Goal: Information Seeking & Learning: Learn about a topic

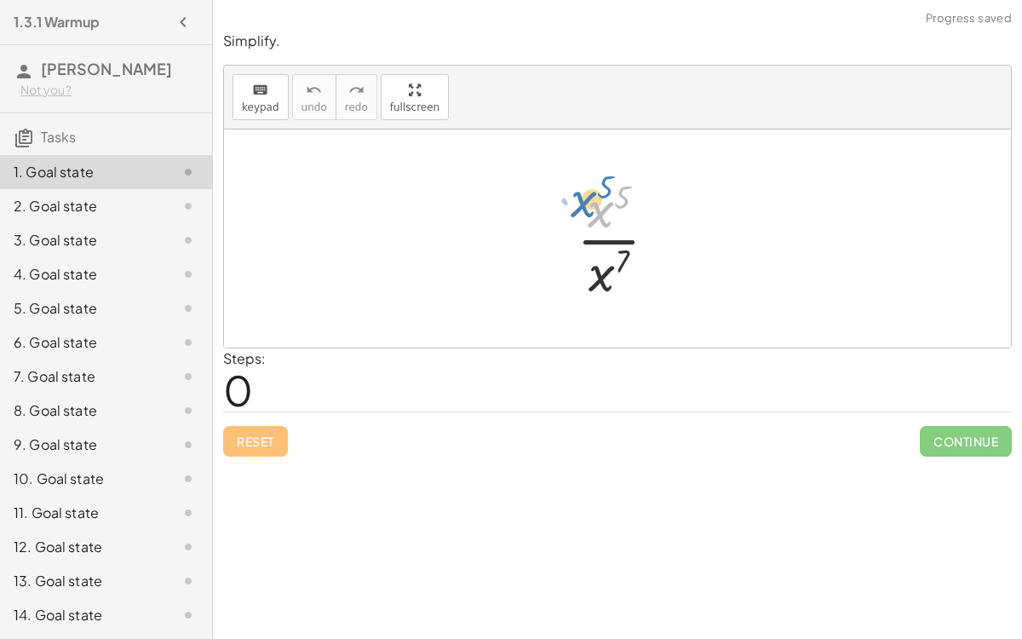
drag, startPoint x: 602, startPoint y: 210, endPoint x: 585, endPoint y: 196, distance: 21.8
click at [585, 196] on div at bounding box center [624, 238] width 112 height 131
drag, startPoint x: 598, startPoint y: 272, endPoint x: 640, endPoint y: 204, distance: 79.2
click at [640, 204] on div at bounding box center [624, 238] width 112 height 131
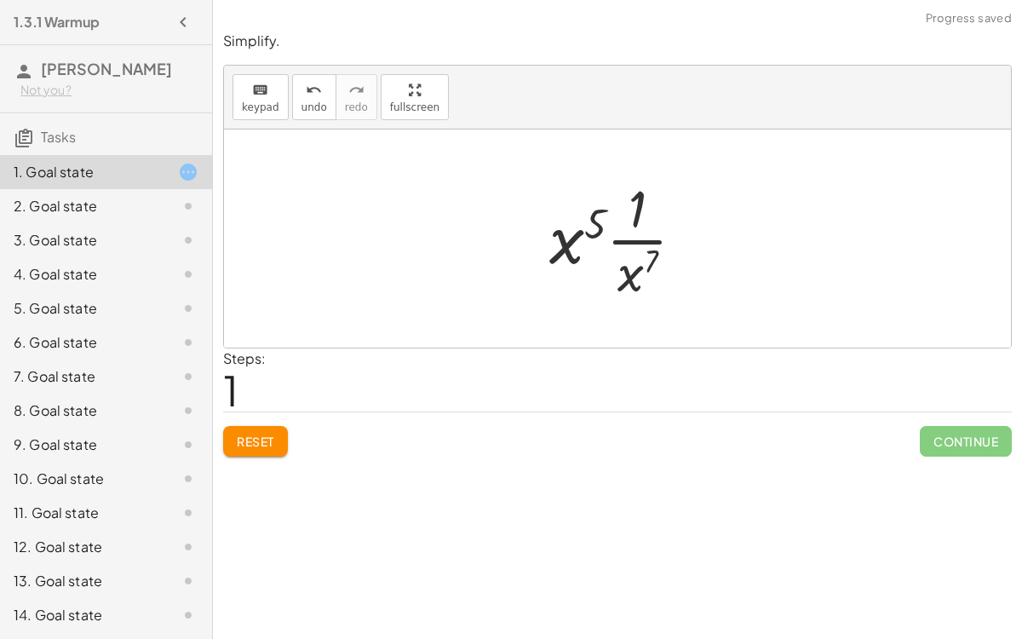
click at [623, 270] on div at bounding box center [624, 238] width 166 height 131
click at [639, 226] on div at bounding box center [624, 238] width 166 height 131
click at [278, 436] on button "Reset" at bounding box center [255, 441] width 65 height 31
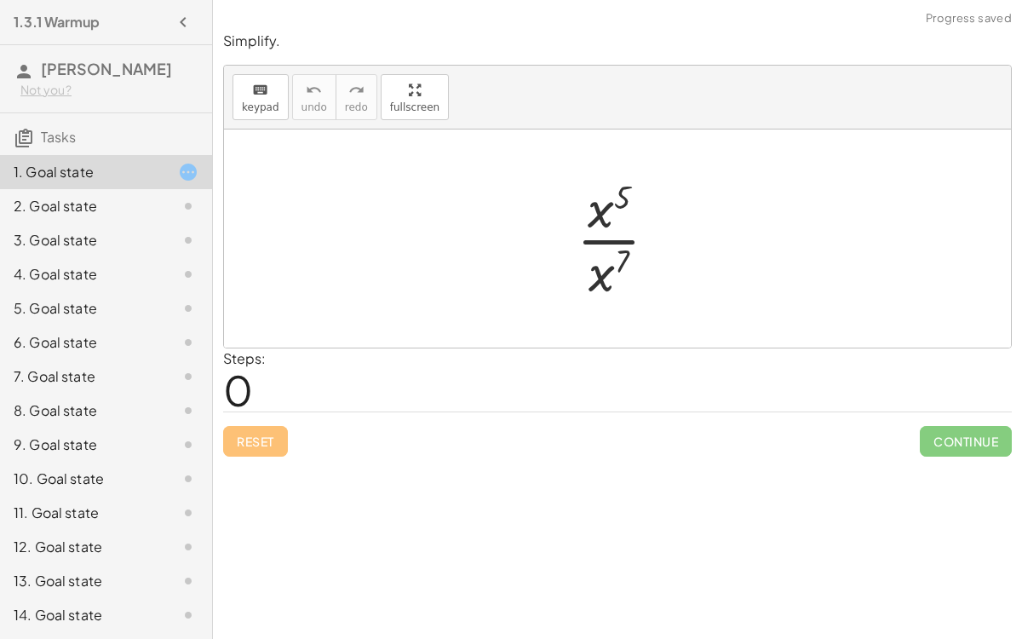
click at [610, 239] on div at bounding box center [624, 238] width 112 height 131
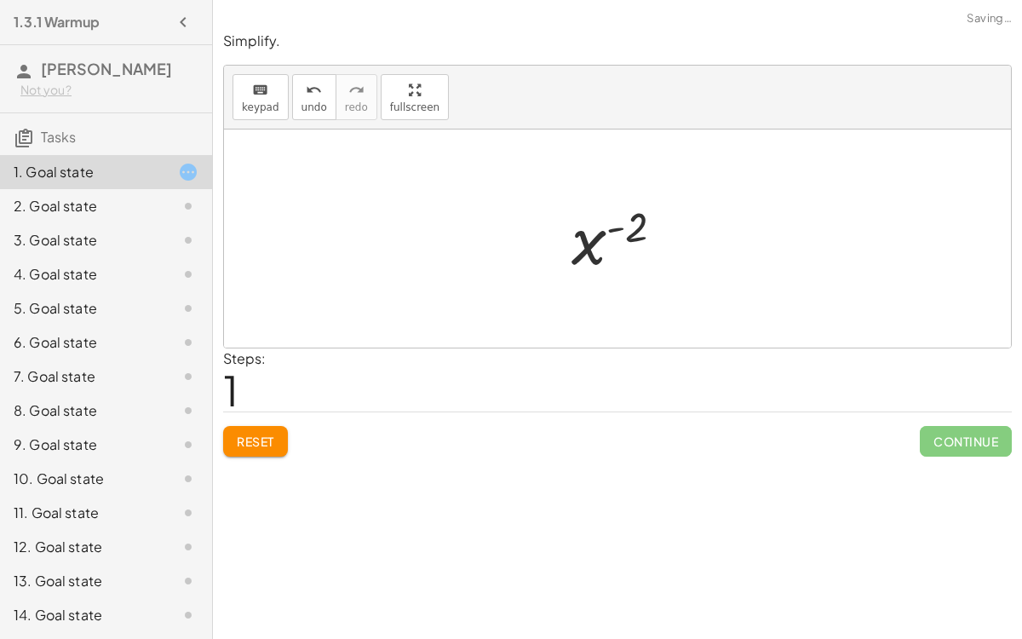
click at [616, 227] on div at bounding box center [625, 239] width 124 height 84
click at [578, 246] on div at bounding box center [625, 239] width 124 height 84
drag, startPoint x: 637, startPoint y: 223, endPoint x: 612, endPoint y: 234, distance: 27.9
click at [612, 234] on div at bounding box center [625, 239] width 124 height 84
drag, startPoint x: 636, startPoint y: 236, endPoint x: 552, endPoint y: 265, distance: 89.2
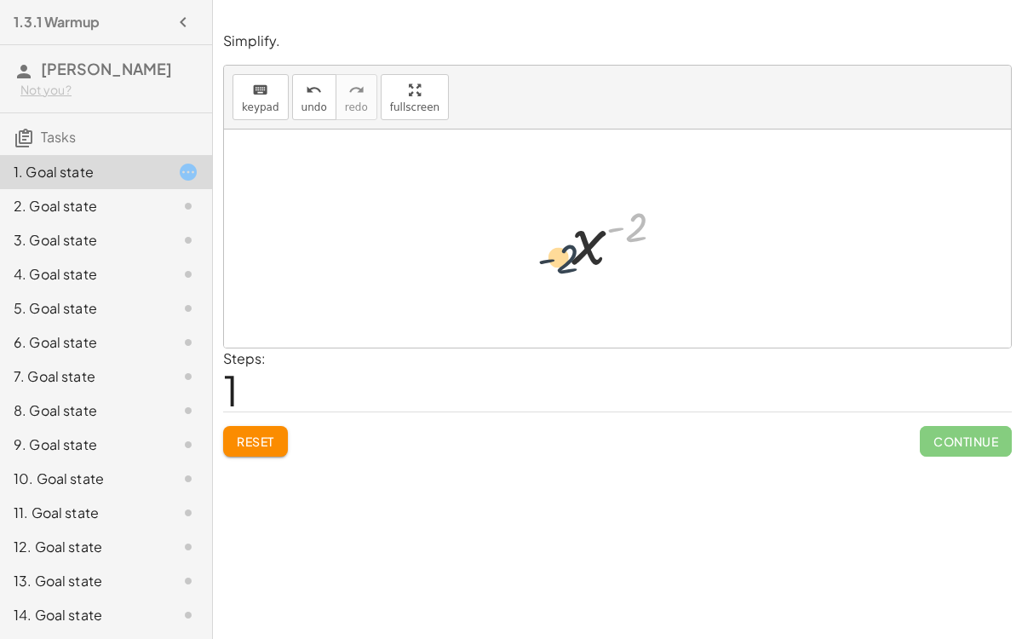
click at [552, 265] on div "· x 5 · x 7 x ( + 5 − 7 ) ( - 2 ) x ( ) - 2" at bounding box center [618, 239] width 145 height 93
click at [590, 235] on div at bounding box center [625, 239] width 124 height 84
click at [248, 441] on span "Reset" at bounding box center [255, 441] width 37 height 15
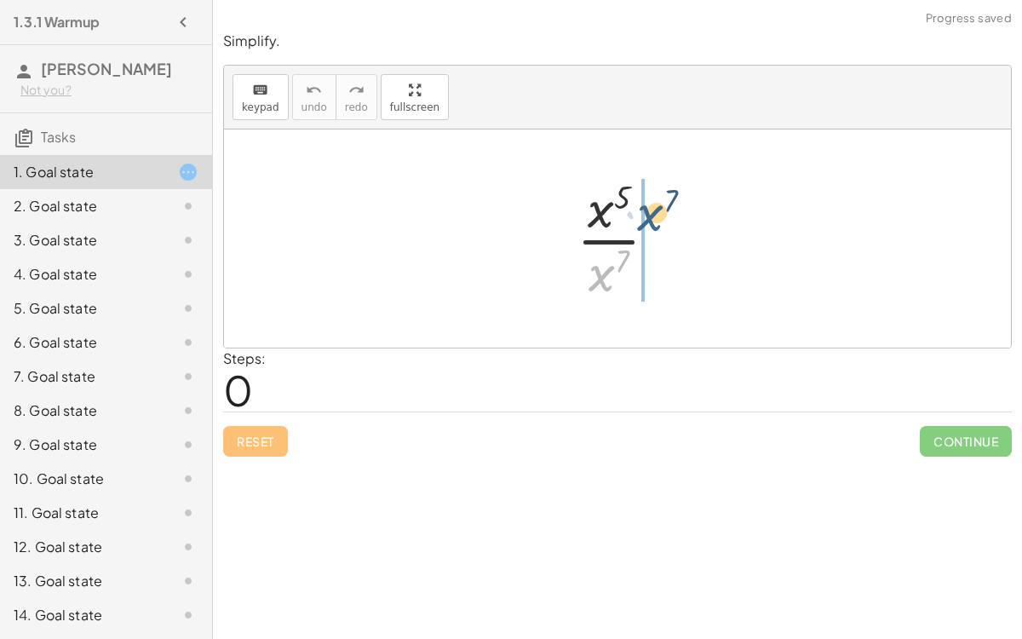
drag, startPoint x: 599, startPoint y: 290, endPoint x: 647, endPoint y: 229, distance: 77.0
click at [647, 229] on div at bounding box center [624, 238] width 112 height 131
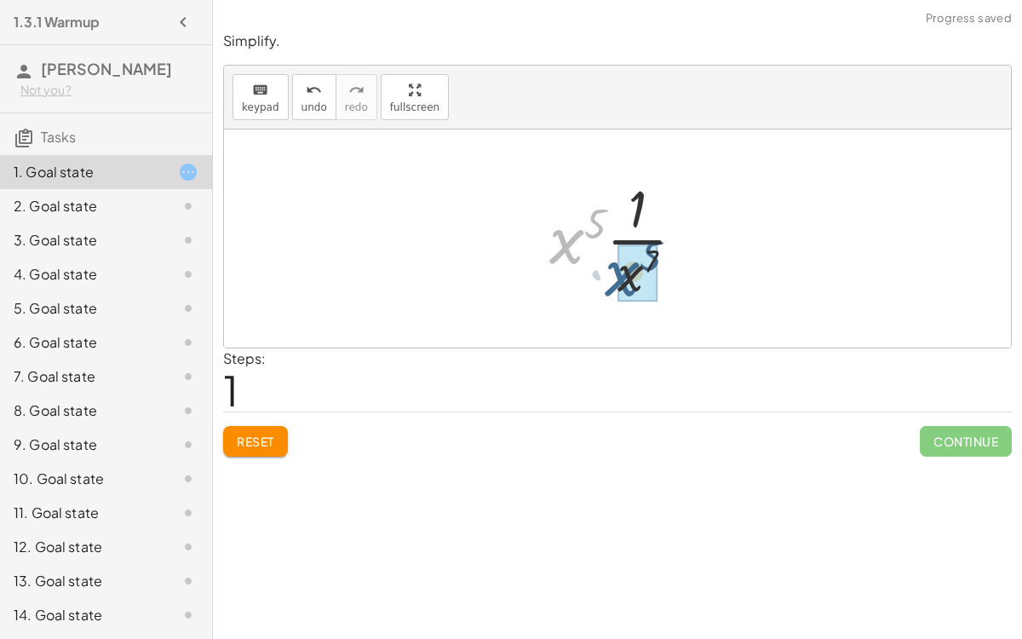
drag, startPoint x: 568, startPoint y: 243, endPoint x: 626, endPoint y: 278, distance: 67.6
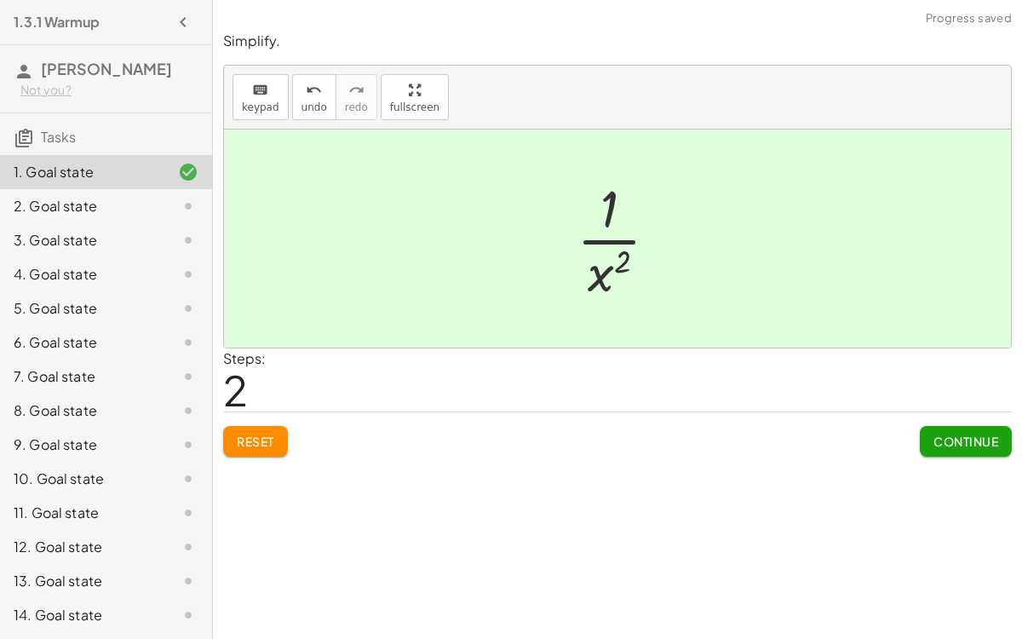
click at [934, 447] on button "Continue" at bounding box center [966, 441] width 92 height 31
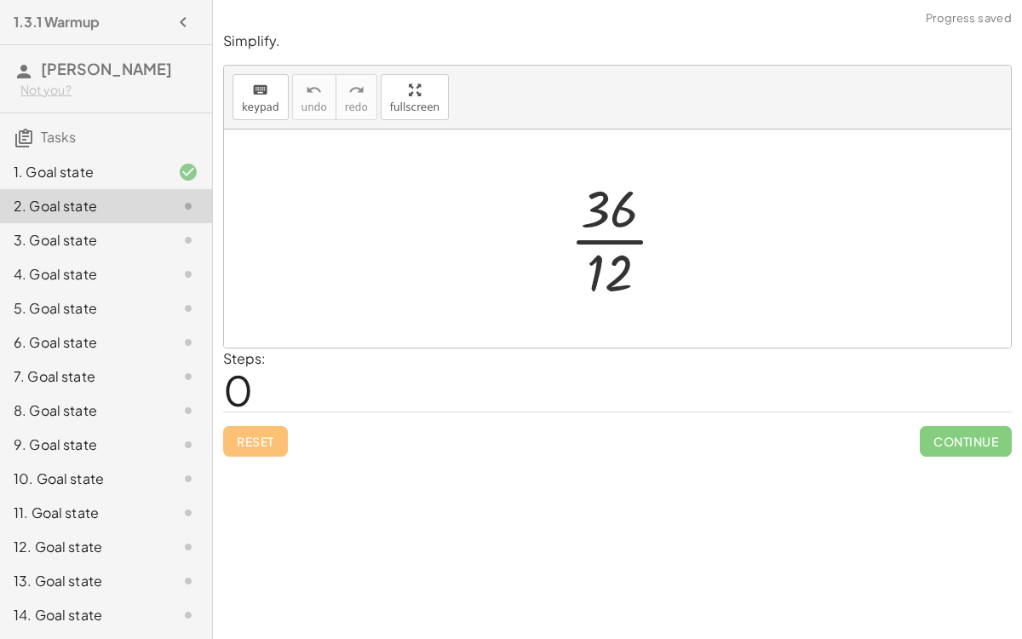
click at [607, 238] on div at bounding box center [624, 238] width 127 height 131
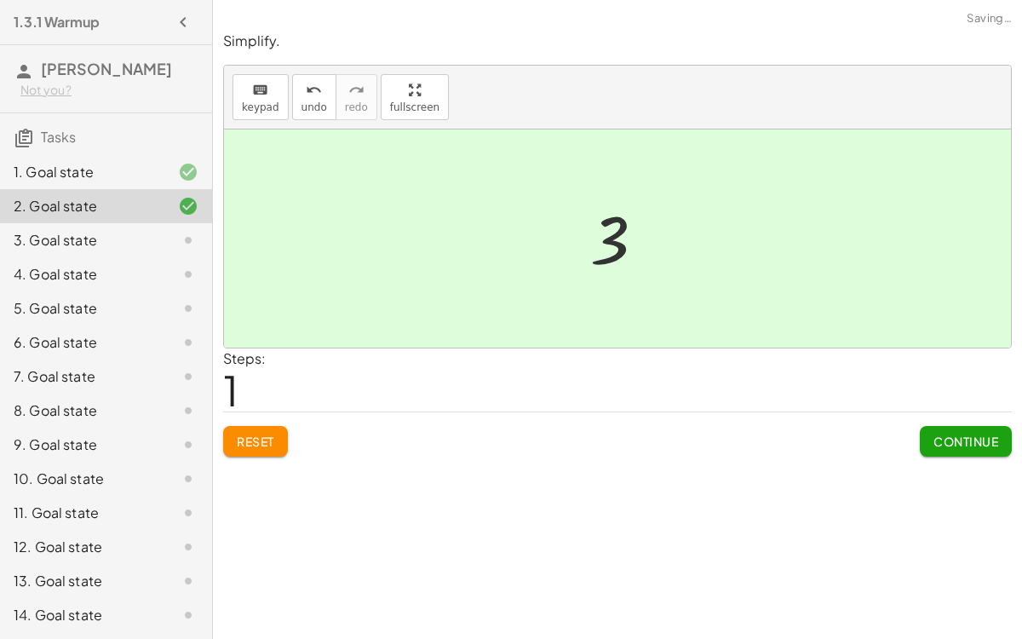
click at [970, 436] on span "Continue" at bounding box center [966, 441] width 65 height 15
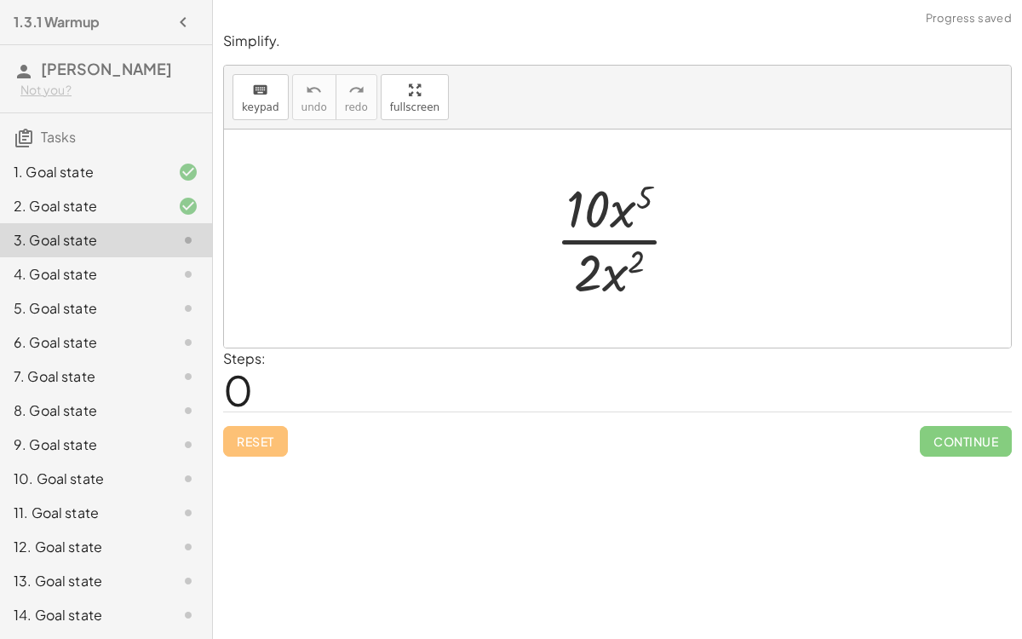
click at [587, 241] on div at bounding box center [624, 238] width 155 height 131
drag, startPoint x: 629, startPoint y: 215, endPoint x: 616, endPoint y: 279, distance: 66.0
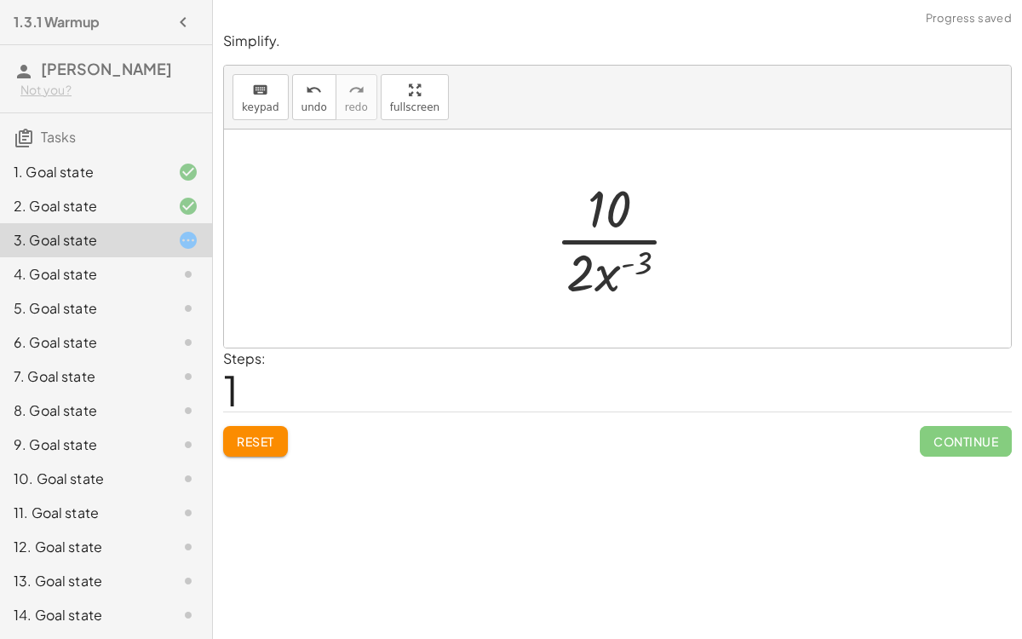
click at [600, 247] on div at bounding box center [624, 238] width 155 height 131
drag, startPoint x: 577, startPoint y: 276, endPoint x: 601, endPoint y: 210, distance: 70.1
drag, startPoint x: 605, startPoint y: 212, endPoint x: 607, endPoint y: 285, distance: 73.3
click at [607, 285] on div at bounding box center [624, 238] width 127 height 131
click at [264, 434] on span "Reset" at bounding box center [255, 441] width 37 height 15
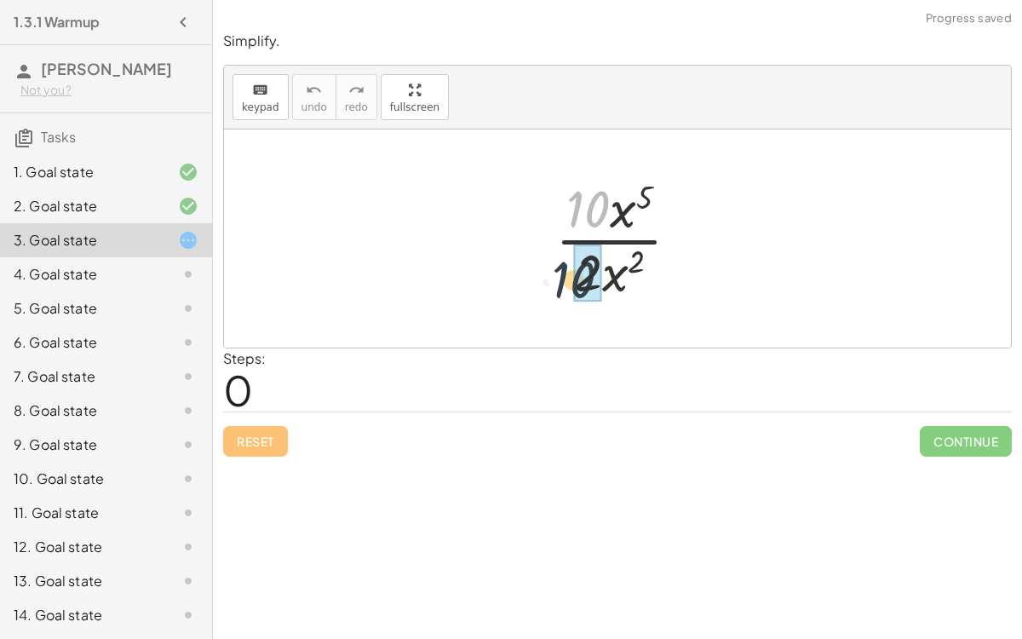
drag, startPoint x: 586, startPoint y: 217, endPoint x: 572, endPoint y: 290, distance: 73.8
click at [572, 290] on div at bounding box center [624, 238] width 155 height 131
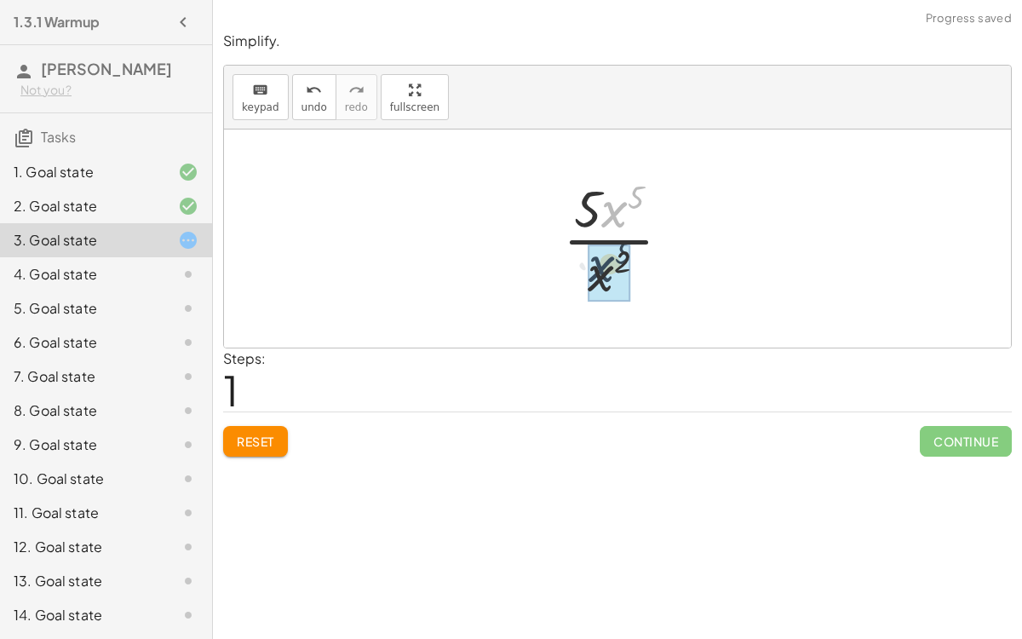
drag, startPoint x: 613, startPoint y: 204, endPoint x: 602, endPoint y: 262, distance: 59.8
click at [612, 262] on div at bounding box center [624, 238] width 127 height 131
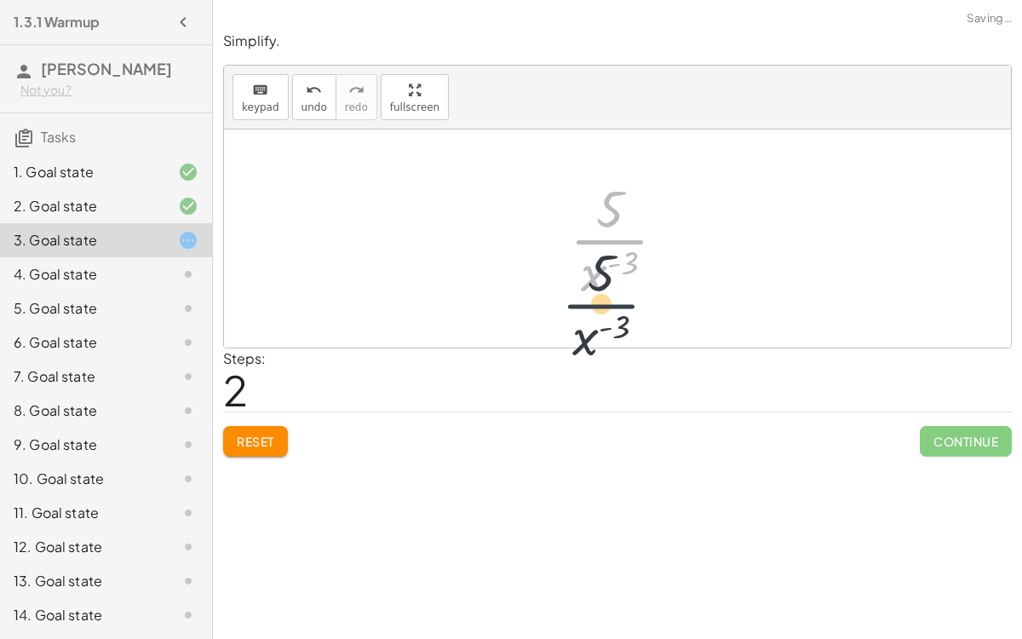
drag, startPoint x: 603, startPoint y: 227, endPoint x: 595, endPoint y: 295, distance: 68.7
click at [595, 295] on div at bounding box center [624, 238] width 127 height 131
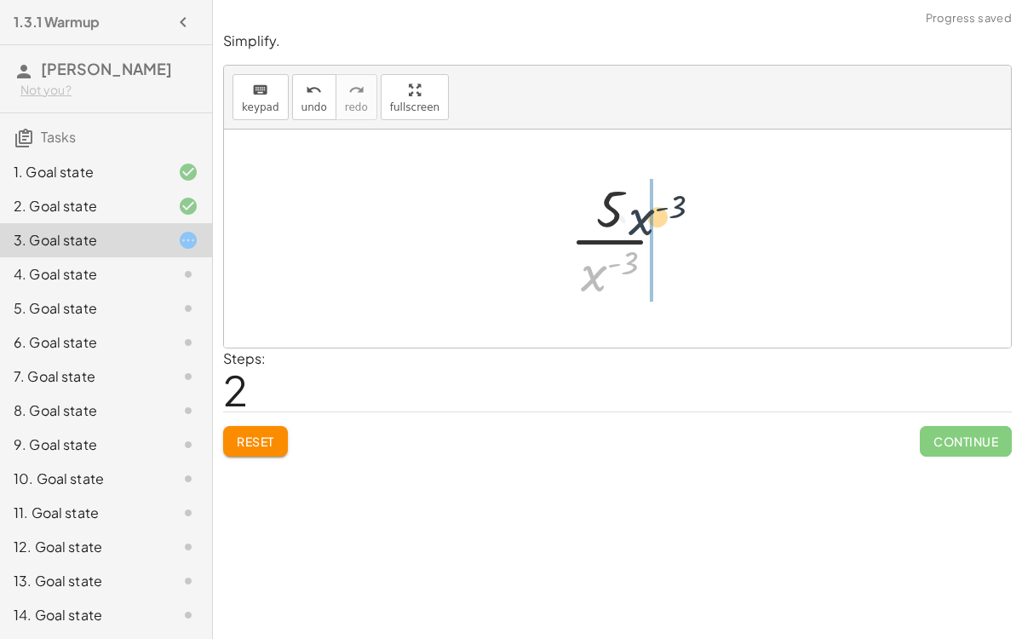
drag, startPoint x: 588, startPoint y: 279, endPoint x: 639, endPoint y: 216, distance: 81.2
click at [639, 216] on div at bounding box center [624, 238] width 127 height 131
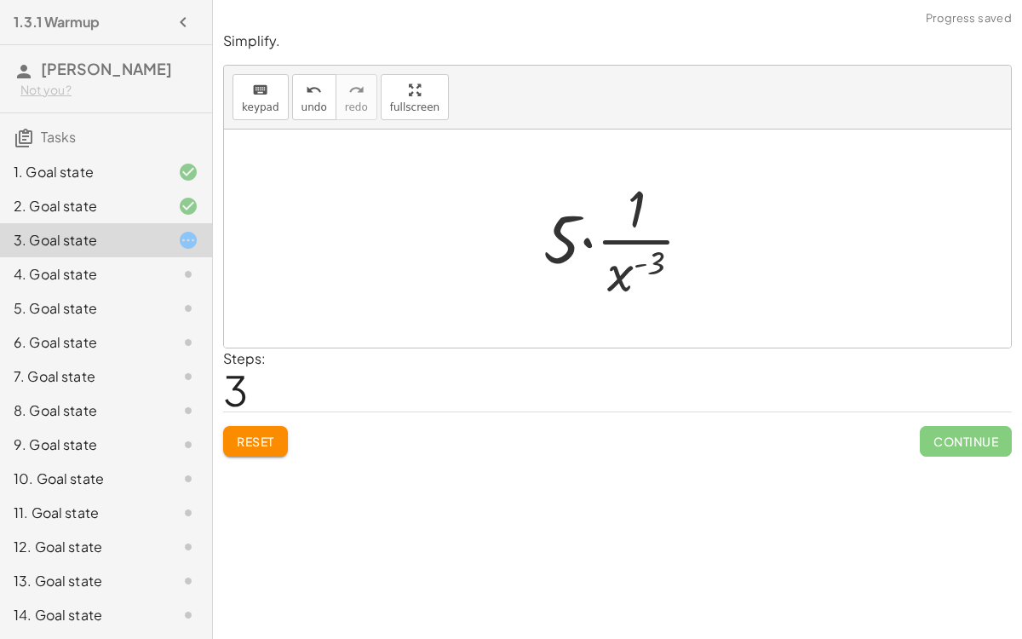
click at [583, 239] on div at bounding box center [625, 238] width 180 height 131
click at [583, 239] on div at bounding box center [624, 238] width 127 height 131
drag, startPoint x: 603, startPoint y: 213, endPoint x: 595, endPoint y: 281, distance: 68.7
click at [595, 281] on div at bounding box center [624, 238] width 127 height 131
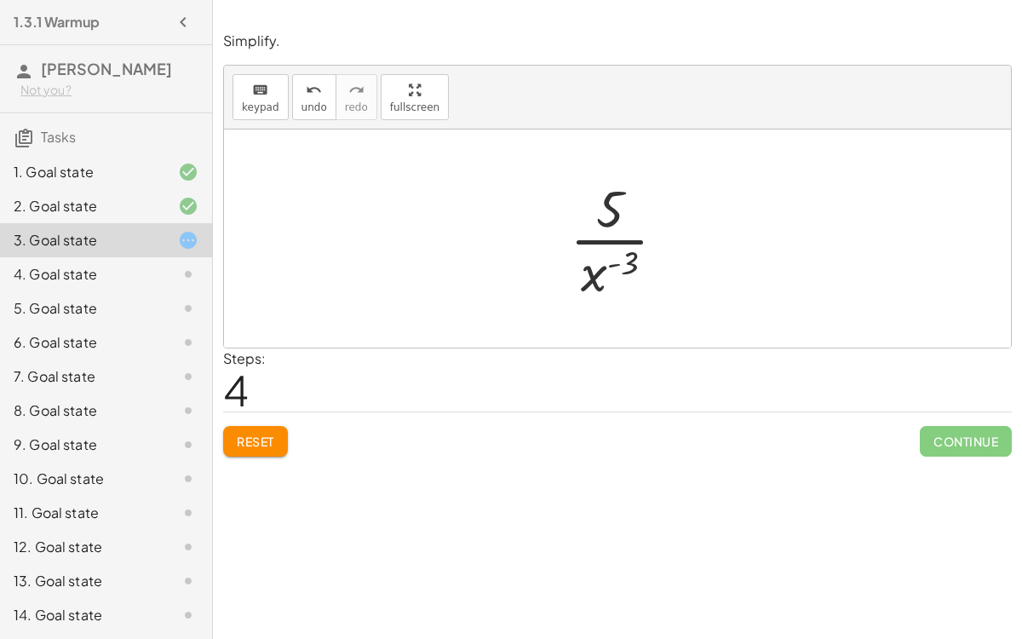
click at [595, 233] on div at bounding box center [624, 238] width 127 height 131
drag, startPoint x: 594, startPoint y: 271, endPoint x: 640, endPoint y: 254, distance: 49.1
click at [640, 254] on div at bounding box center [624, 238] width 127 height 131
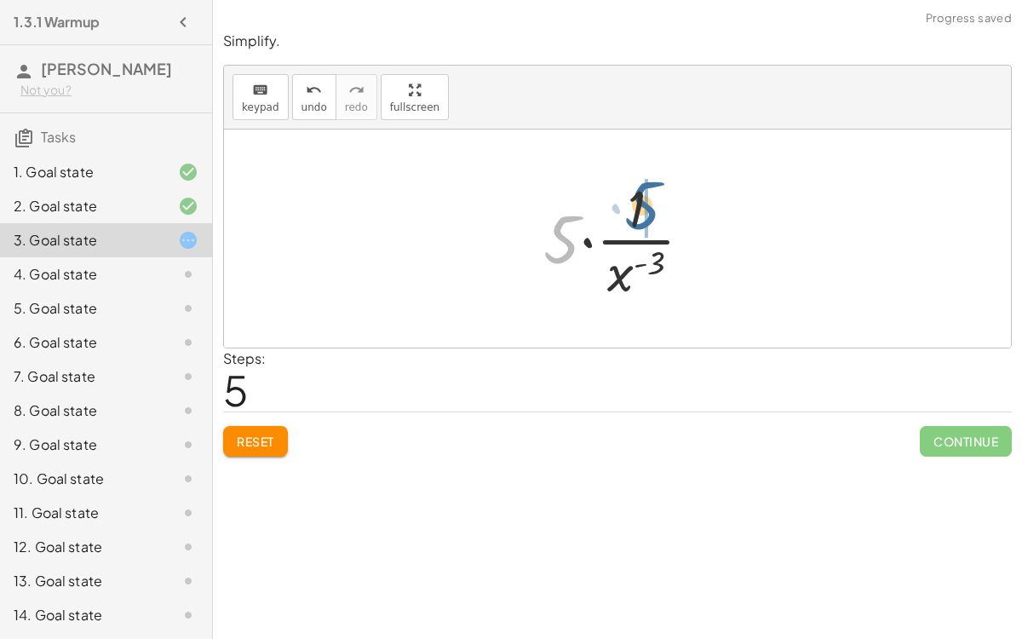
drag, startPoint x: 562, startPoint y: 239, endPoint x: 643, endPoint y: 206, distance: 87.5
click at [643, 206] on div at bounding box center [625, 238] width 180 height 131
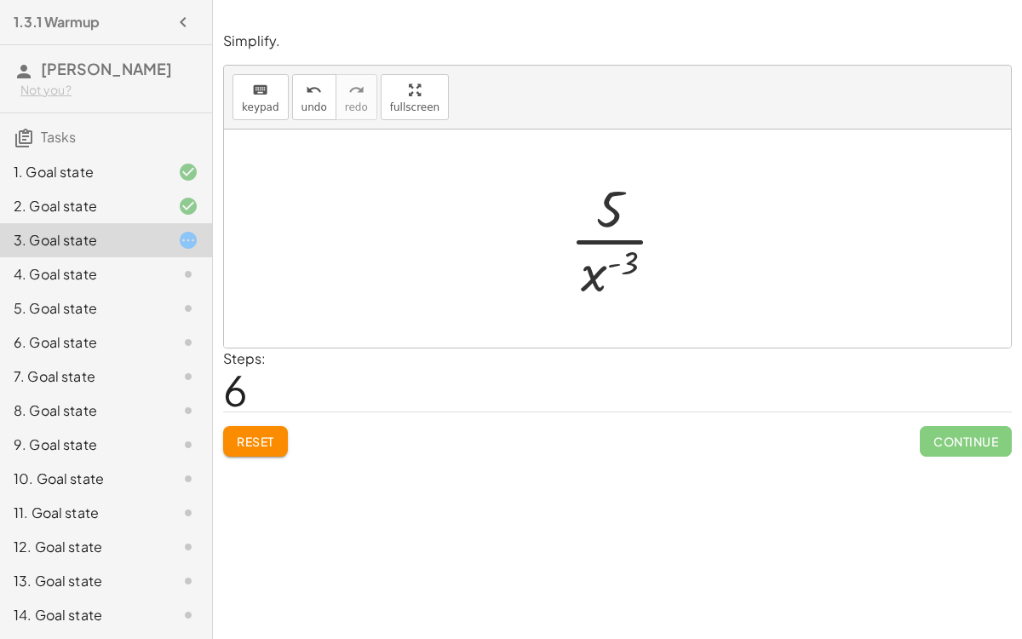
click at [263, 441] on span "Reset" at bounding box center [255, 441] width 37 height 15
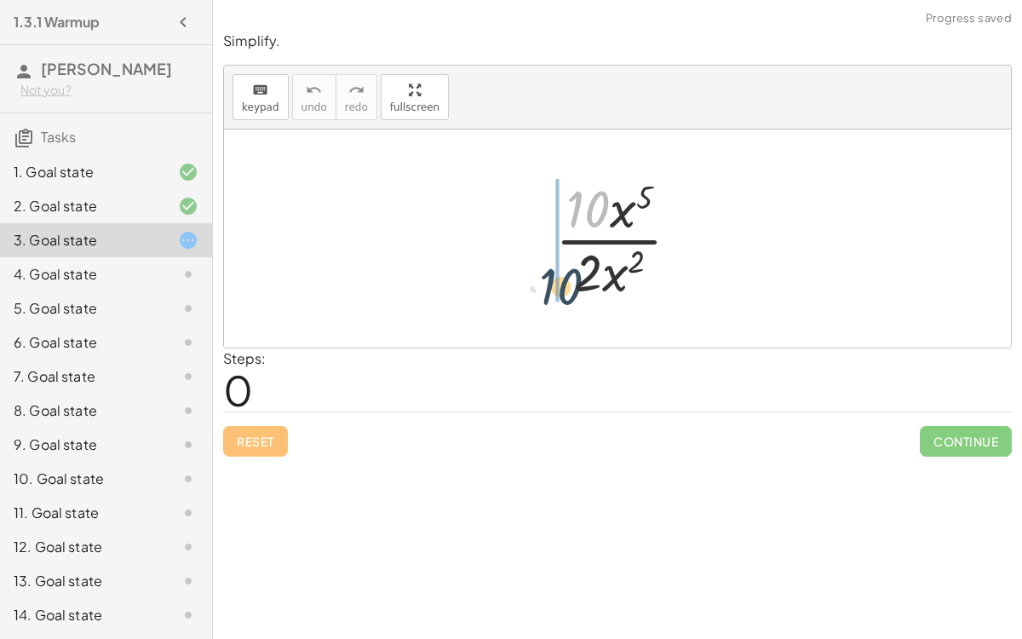
drag, startPoint x: 596, startPoint y: 210, endPoint x: 576, endPoint y: 281, distance: 74.4
click at [576, 281] on div at bounding box center [624, 238] width 155 height 131
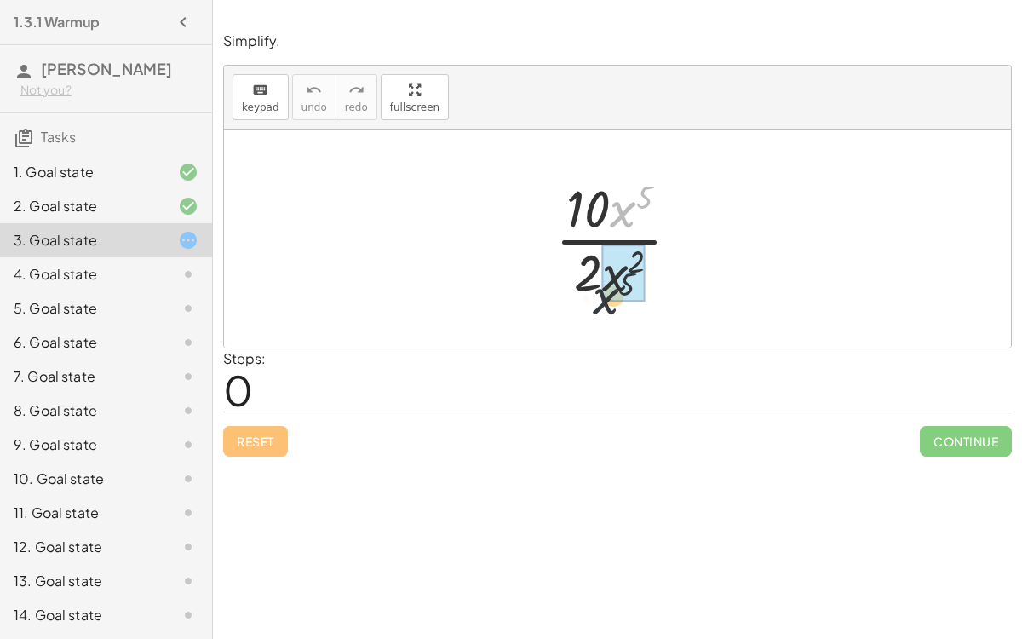
drag, startPoint x: 629, startPoint y: 211, endPoint x: 612, endPoint y: 296, distance: 86.9
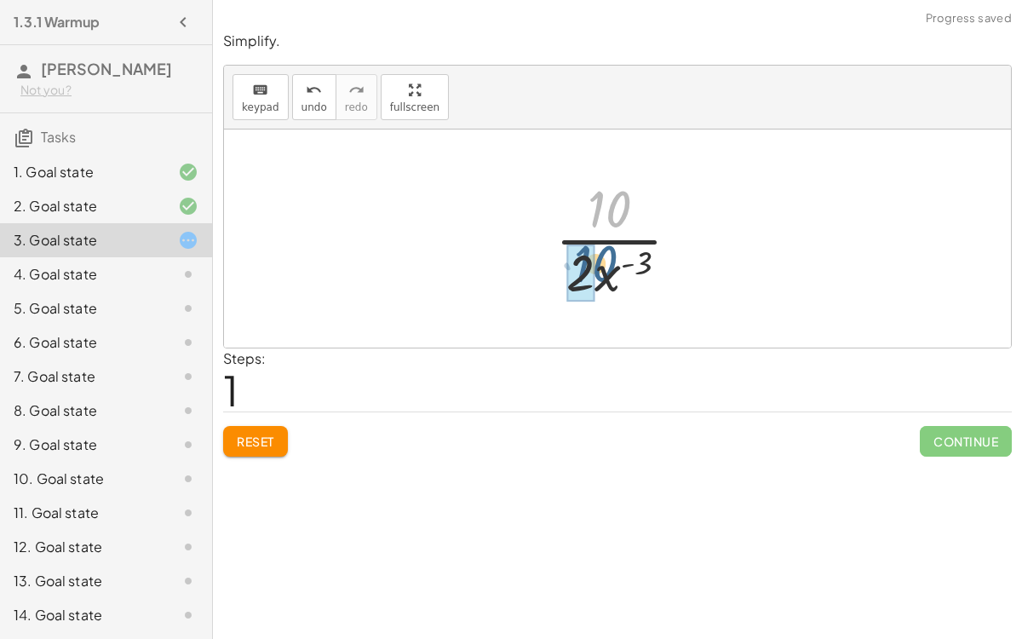
drag, startPoint x: 603, startPoint y: 199, endPoint x: 580, endPoint y: 259, distance: 63.9
drag, startPoint x: 608, startPoint y: 200, endPoint x: 574, endPoint y: 289, distance: 94.9
click at [574, 289] on div at bounding box center [624, 238] width 127 height 131
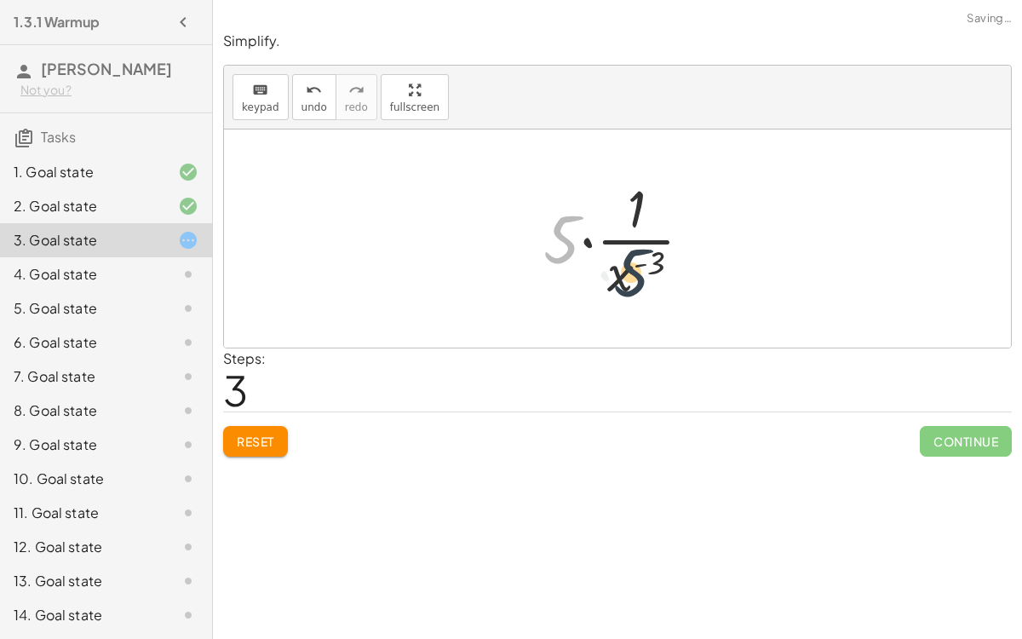
drag, startPoint x: 550, startPoint y: 239, endPoint x: 622, endPoint y: 273, distance: 79.3
click at [622, 273] on div at bounding box center [625, 238] width 180 height 131
drag, startPoint x: 631, startPoint y: 210, endPoint x: 624, endPoint y: 273, distance: 62.7
click at [624, 273] on div at bounding box center [625, 238] width 180 height 131
drag, startPoint x: 636, startPoint y: 188, endPoint x: 566, endPoint y: 216, distance: 75.3
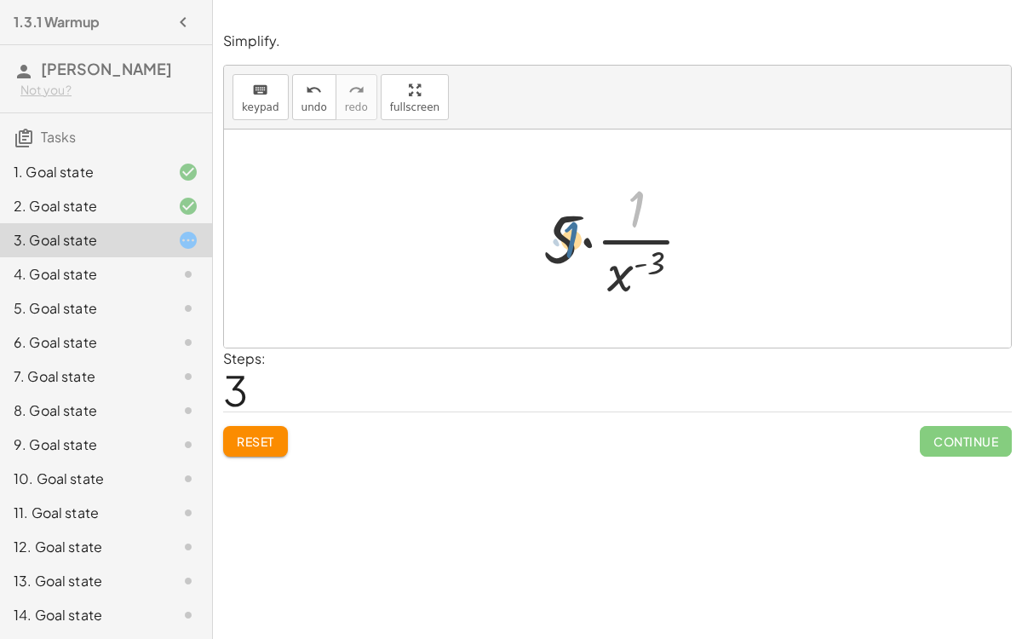
click at [566, 216] on div at bounding box center [625, 238] width 180 height 131
drag, startPoint x: 562, startPoint y: 231, endPoint x: 624, endPoint y: 204, distance: 67.9
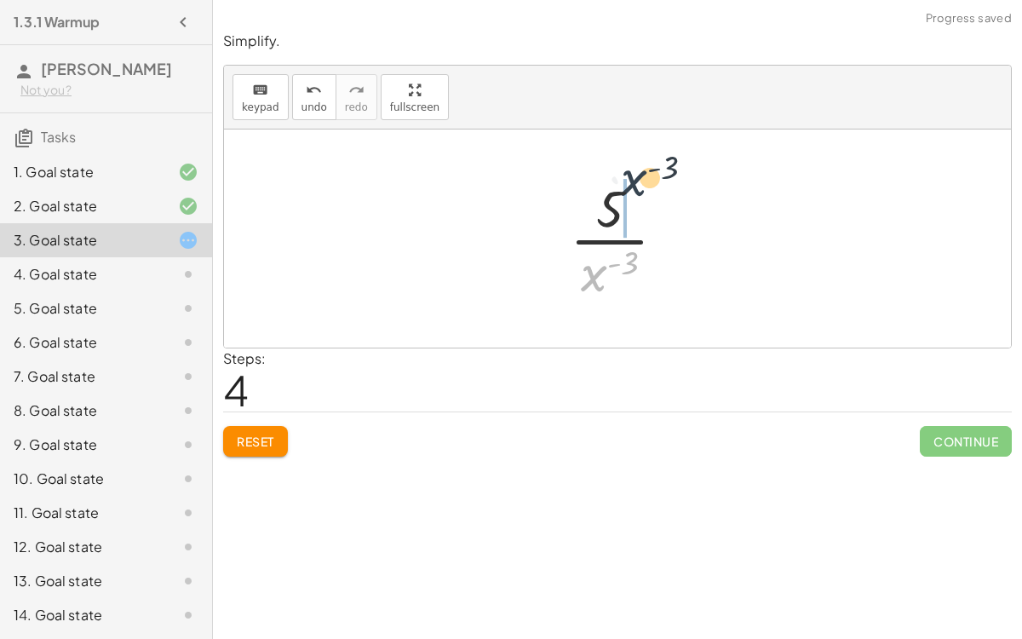
drag, startPoint x: 592, startPoint y: 262, endPoint x: 625, endPoint y: 193, distance: 76.6
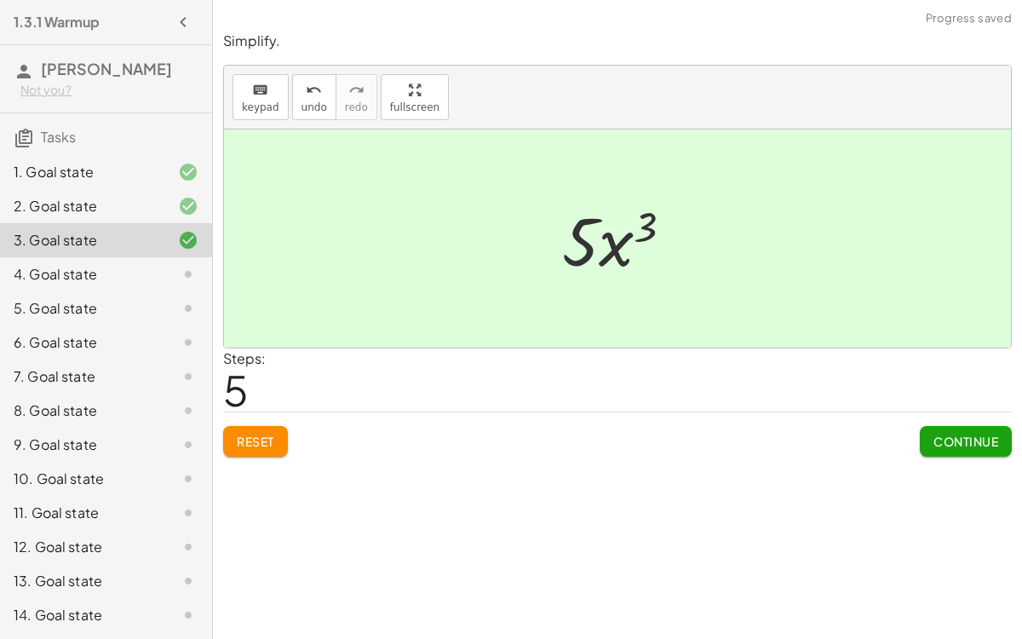
click at [944, 434] on span "Continue" at bounding box center [966, 441] width 65 height 15
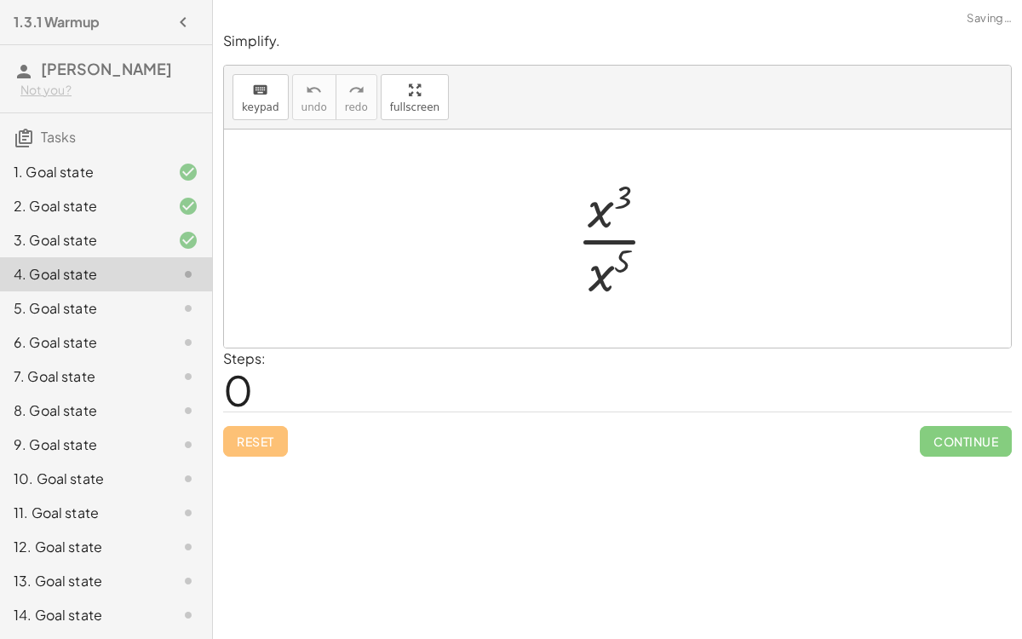
click at [612, 239] on div at bounding box center [624, 238] width 112 height 131
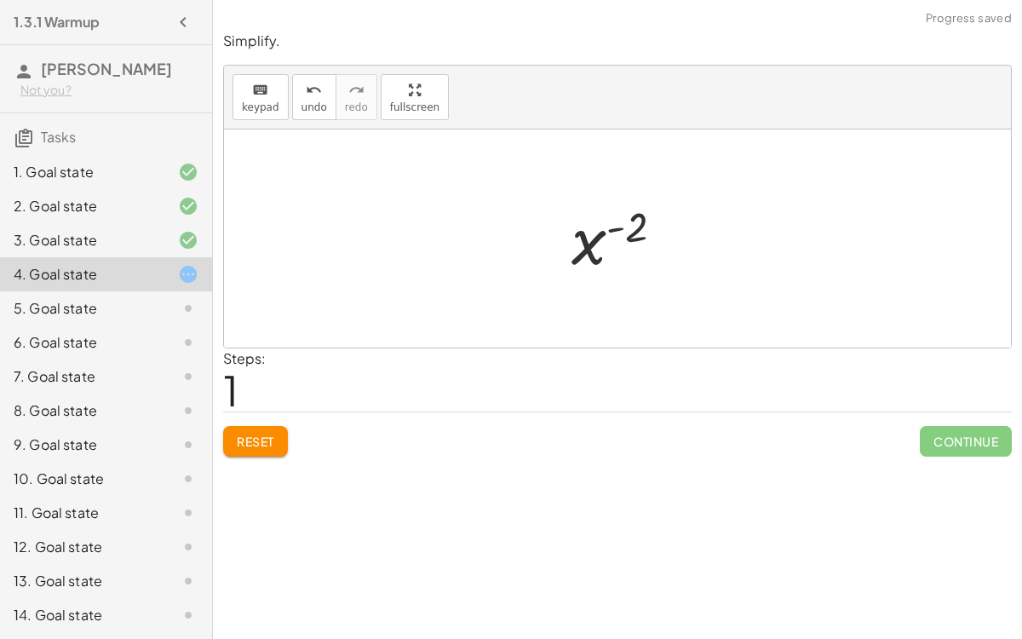
click at [581, 237] on div at bounding box center [625, 239] width 124 height 84
drag, startPoint x: 581, startPoint y: 237, endPoint x: 575, endPoint y: 227, distance: 11.8
click at [575, 227] on div at bounding box center [625, 239] width 124 height 84
click at [272, 445] on span "Reset" at bounding box center [255, 441] width 37 height 15
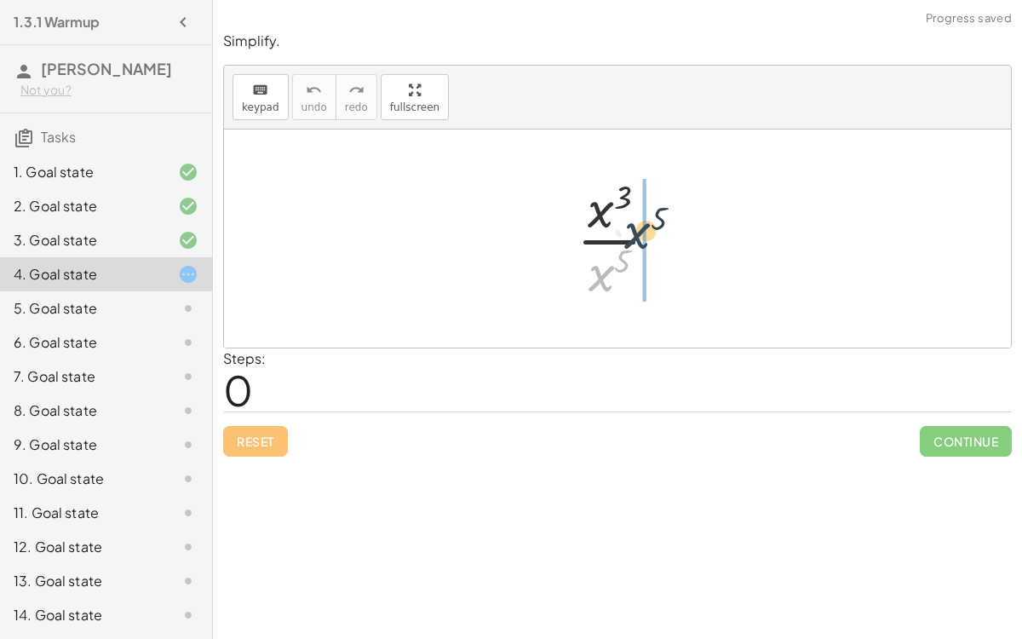
drag, startPoint x: 600, startPoint y: 260, endPoint x: 644, endPoint y: 207, distance: 68.9
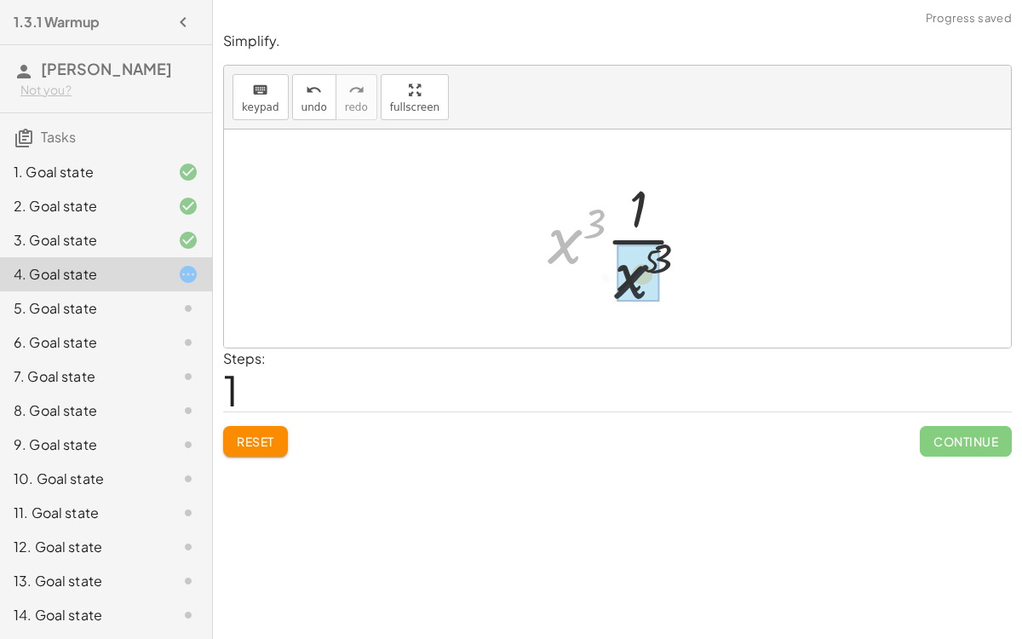
drag, startPoint x: 575, startPoint y: 251, endPoint x: 617, endPoint y: 278, distance: 49.4
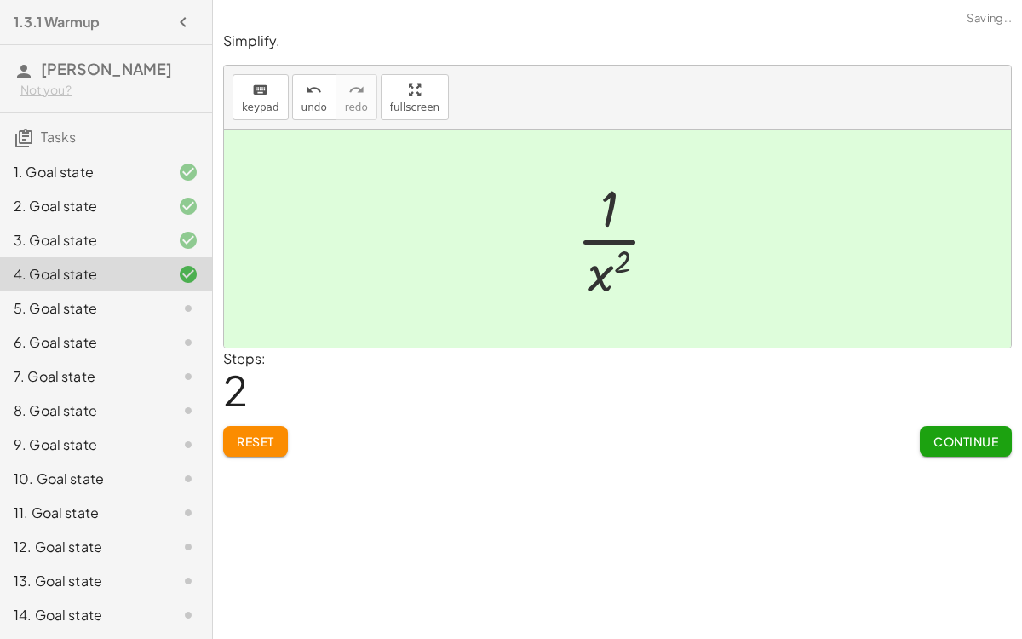
click at [967, 441] on span "Continue" at bounding box center [966, 441] width 65 height 15
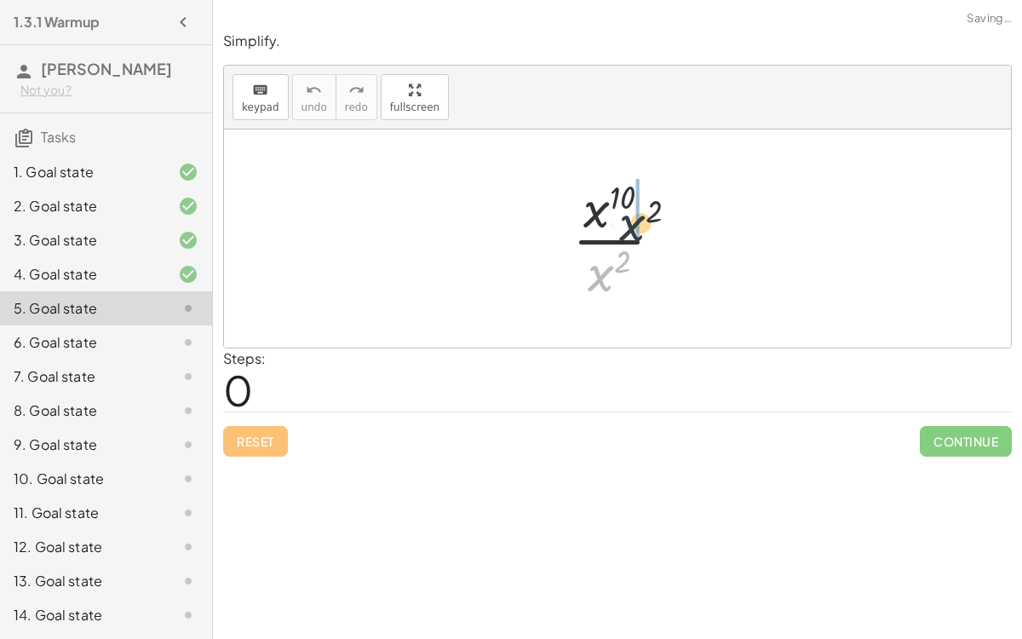
drag, startPoint x: 606, startPoint y: 279, endPoint x: 641, endPoint y: 221, distance: 68.1
click at [641, 221] on div at bounding box center [624, 238] width 121 height 131
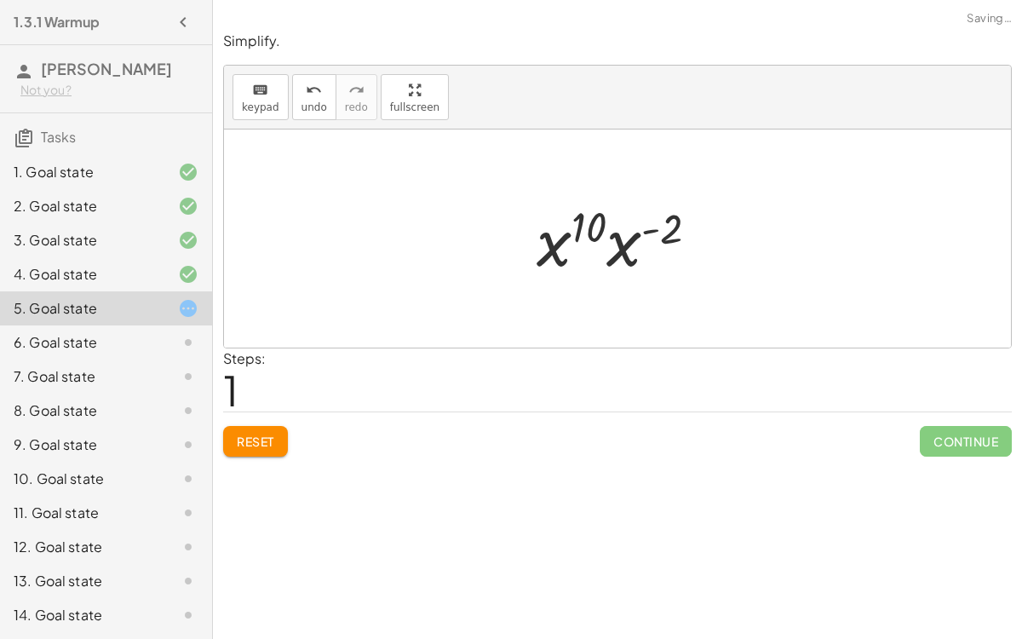
click at [283, 442] on button "Reset" at bounding box center [255, 441] width 65 height 31
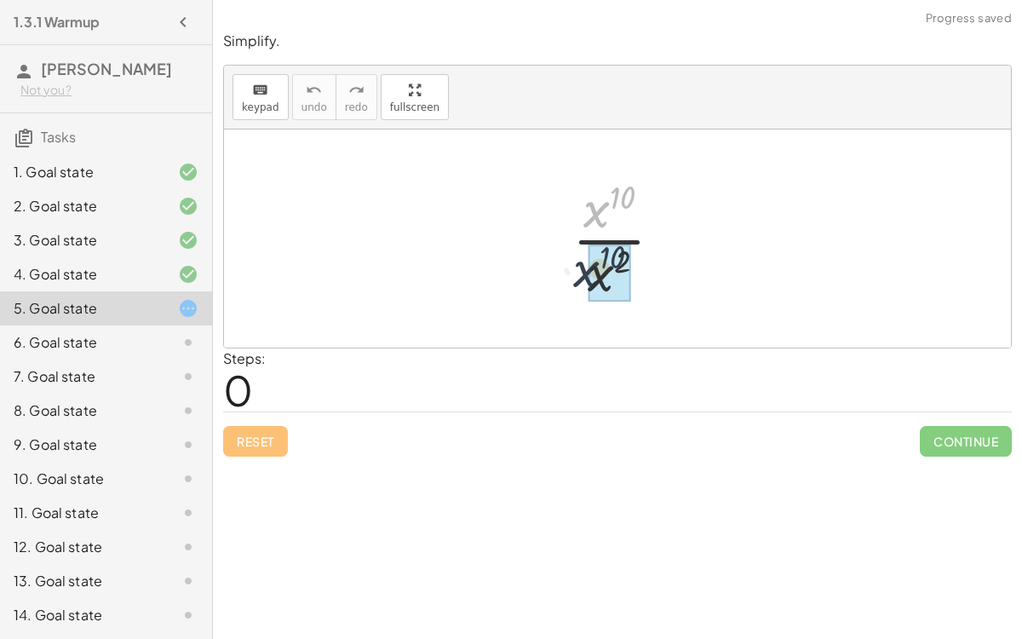
drag, startPoint x: 595, startPoint y: 219, endPoint x: 582, endPoint y: 285, distance: 67.0
click at [582, 285] on div at bounding box center [624, 238] width 121 height 131
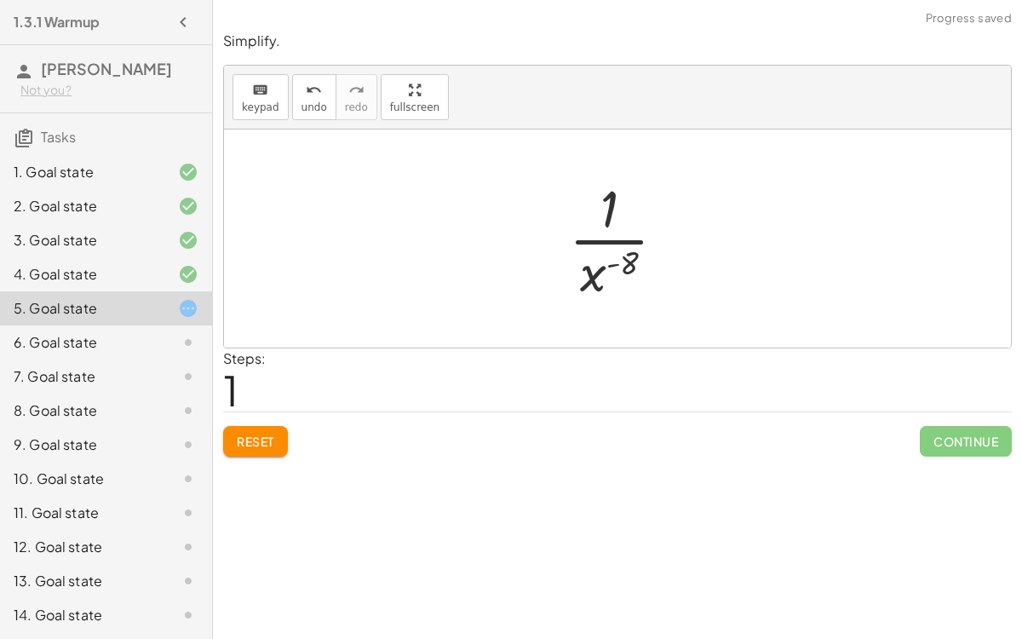
click at [610, 261] on div at bounding box center [625, 238] width 128 height 131
drag, startPoint x: 604, startPoint y: 210, endPoint x: 593, endPoint y: 265, distance: 56.5
click at [593, 265] on div at bounding box center [625, 238] width 128 height 131
click at [601, 239] on div at bounding box center [625, 238] width 128 height 131
drag, startPoint x: 595, startPoint y: 267, endPoint x: 573, endPoint y: 201, distance: 69.0
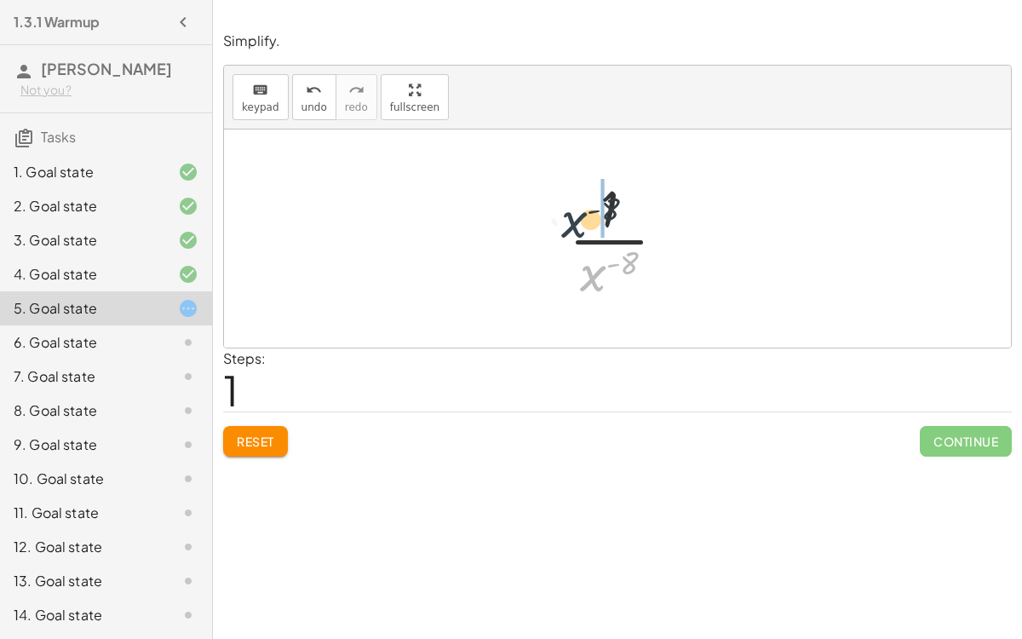
click at [573, 201] on div at bounding box center [625, 238] width 128 height 131
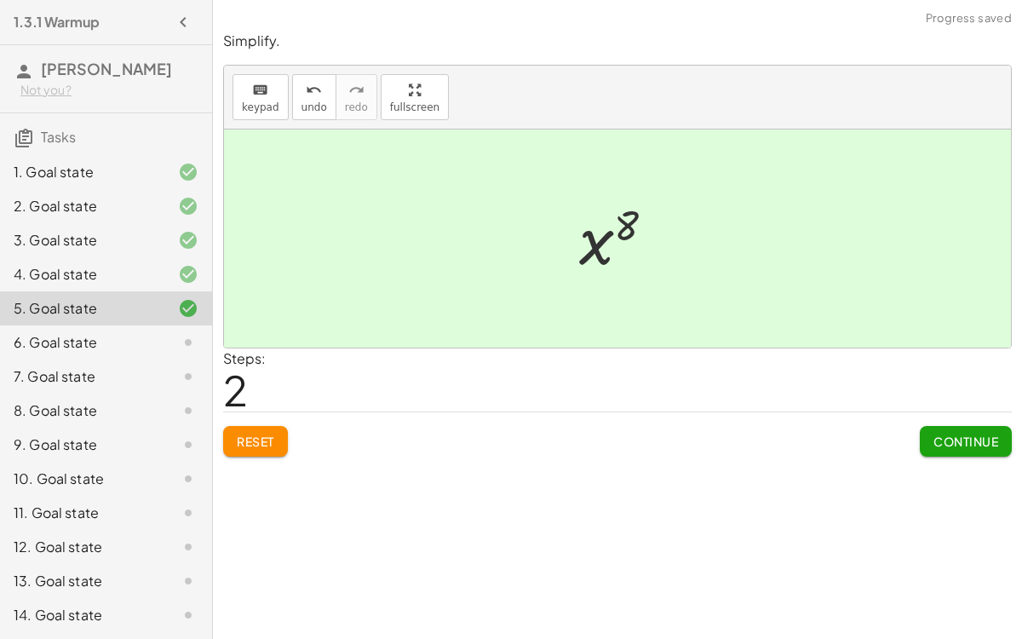
click at [951, 426] on button "Continue" at bounding box center [966, 441] width 92 height 31
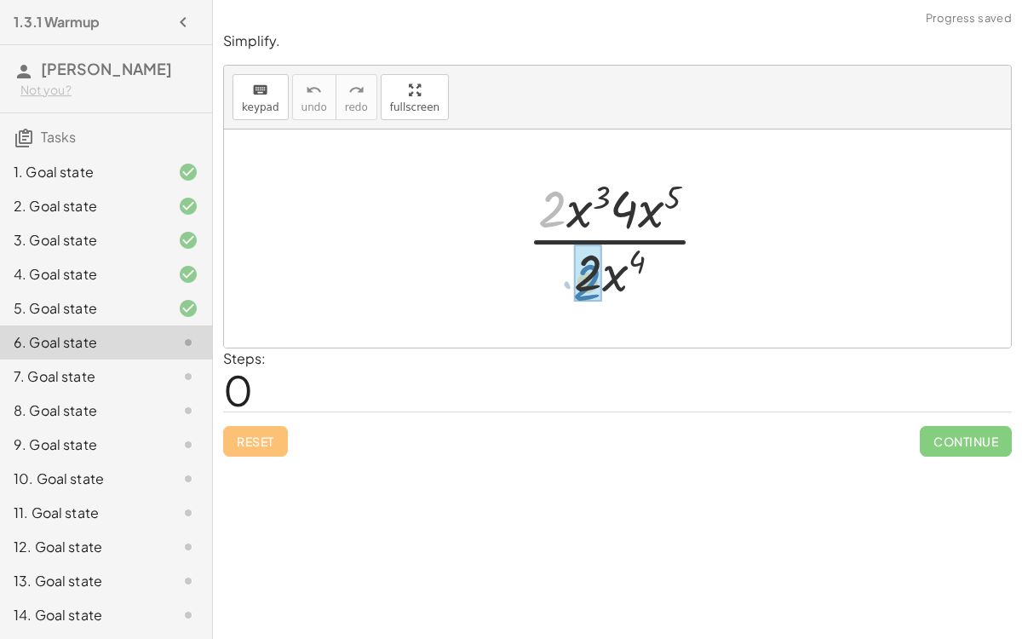
drag, startPoint x: 564, startPoint y: 210, endPoint x: 599, endPoint y: 281, distance: 78.9
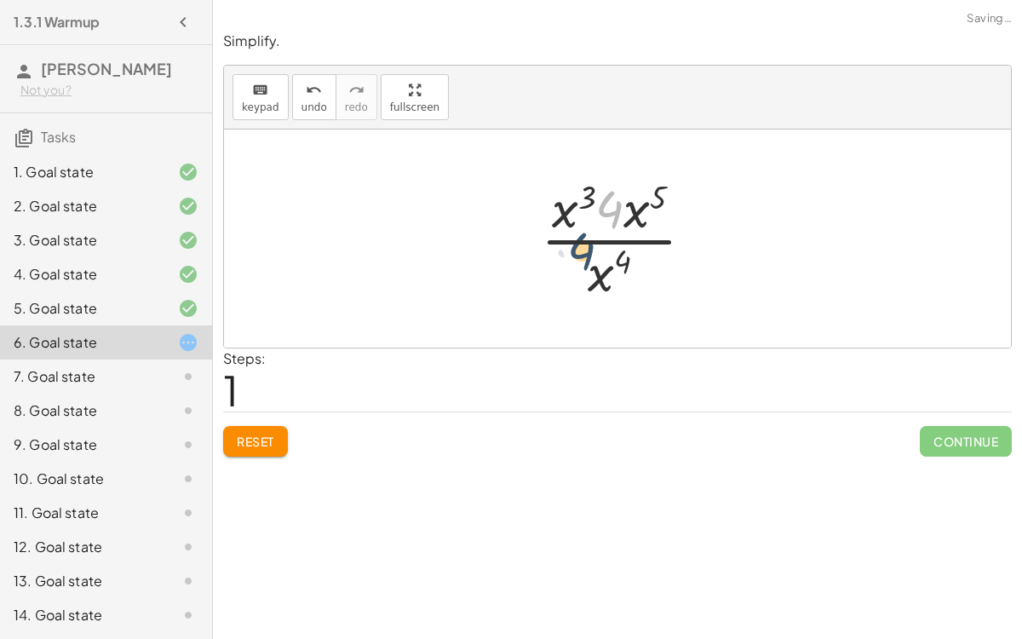
drag, startPoint x: 606, startPoint y: 209, endPoint x: 575, endPoint y: 280, distance: 77.9
click at [575, 280] on div at bounding box center [624, 238] width 184 height 131
click at [244, 440] on span "Reset" at bounding box center [255, 441] width 37 height 15
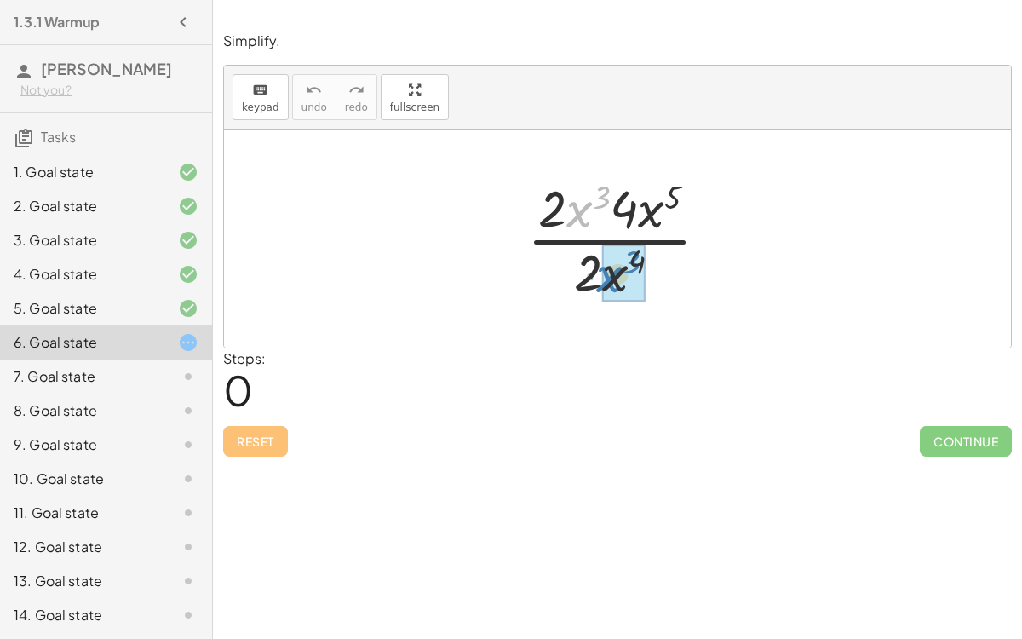
drag, startPoint x: 573, startPoint y: 212, endPoint x: 604, endPoint y: 277, distance: 71.6
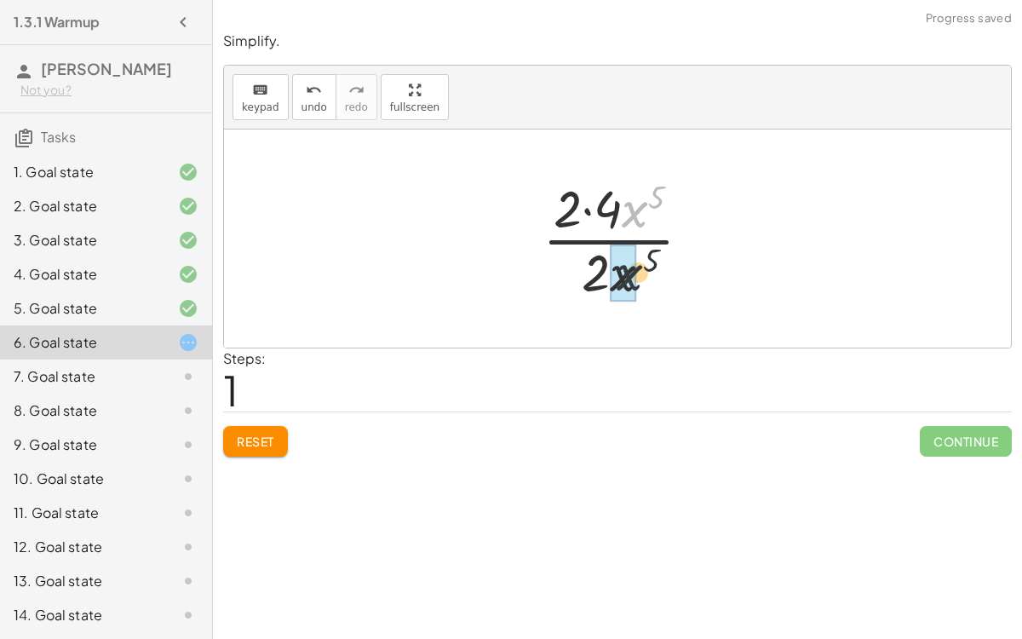
drag, startPoint x: 635, startPoint y: 209, endPoint x: 627, endPoint y: 285, distance: 77.1
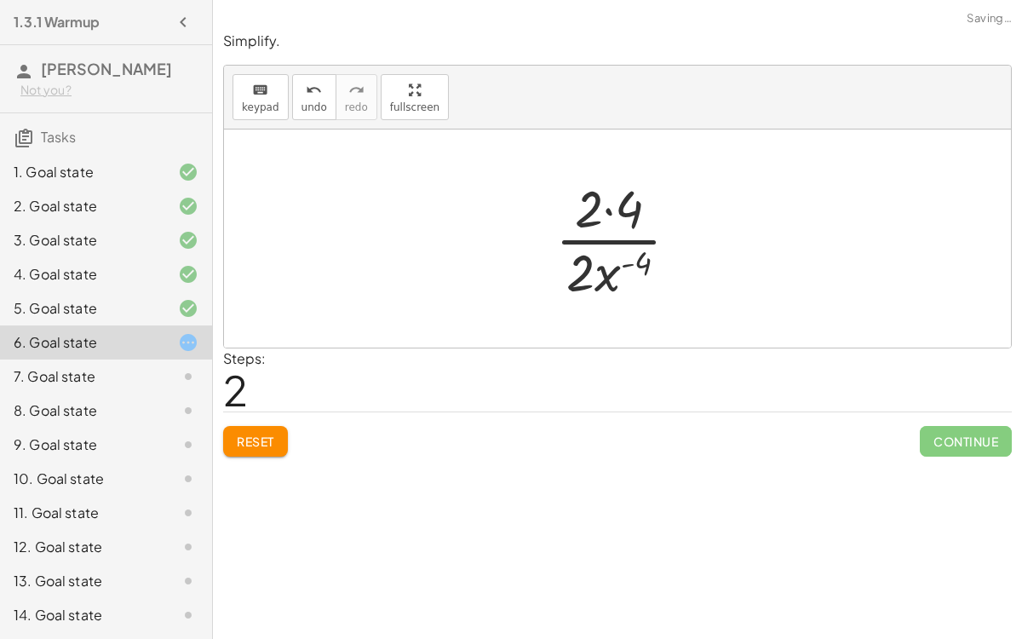
click at [607, 206] on div at bounding box center [624, 238] width 154 height 131
drag, startPoint x: 607, startPoint y: 206, endPoint x: 573, endPoint y: 285, distance: 86.2
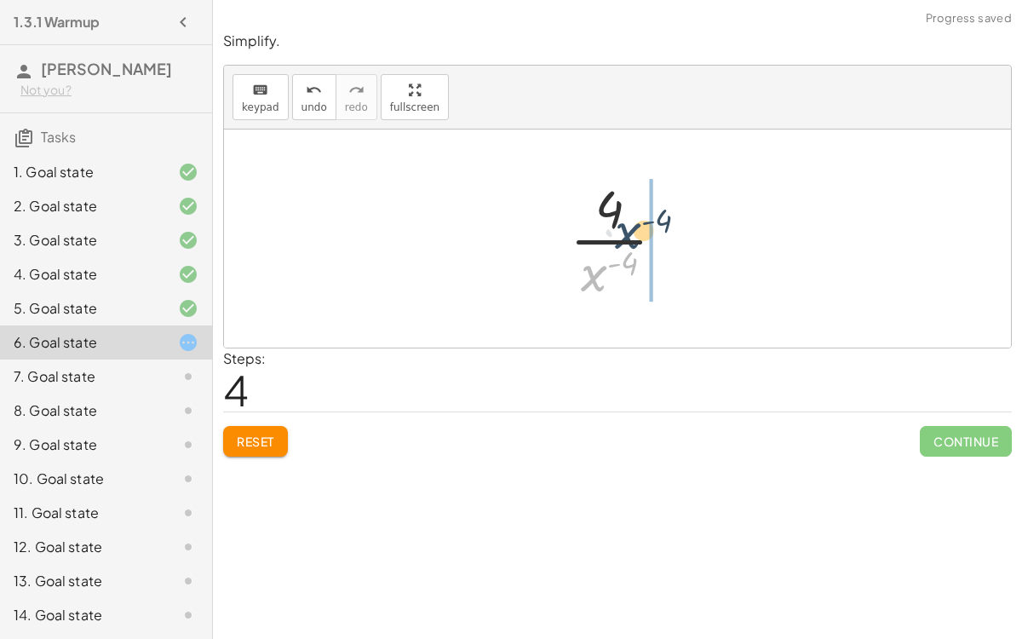
drag, startPoint x: 593, startPoint y: 271, endPoint x: 628, endPoint y: 226, distance: 57.1
click at [628, 226] on div at bounding box center [624, 238] width 126 height 131
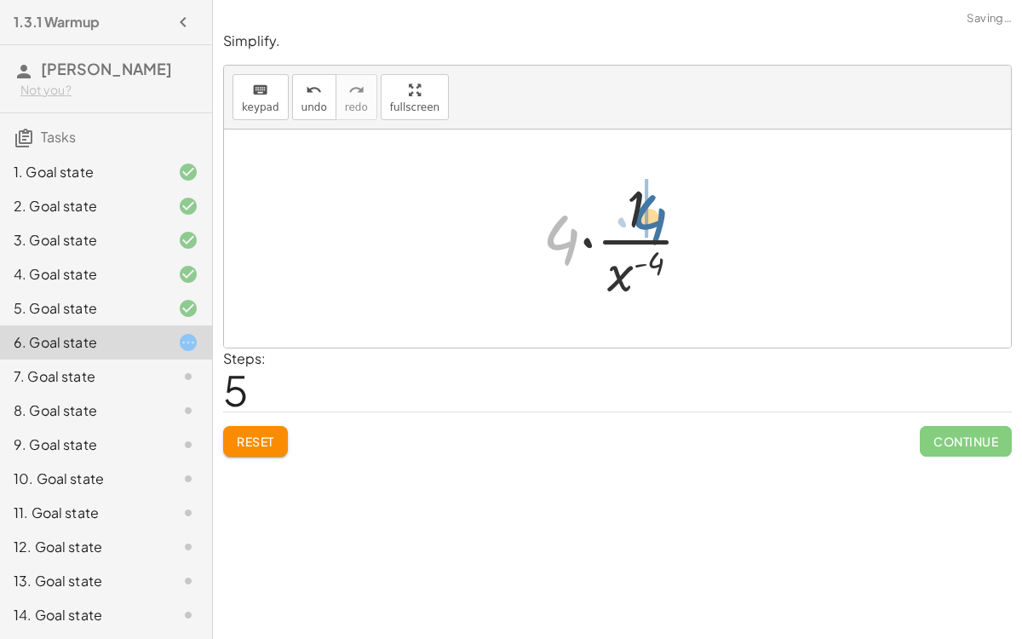
drag, startPoint x: 564, startPoint y: 243, endPoint x: 656, endPoint y: 221, distance: 94.4
click at [656, 221] on div at bounding box center [624, 238] width 180 height 131
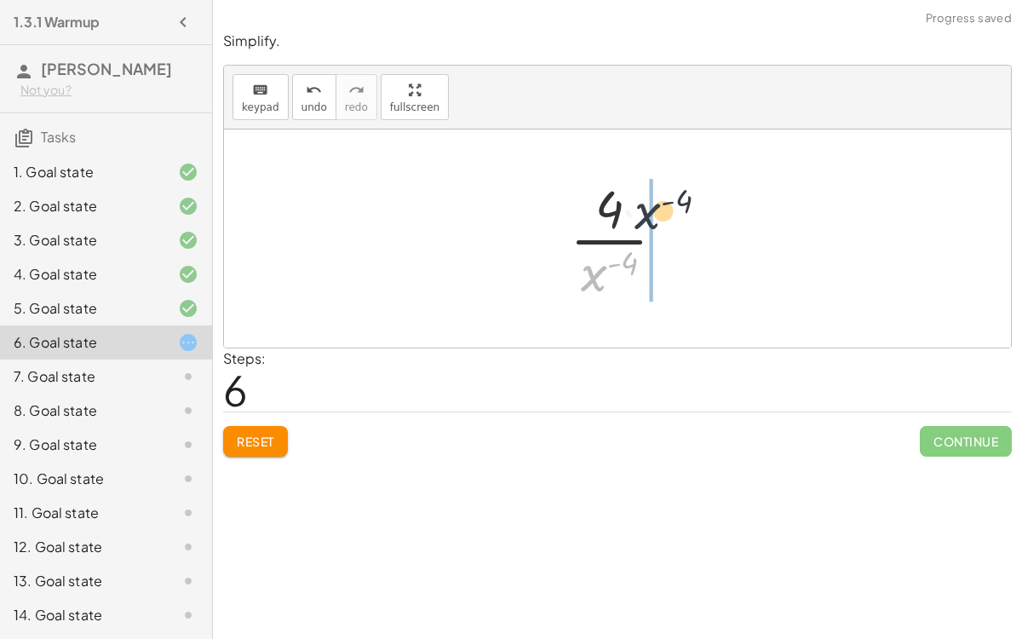
drag, startPoint x: 601, startPoint y: 267, endPoint x: 657, endPoint y: 203, distance: 84.5
click at [657, 203] on div at bounding box center [624, 238] width 126 height 131
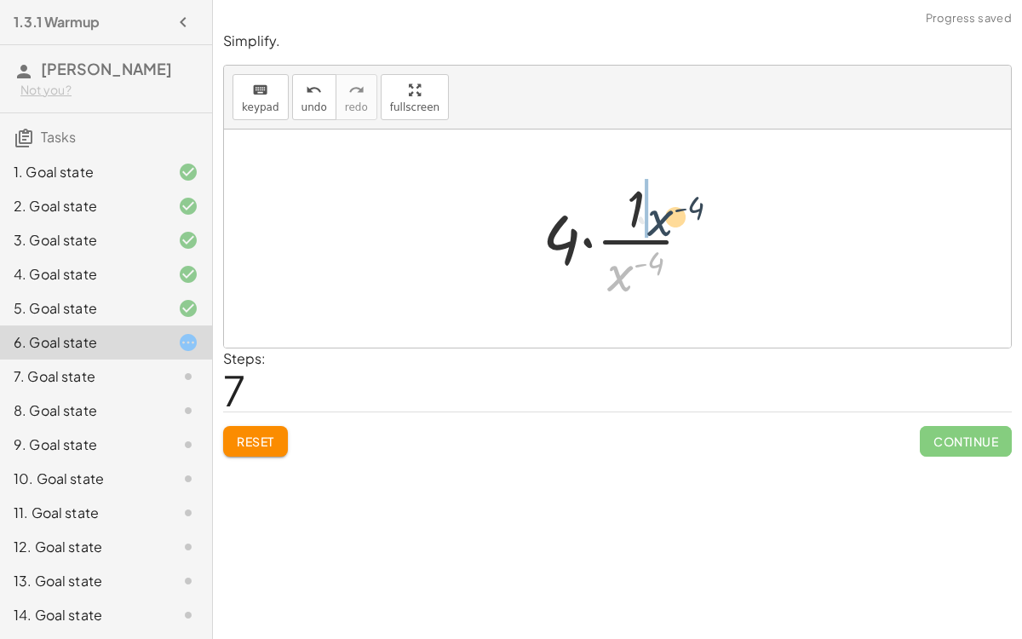
drag, startPoint x: 615, startPoint y: 280, endPoint x: 657, endPoint y: 224, distance: 70.0
click at [657, 224] on div at bounding box center [624, 238] width 180 height 131
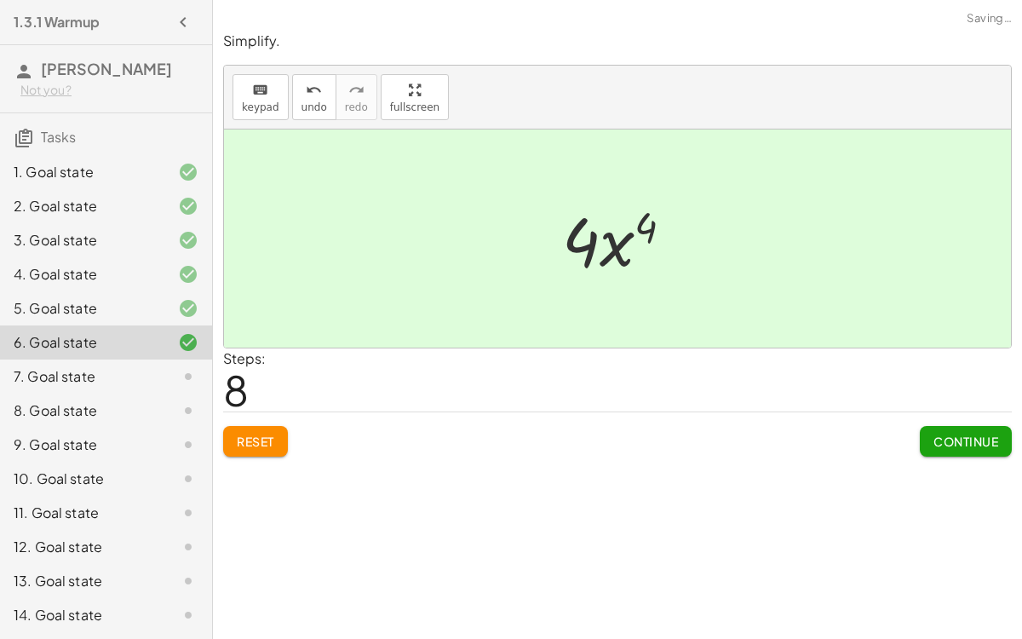
click at [939, 436] on span "Continue" at bounding box center [966, 441] width 65 height 15
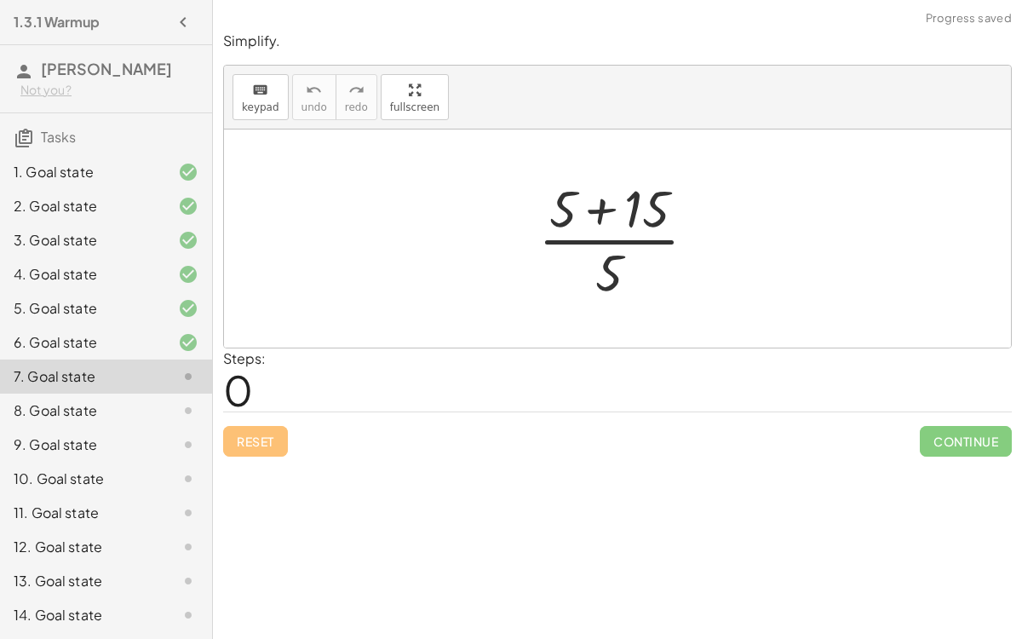
click at [596, 210] on div at bounding box center [624, 238] width 189 height 131
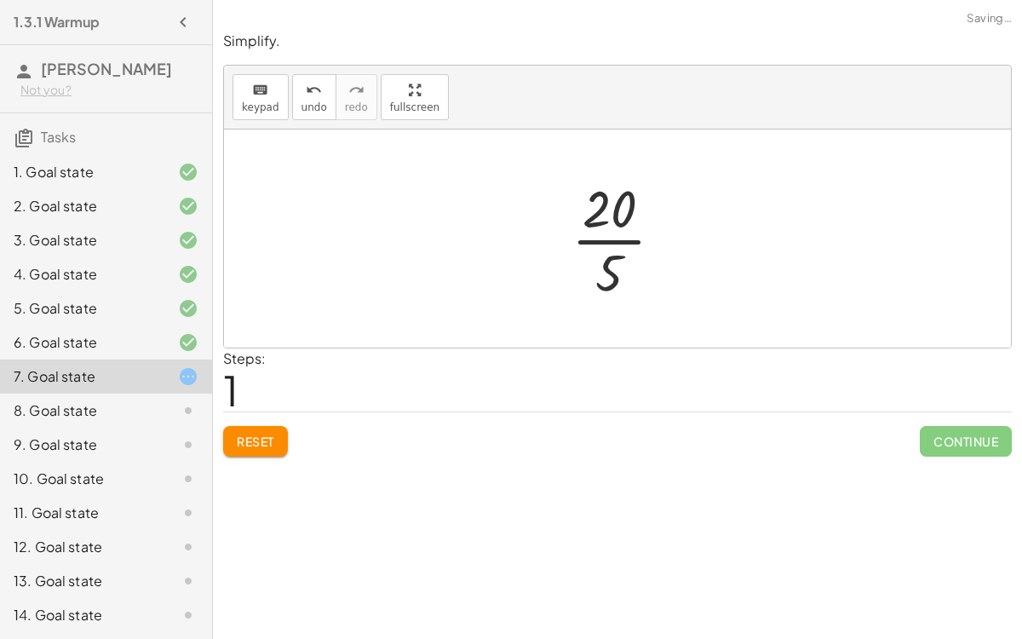
click at [612, 240] on div at bounding box center [624, 238] width 123 height 131
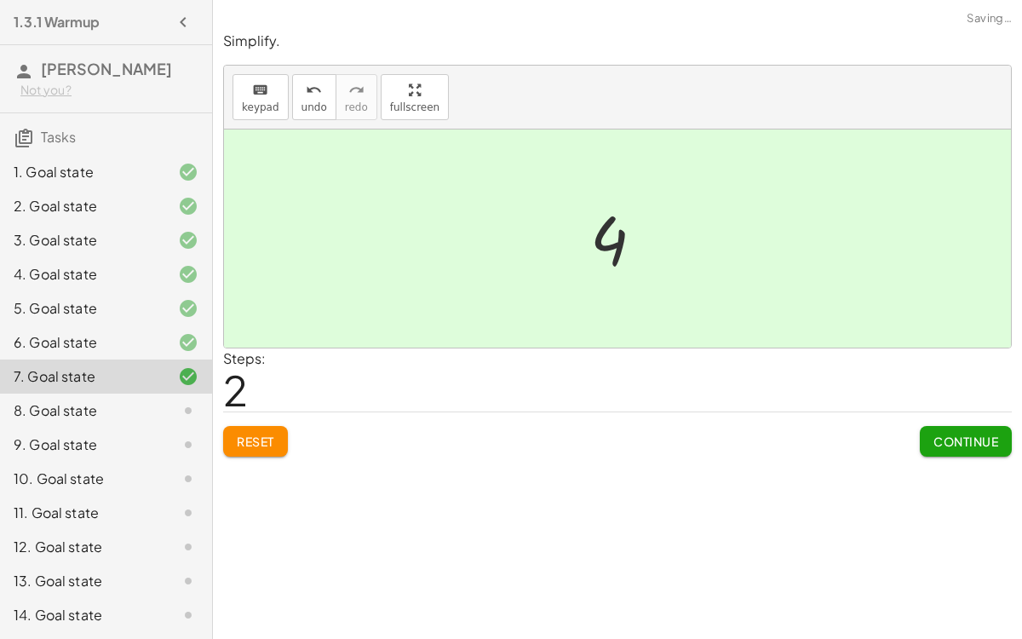
click at [983, 452] on button "Continue" at bounding box center [966, 441] width 92 height 31
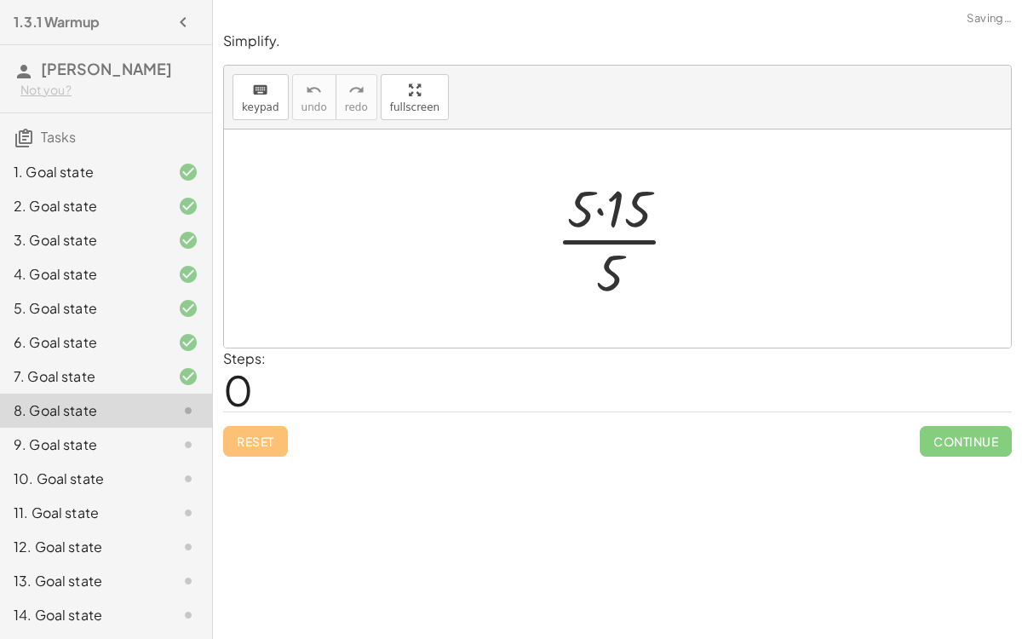
click at [607, 222] on div at bounding box center [624, 238] width 153 height 131
click at [599, 204] on div at bounding box center [624, 238] width 153 height 131
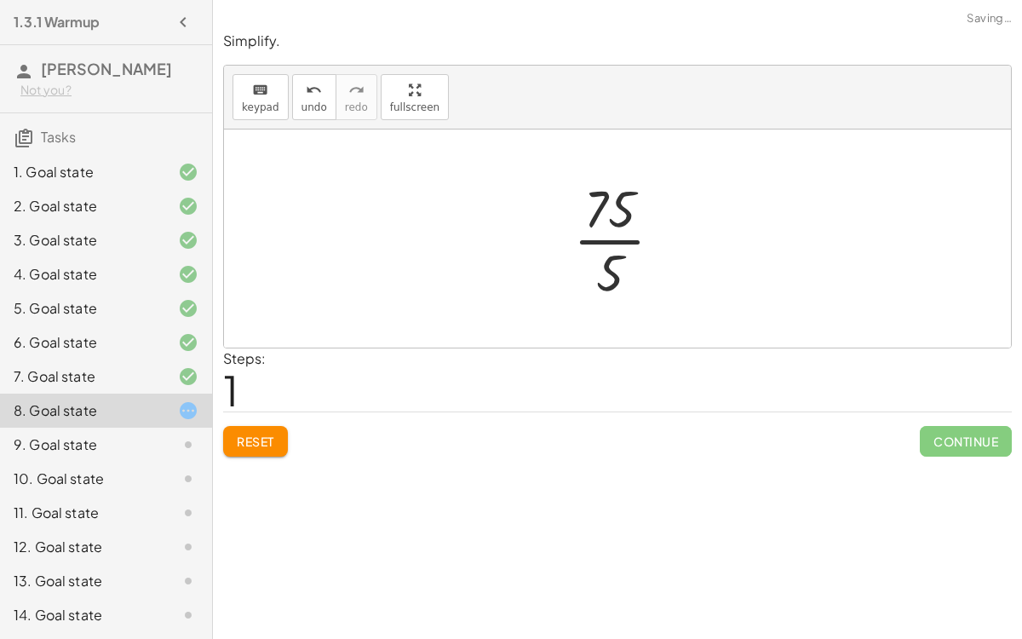
click at [603, 245] on div at bounding box center [625, 238] width 120 height 131
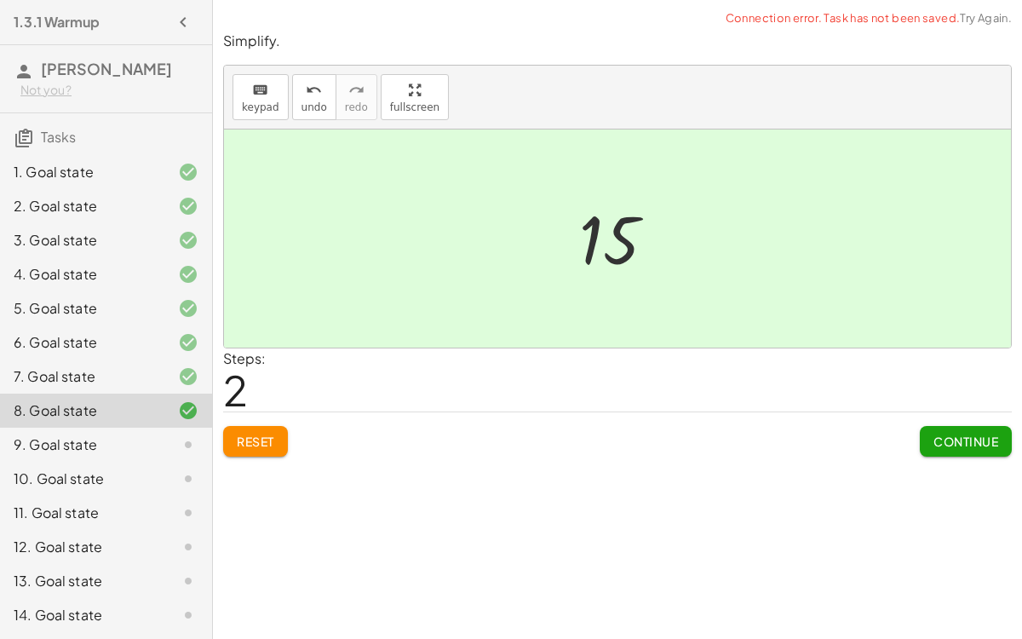
click at [970, 421] on div "Continue" at bounding box center [966, 434] width 92 height 44
click at [952, 446] on span "Continue" at bounding box center [966, 441] width 65 height 15
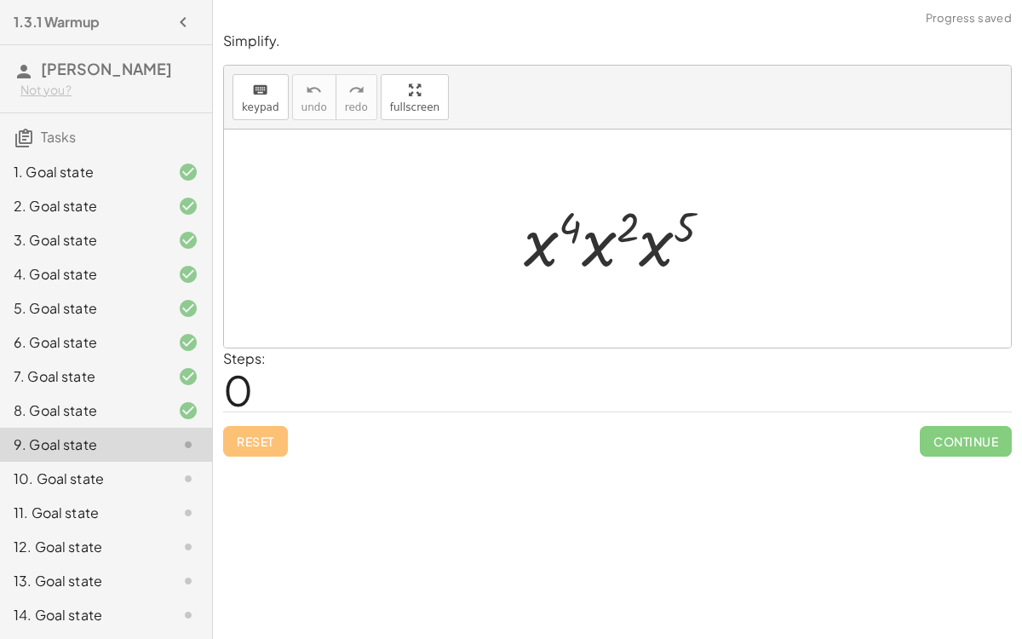
click at [588, 237] on div at bounding box center [624, 239] width 219 height 88
click at [659, 248] on div at bounding box center [625, 239] width 222 height 88
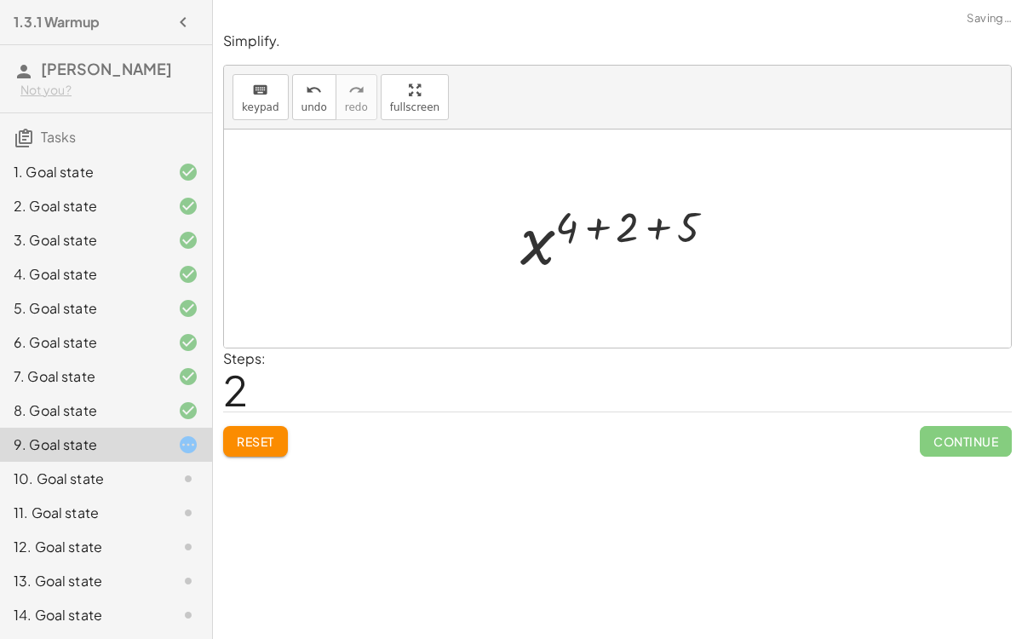
click at [594, 222] on div at bounding box center [624, 239] width 225 height 84
click at [618, 227] on div at bounding box center [624, 239] width 164 height 84
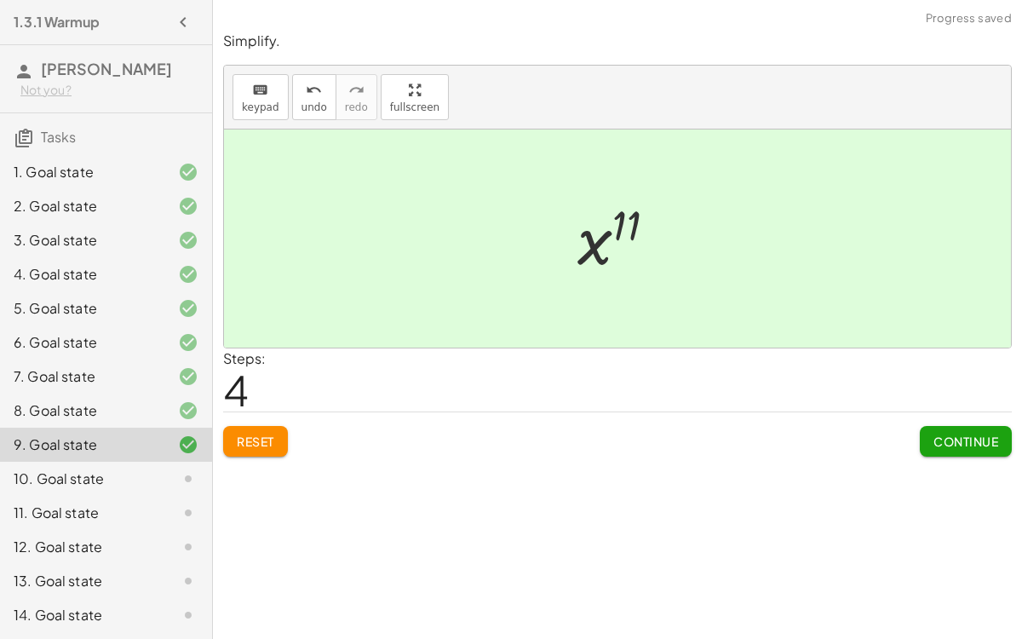
click at [941, 434] on span "Continue" at bounding box center [966, 441] width 65 height 15
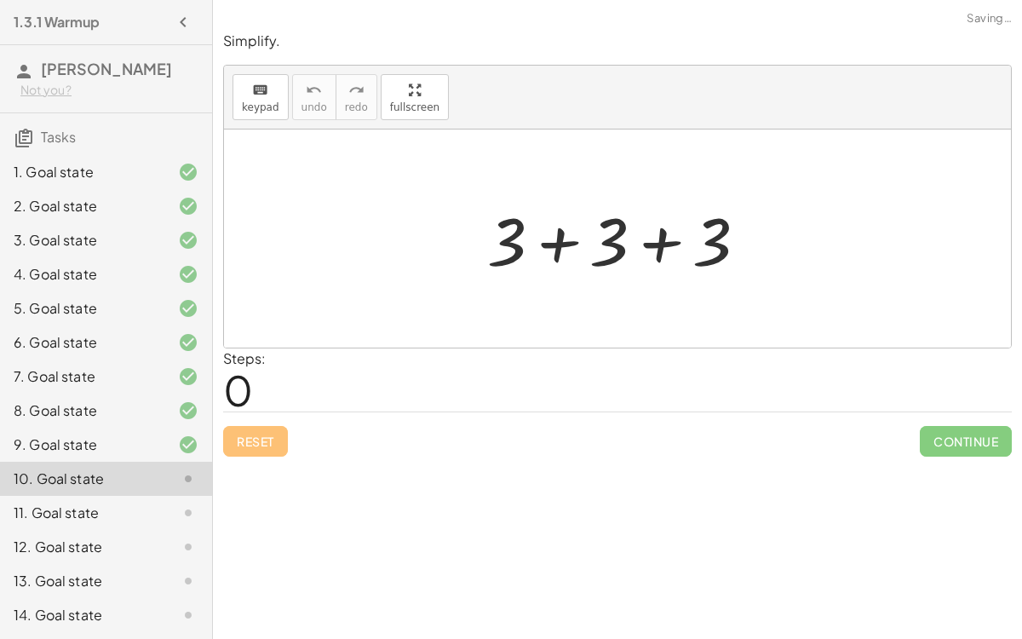
click at [554, 250] on div at bounding box center [624, 239] width 290 height 88
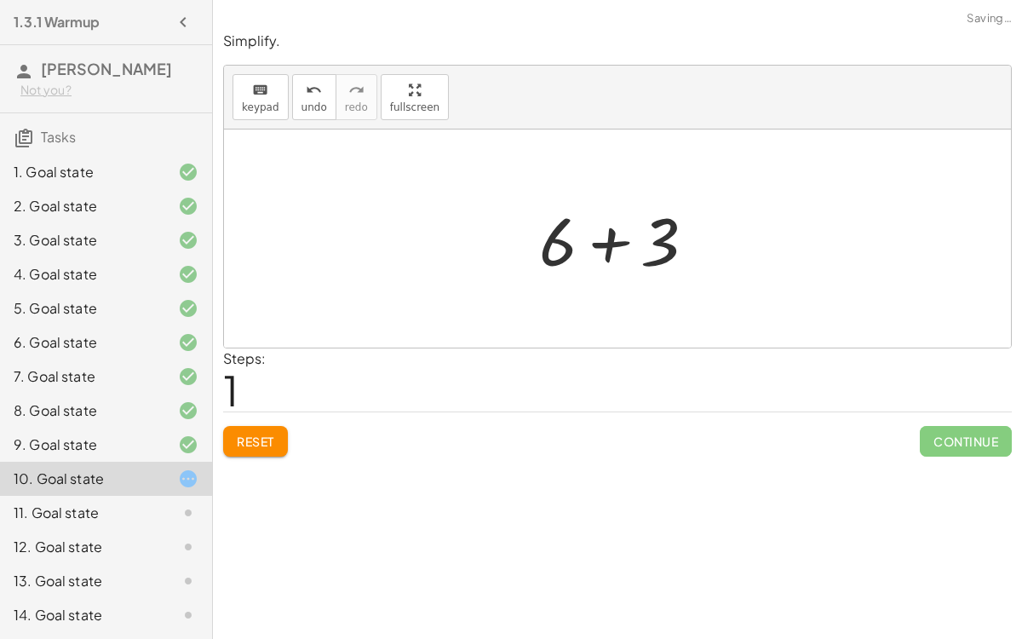
click at [597, 239] on div at bounding box center [624, 239] width 187 height 88
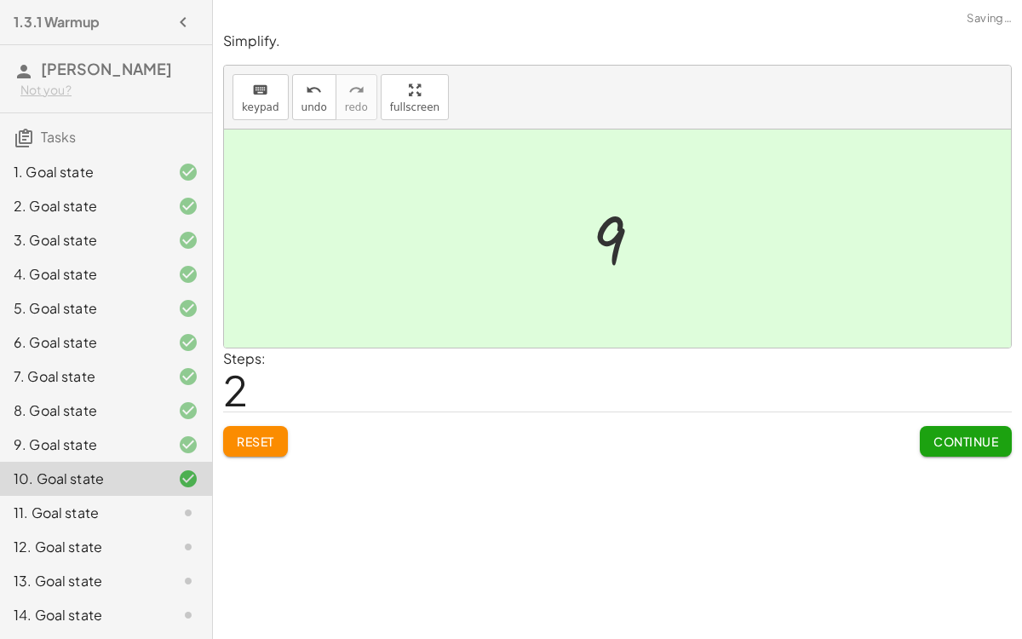
click at [942, 434] on span "Continue" at bounding box center [966, 441] width 65 height 15
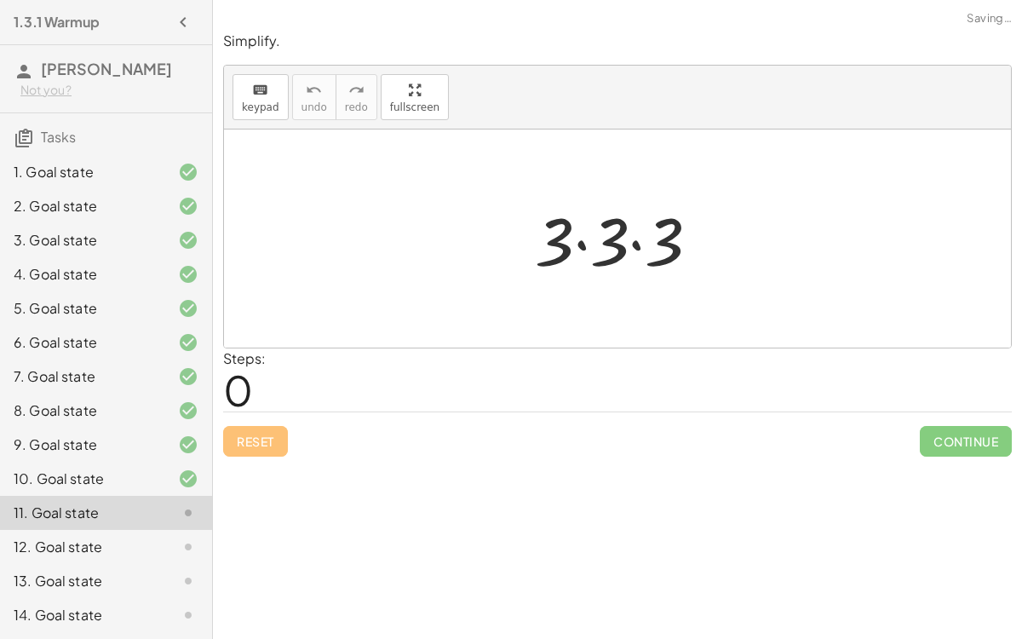
click at [587, 239] on div at bounding box center [624, 239] width 196 height 88
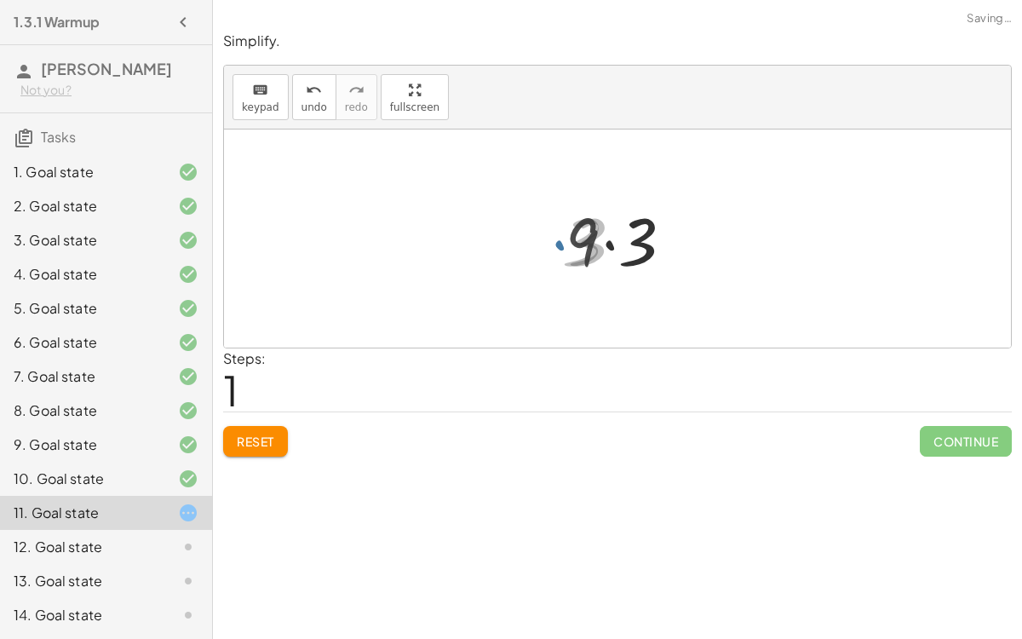
click at [614, 243] on div at bounding box center [624, 239] width 135 height 88
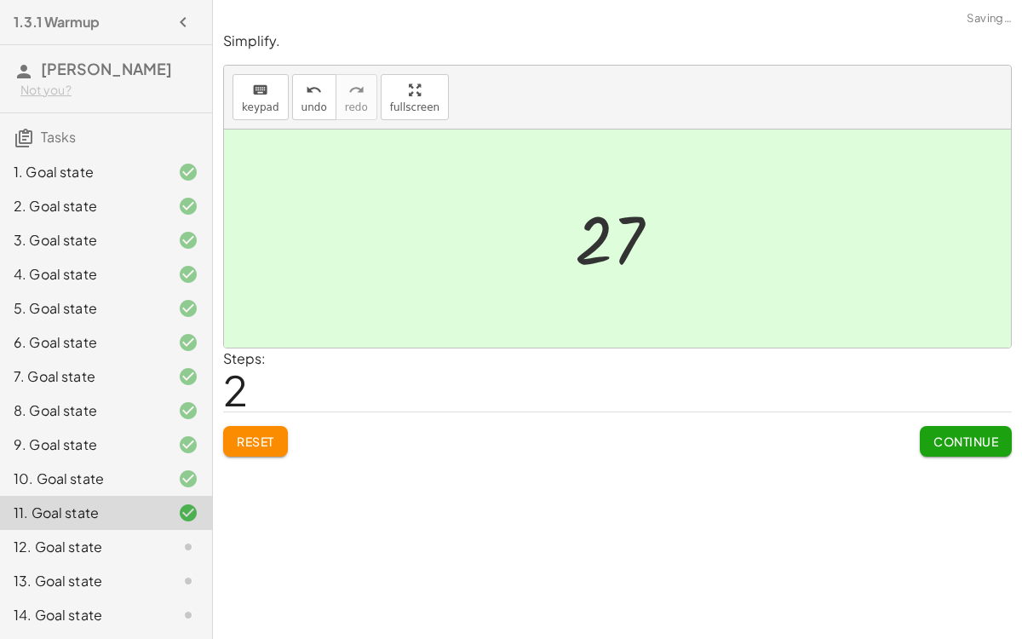
click at [960, 449] on button "Continue" at bounding box center [966, 441] width 92 height 31
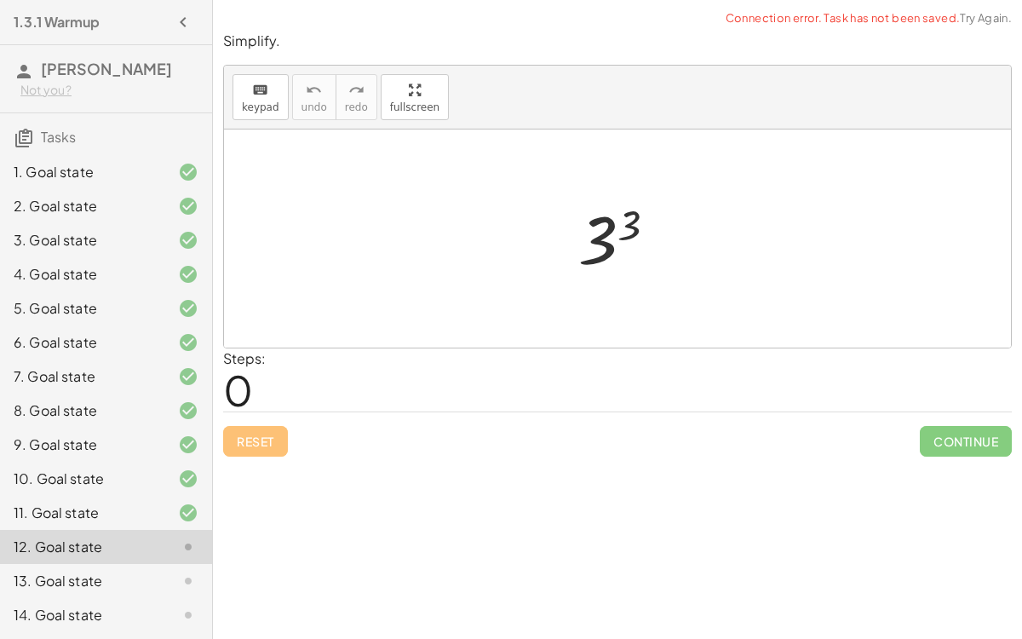
click at [601, 235] on div at bounding box center [624, 239] width 109 height 84
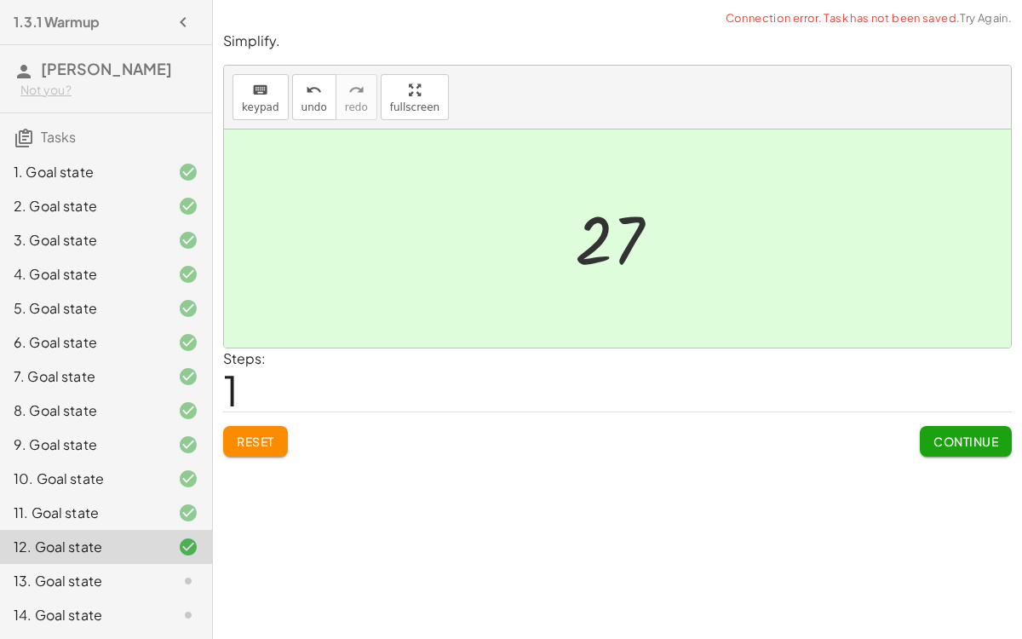
click at [957, 440] on span "Continue" at bounding box center [966, 441] width 65 height 15
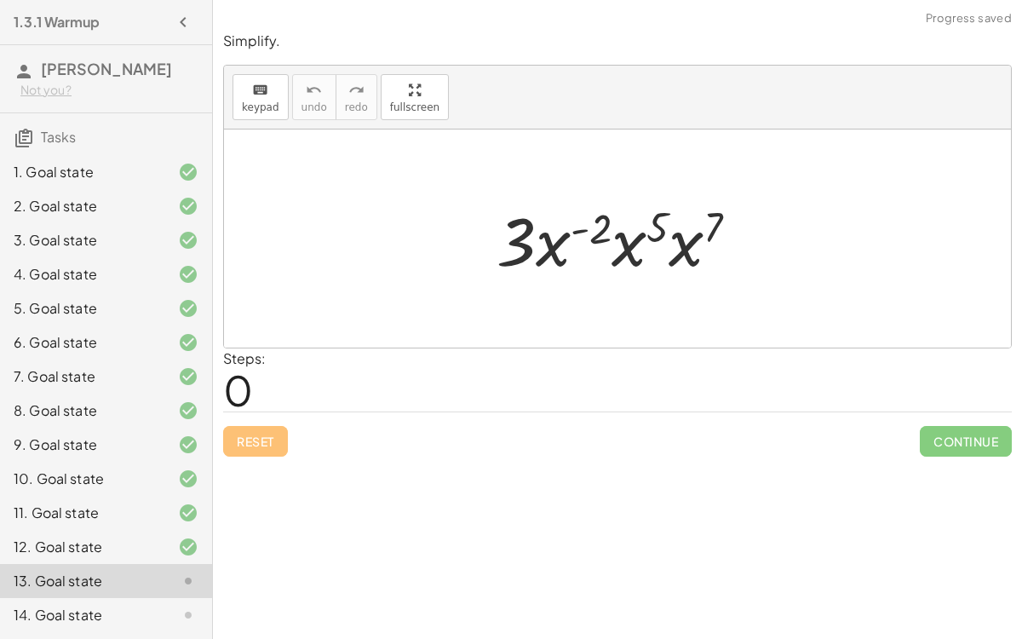
click at [625, 242] on div at bounding box center [624, 239] width 273 height 88
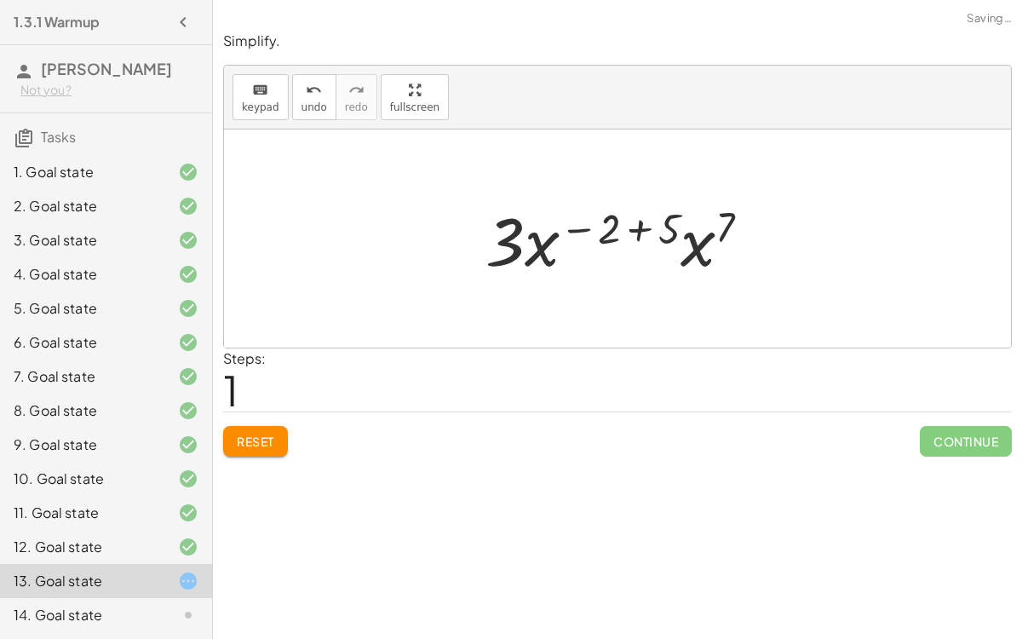
click at [689, 250] on div at bounding box center [625, 239] width 296 height 88
click at [633, 227] on div at bounding box center [624, 239] width 298 height 88
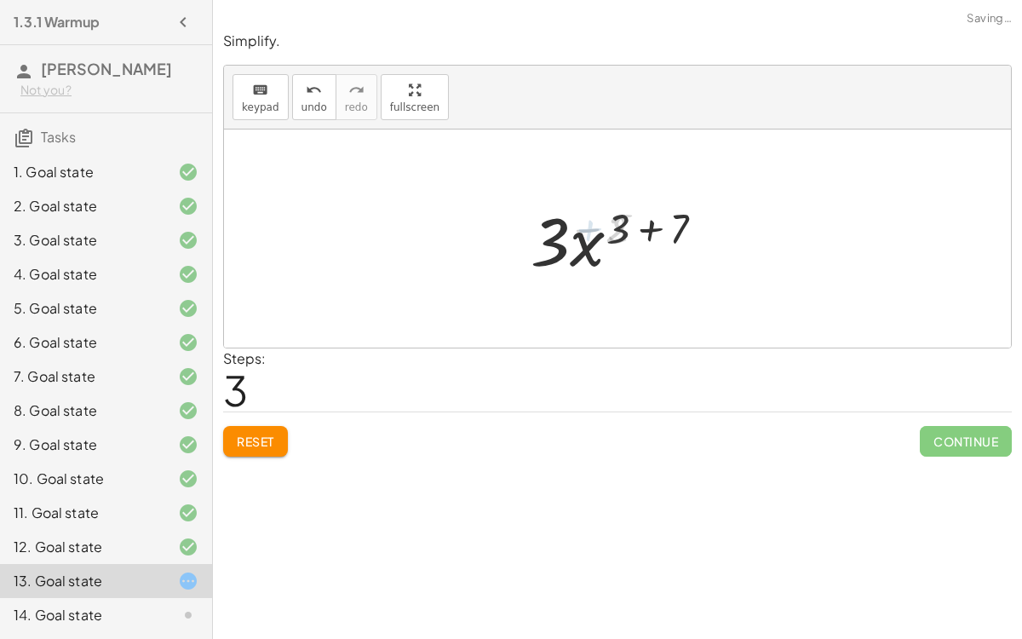
click at [649, 227] on div at bounding box center [624, 239] width 201 height 88
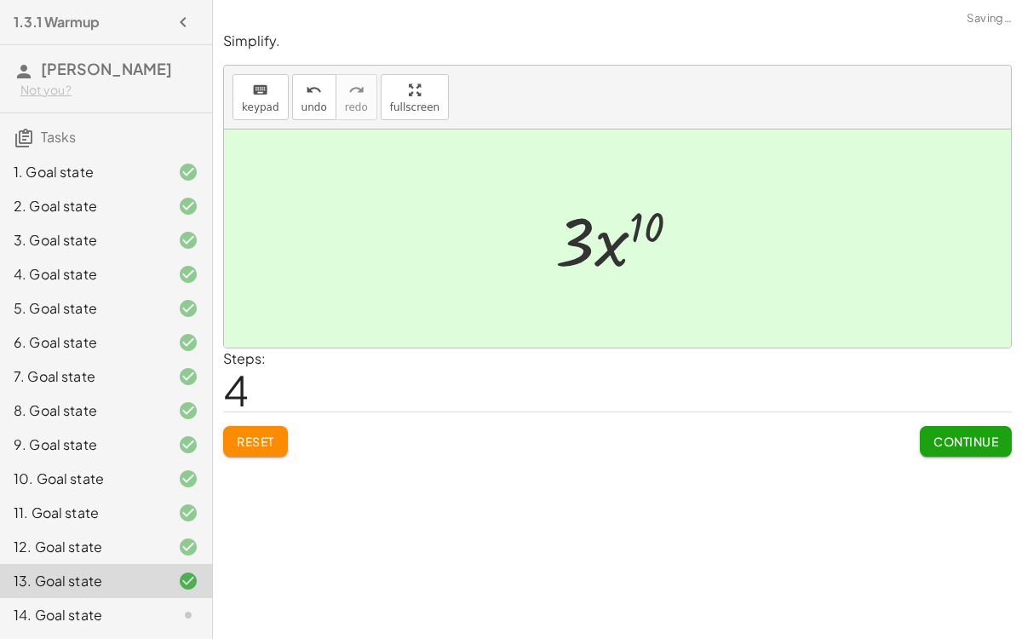
click at [973, 437] on span "Continue" at bounding box center [966, 441] width 65 height 15
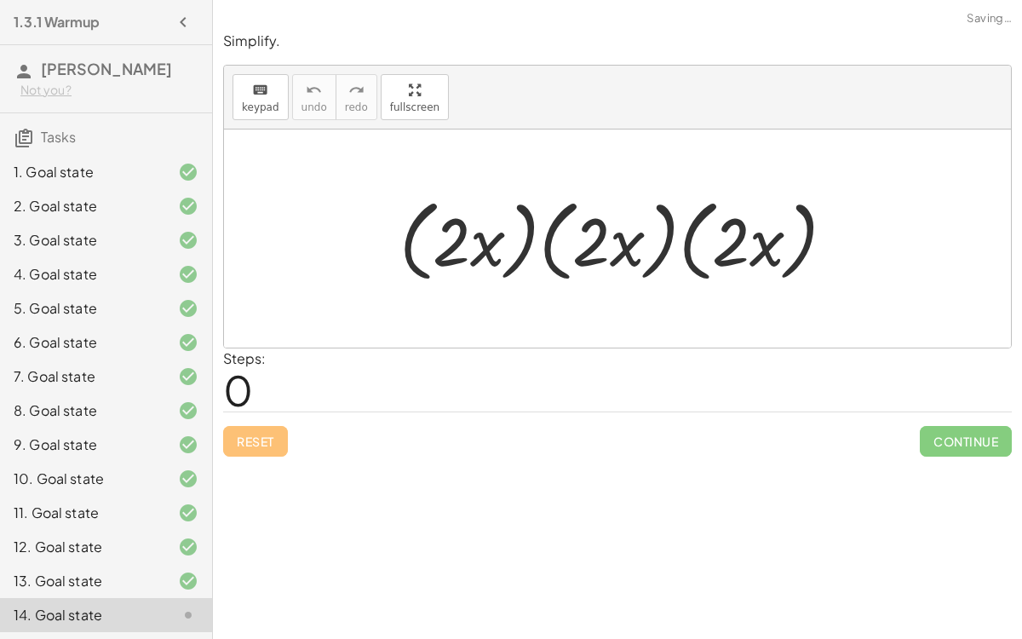
click at [538, 239] on div at bounding box center [624, 239] width 467 height 98
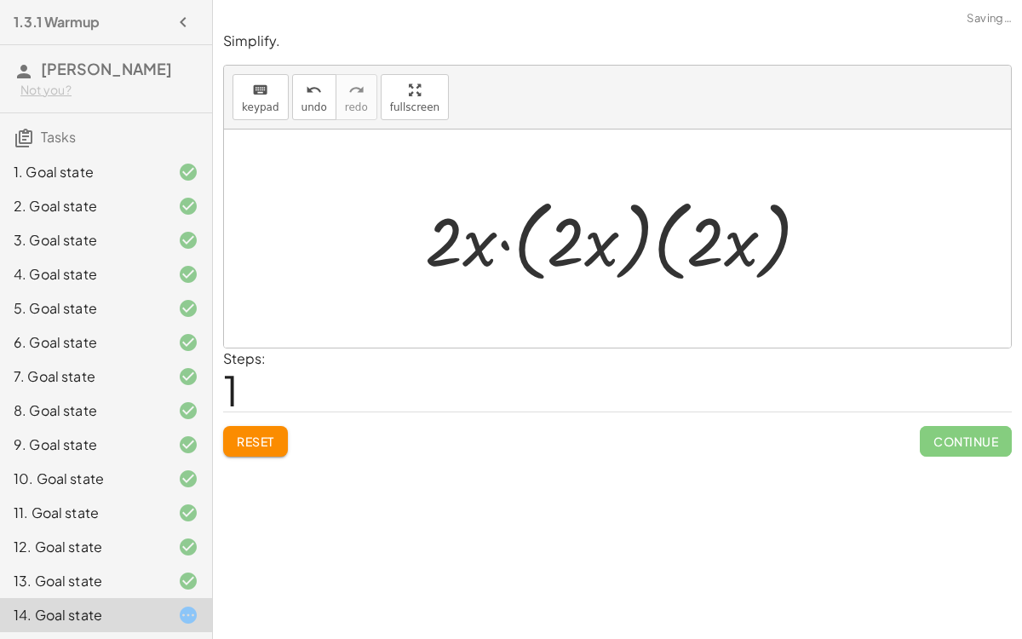
click at [651, 244] on div at bounding box center [624, 239] width 415 height 98
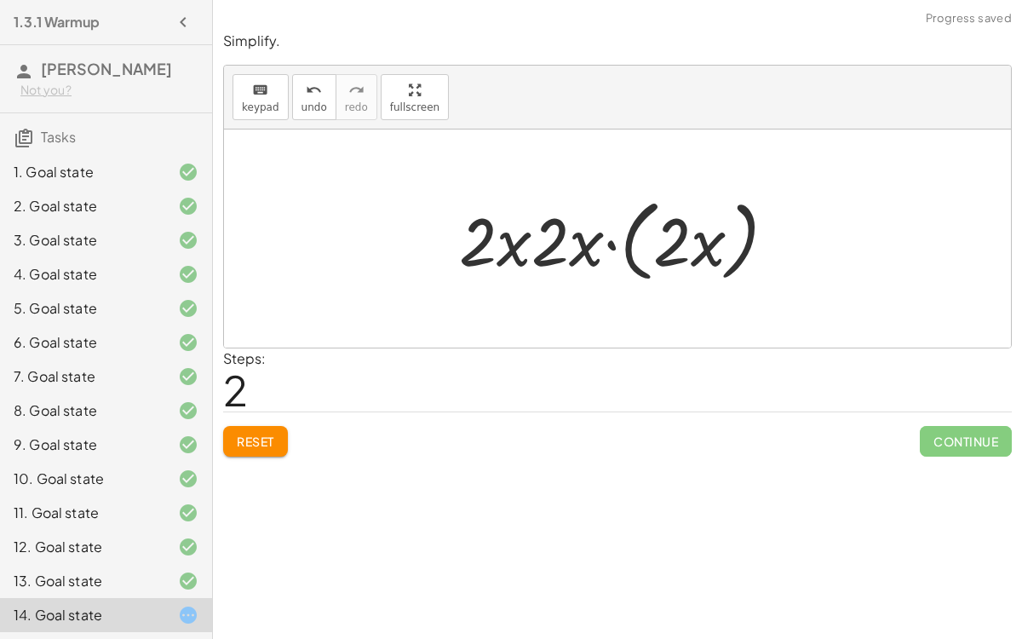
click at [618, 239] on div at bounding box center [625, 239] width 348 height 98
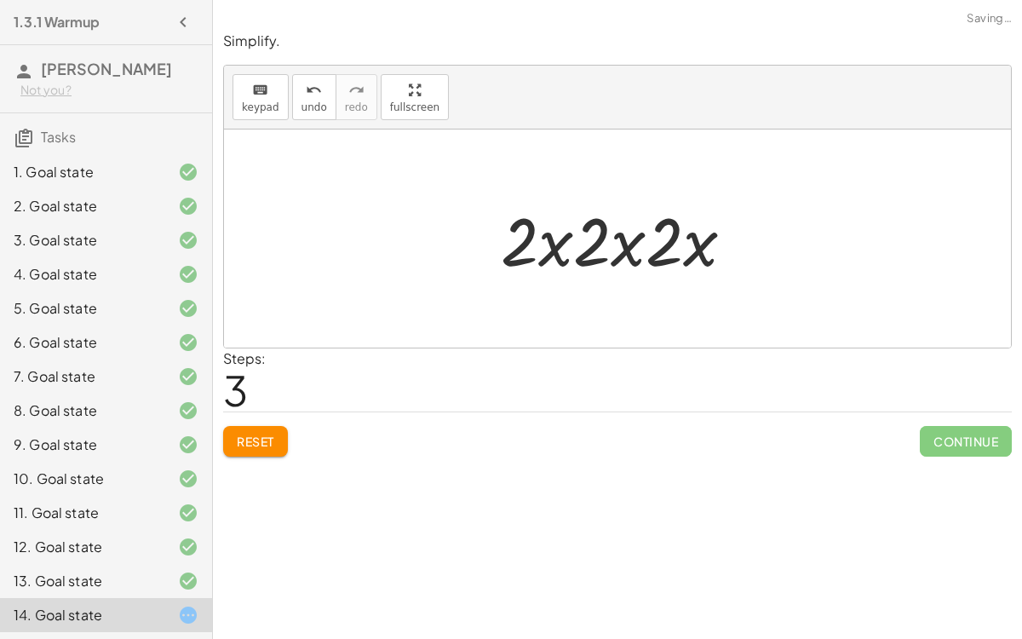
click at [556, 240] on div at bounding box center [624, 239] width 264 height 88
click at [610, 249] on div at bounding box center [624, 239] width 264 height 88
drag, startPoint x: 600, startPoint y: 247, endPoint x: 537, endPoint y: 249, distance: 63.1
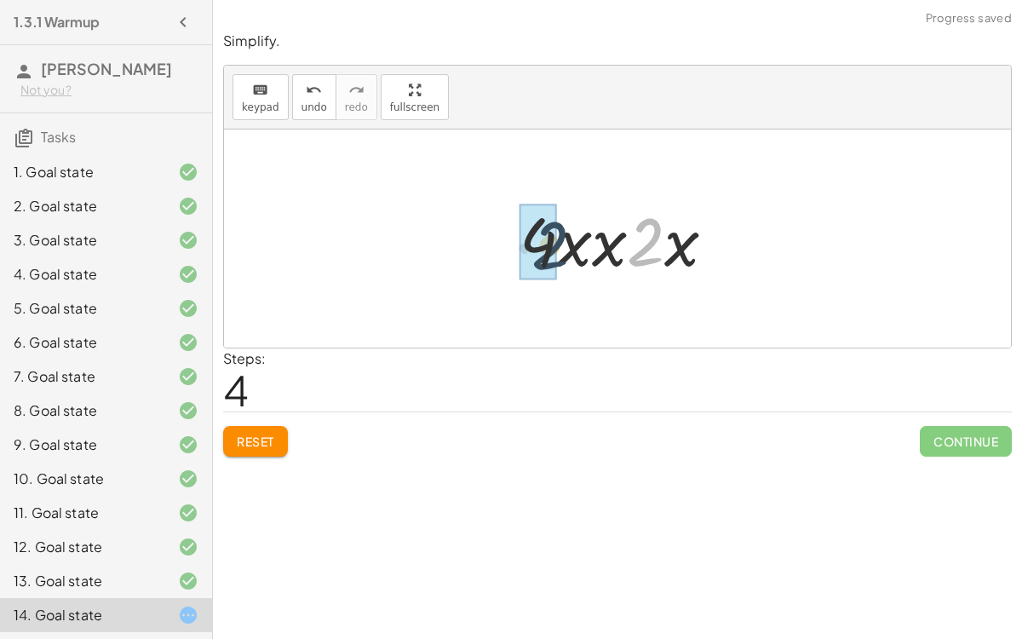
drag, startPoint x: 645, startPoint y: 248, endPoint x: 536, endPoint y: 250, distance: 109.1
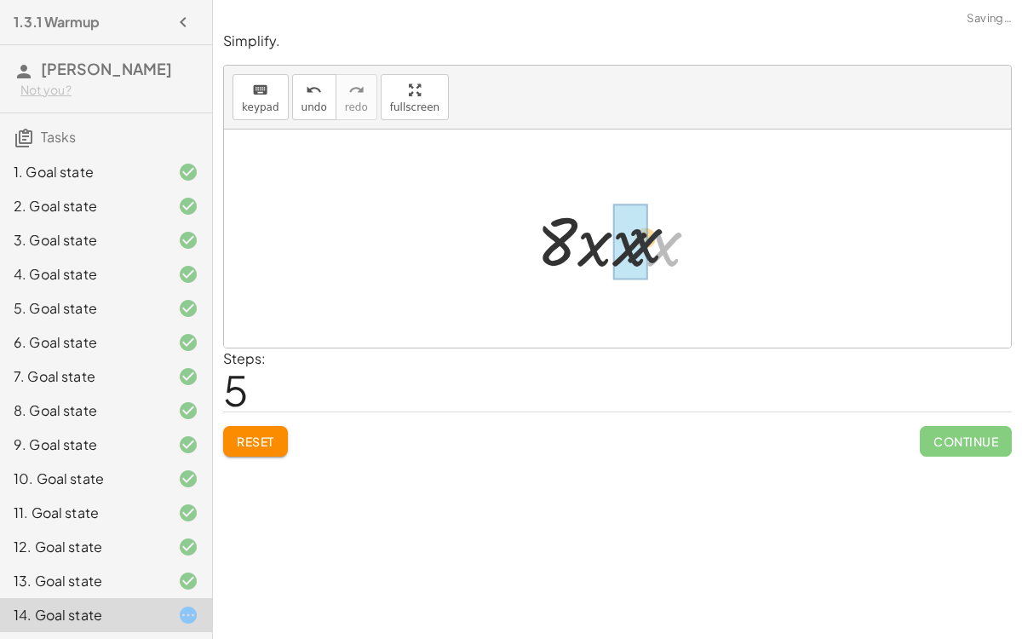
drag, startPoint x: 659, startPoint y: 254, endPoint x: 638, endPoint y: 252, distance: 21.4
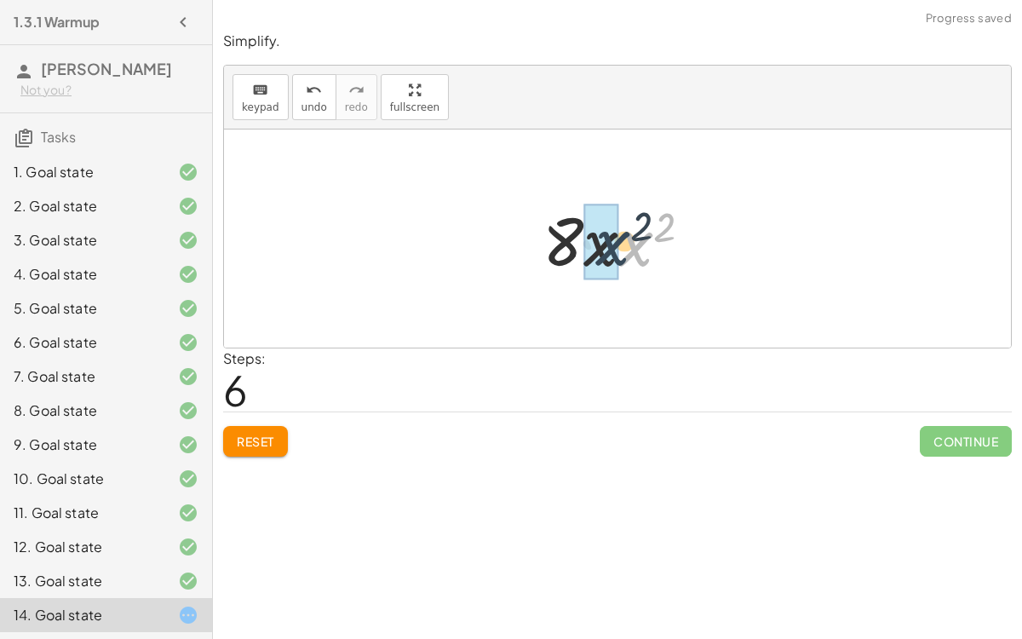
drag, startPoint x: 637, startPoint y: 252, endPoint x: 615, endPoint y: 251, distance: 22.2
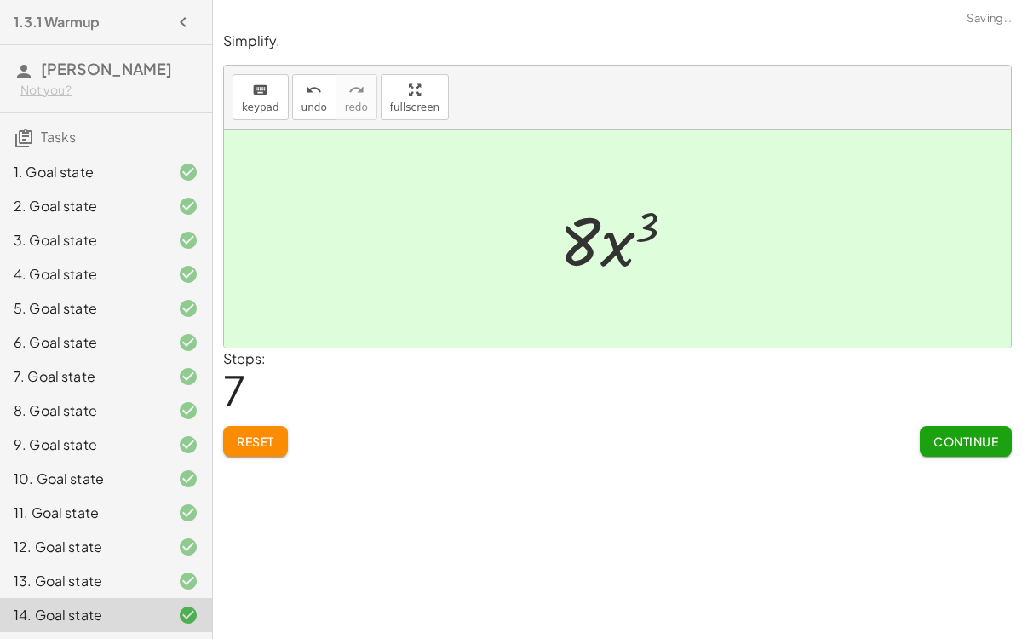
click at [942, 440] on span "Continue" at bounding box center [966, 441] width 65 height 15
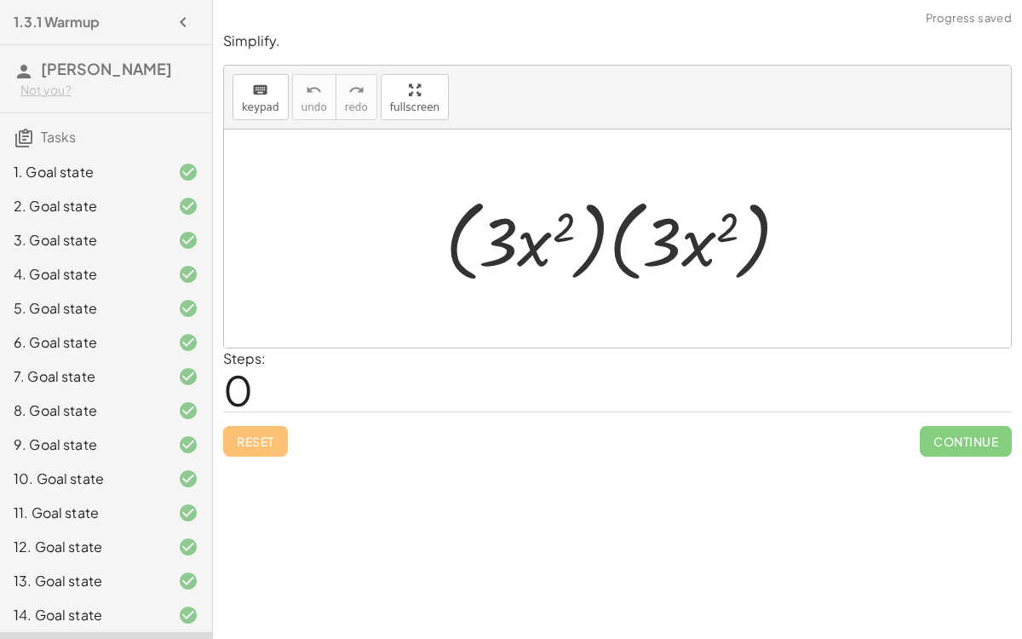
click at [594, 251] on div at bounding box center [624, 239] width 375 height 98
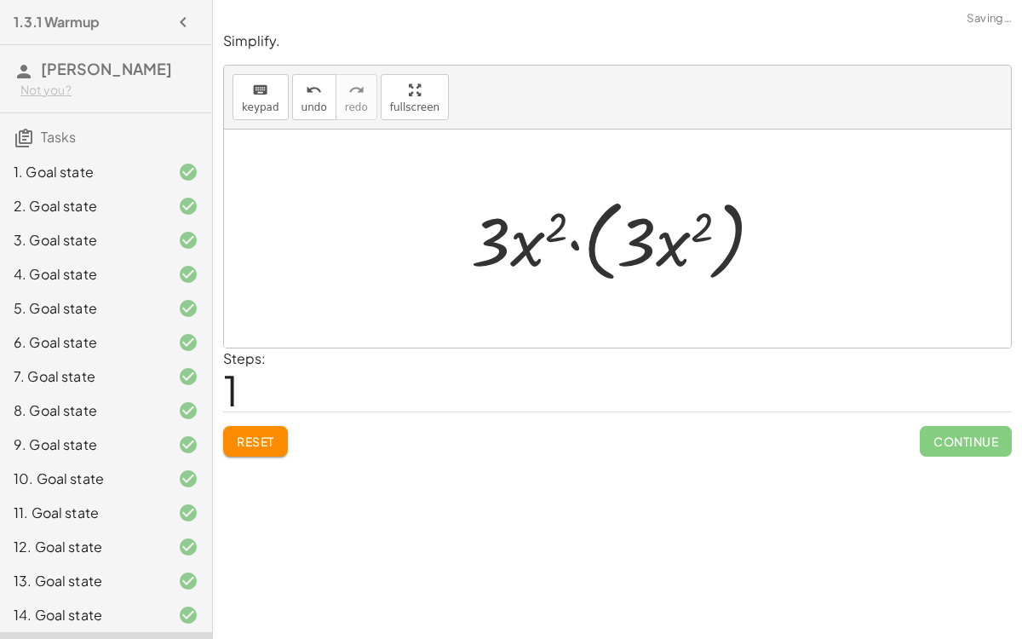
click at [592, 249] on div at bounding box center [624, 239] width 323 height 98
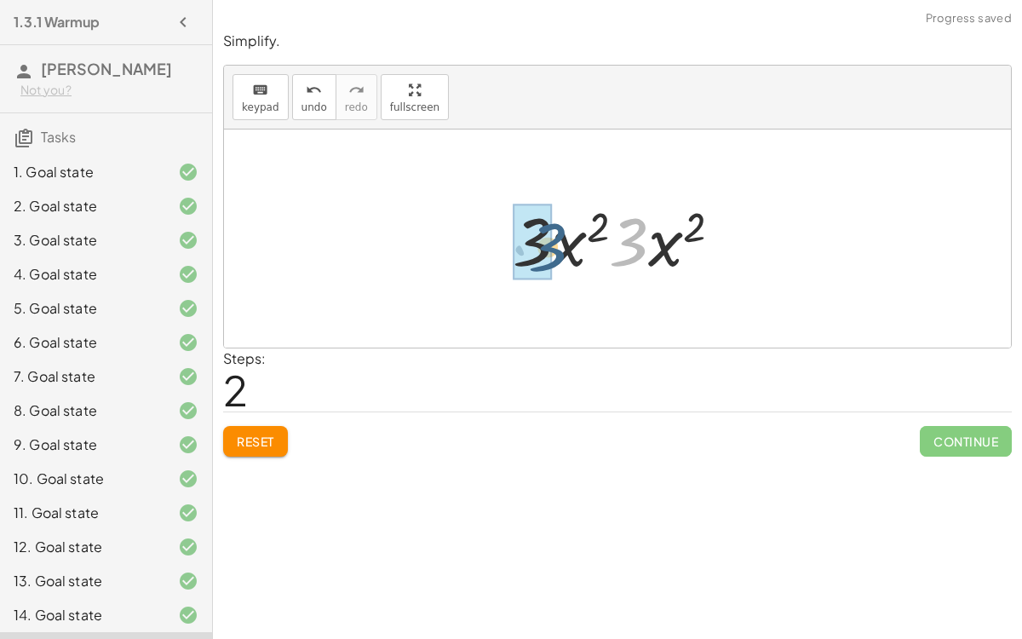
drag, startPoint x: 647, startPoint y: 248, endPoint x: 562, endPoint y: 250, distance: 85.2
click at [562, 250] on div at bounding box center [623, 239] width 239 height 88
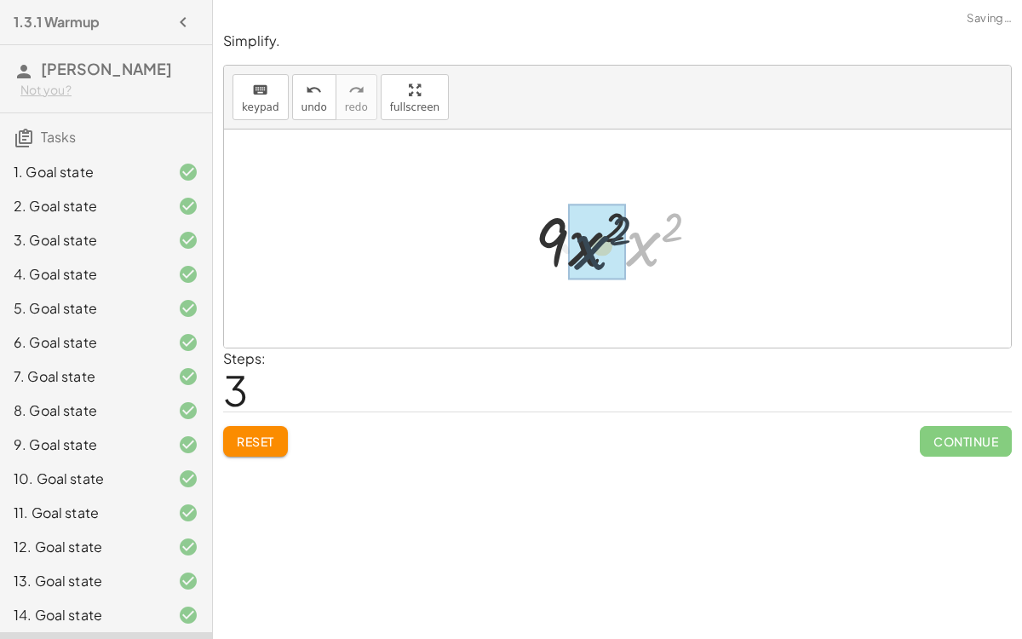
drag, startPoint x: 647, startPoint y: 251, endPoint x: 594, endPoint y: 256, distance: 53.8
click at [645, 226] on div at bounding box center [625, 239] width 198 height 88
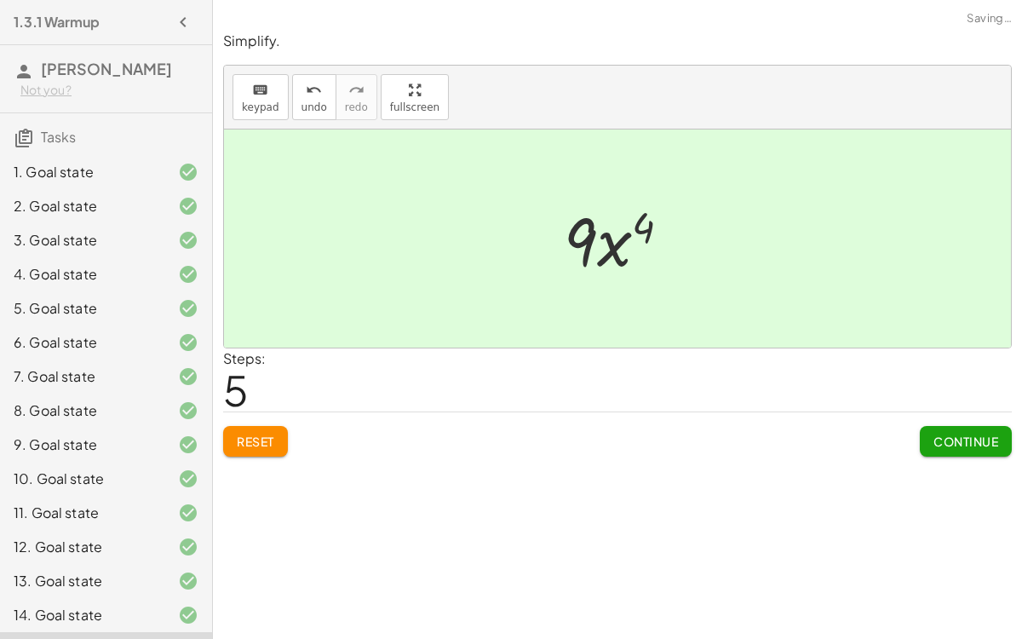
click at [975, 434] on span "Continue" at bounding box center [966, 441] width 65 height 15
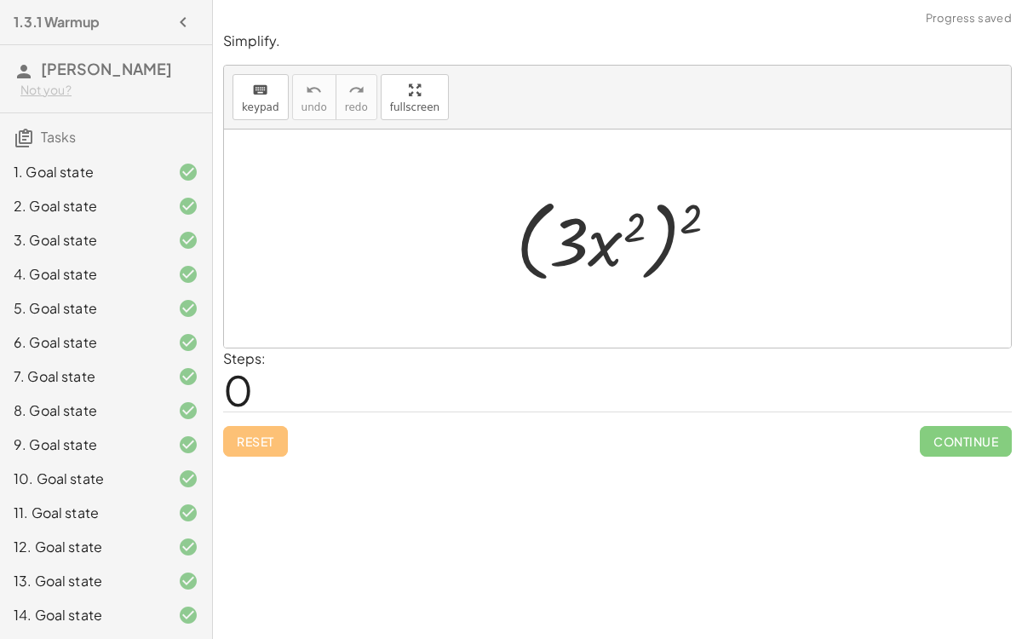
click at [691, 210] on div at bounding box center [624, 239] width 233 height 98
drag, startPoint x: 691, startPoint y: 210, endPoint x: 626, endPoint y: 238, distance: 70.2
click at [626, 238] on div at bounding box center [624, 239] width 233 height 98
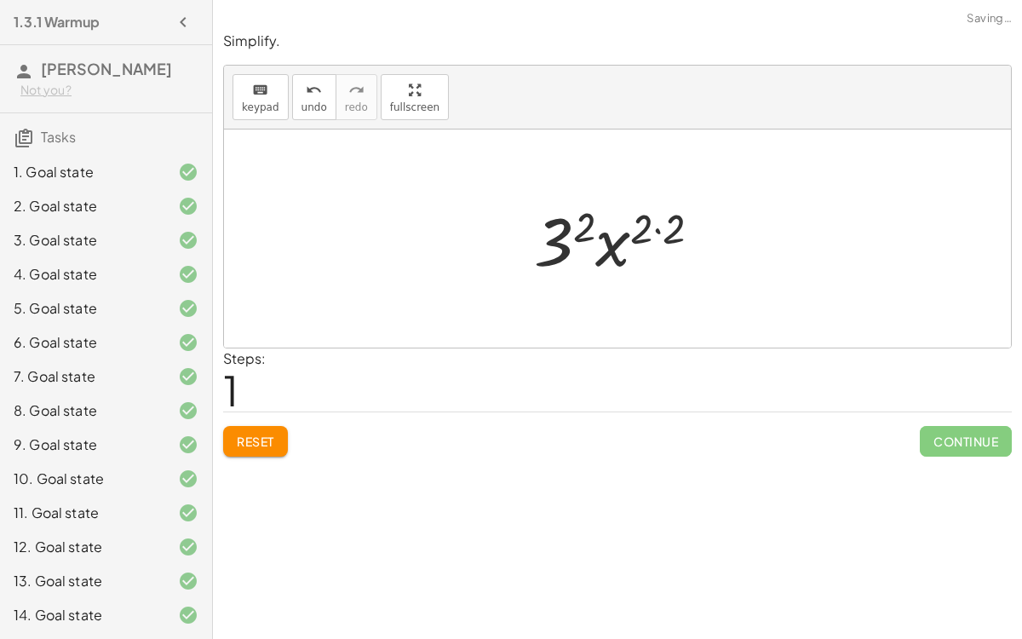
click at [653, 231] on div at bounding box center [625, 239] width 198 height 88
click at [576, 246] on div at bounding box center [625, 239] width 166 height 88
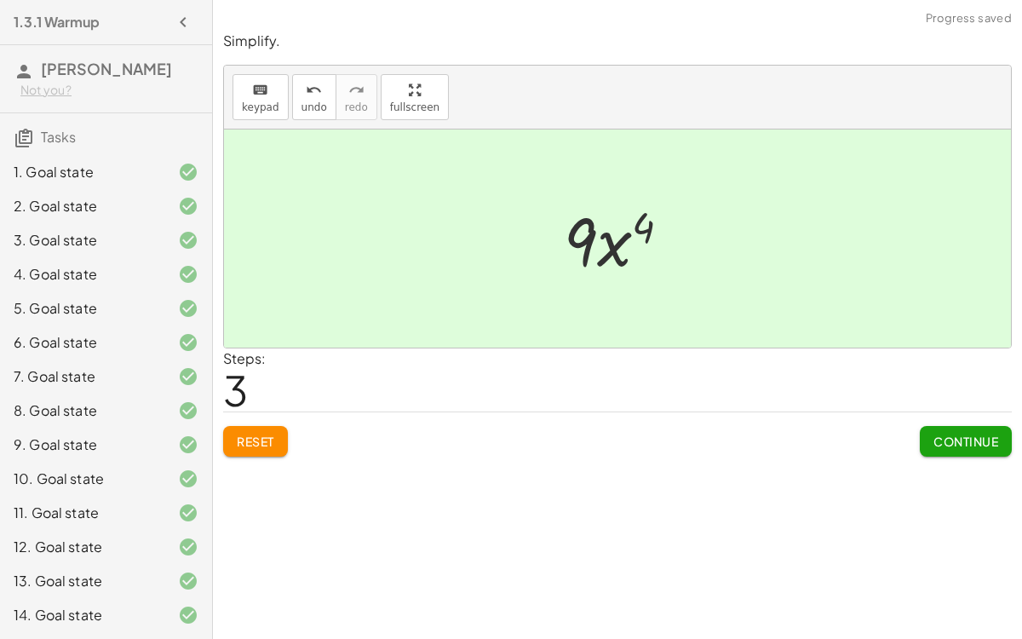
click at [963, 440] on span "Continue" at bounding box center [966, 441] width 65 height 15
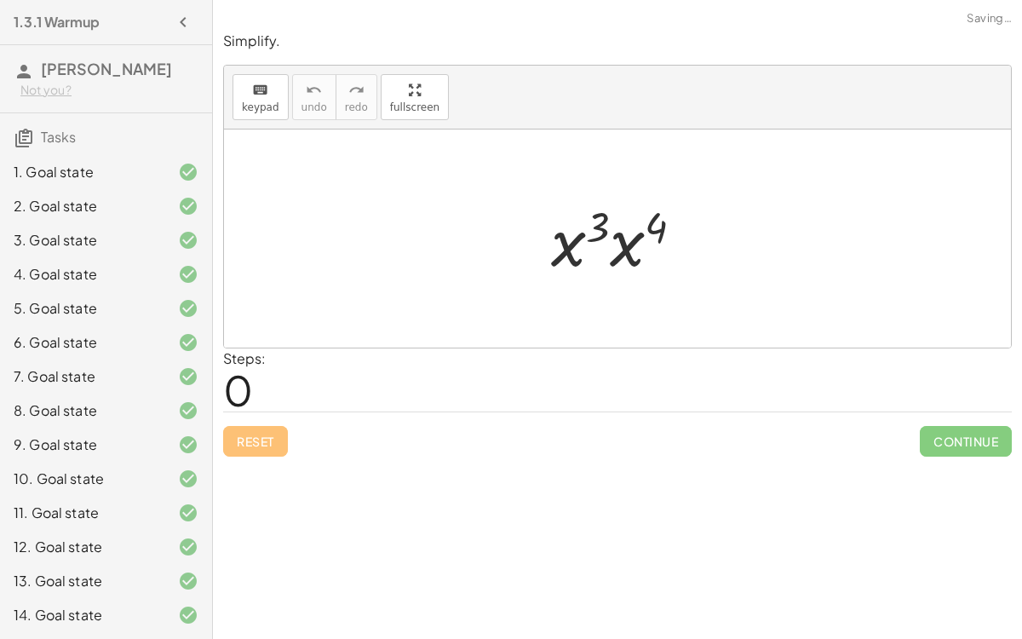
click at [619, 251] on div at bounding box center [624, 239] width 163 height 88
click at [622, 222] on div at bounding box center [625, 239] width 166 height 84
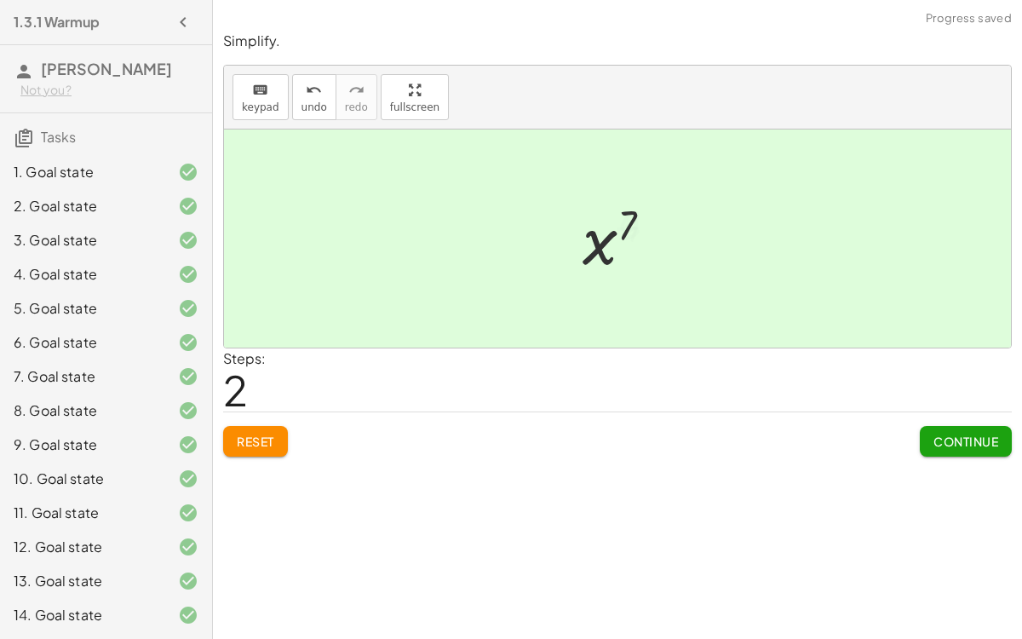
click at [949, 437] on span "Continue" at bounding box center [966, 441] width 65 height 15
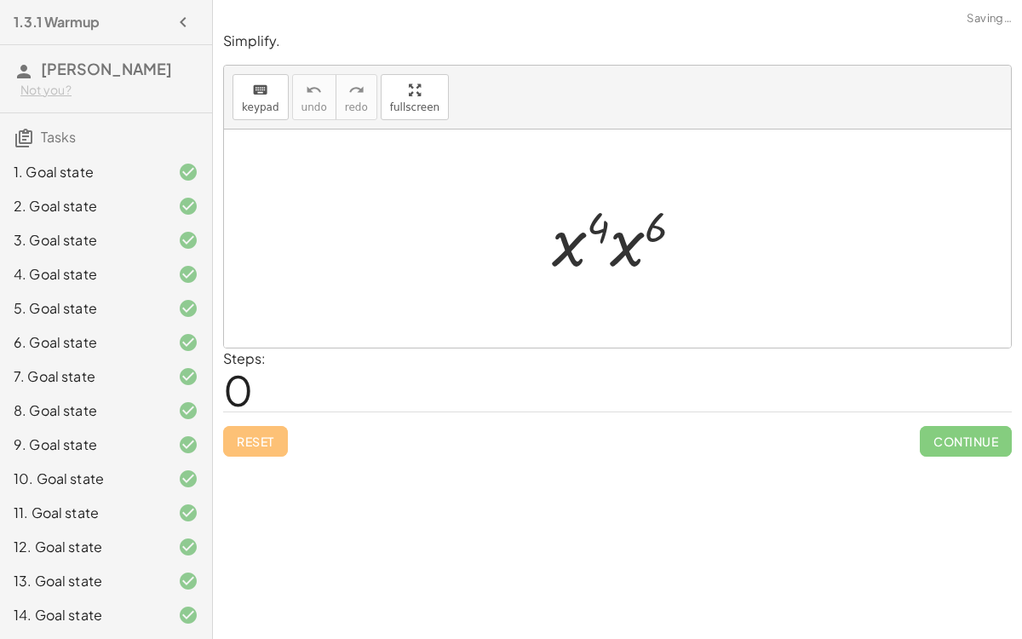
click at [621, 251] on div at bounding box center [624, 239] width 162 height 88
click at [618, 226] on div at bounding box center [624, 239] width 165 height 84
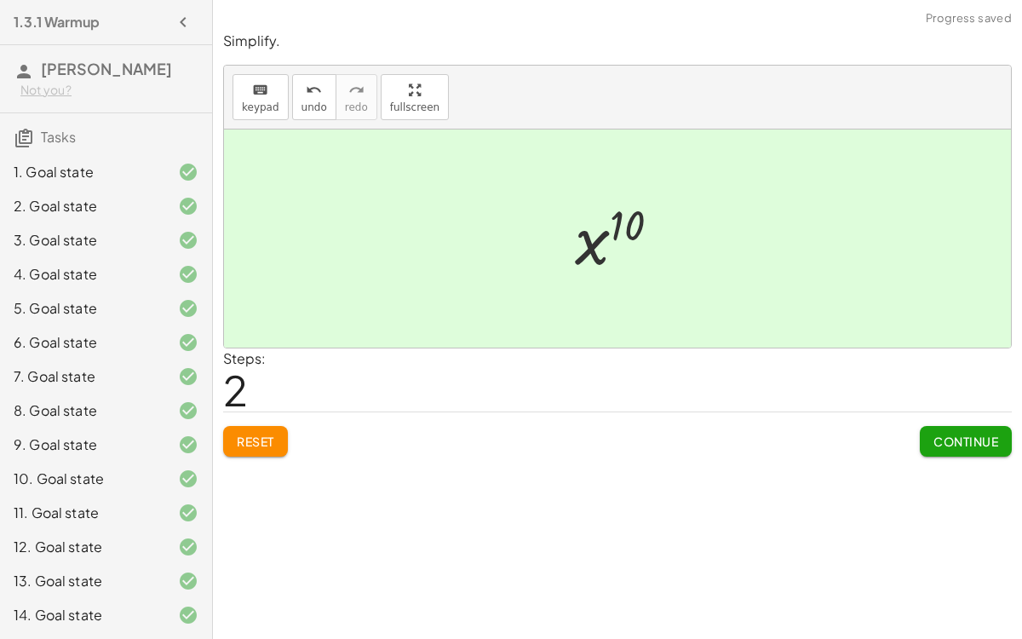
click at [958, 451] on button "Continue" at bounding box center [966, 441] width 92 height 31
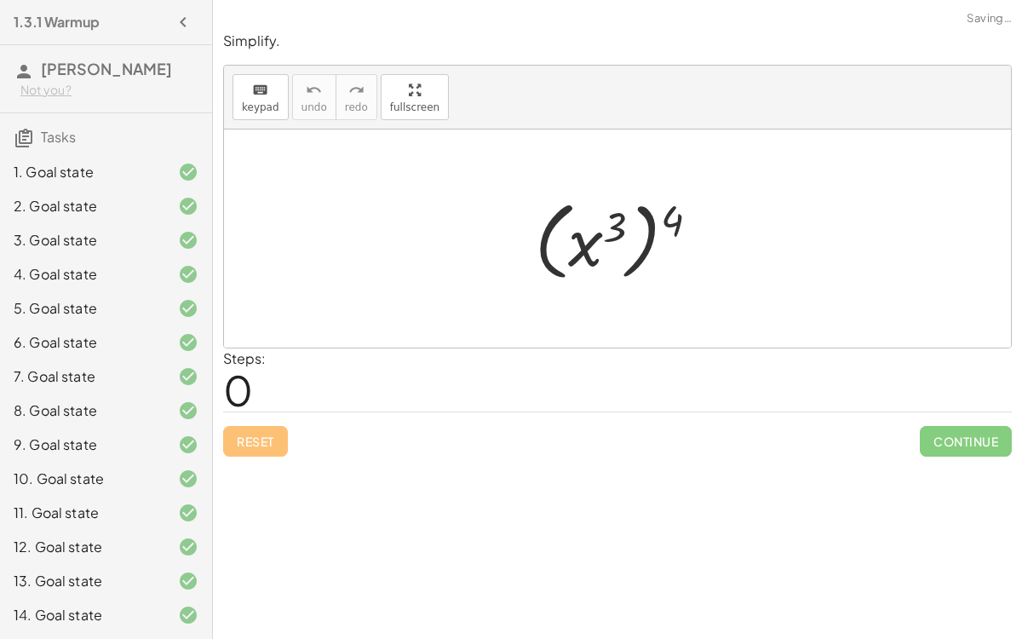
click at [648, 218] on div at bounding box center [623, 239] width 195 height 95
drag, startPoint x: 674, startPoint y: 216, endPoint x: 629, endPoint y: 230, distance: 47.4
click at [629, 230] on div at bounding box center [623, 239] width 195 height 95
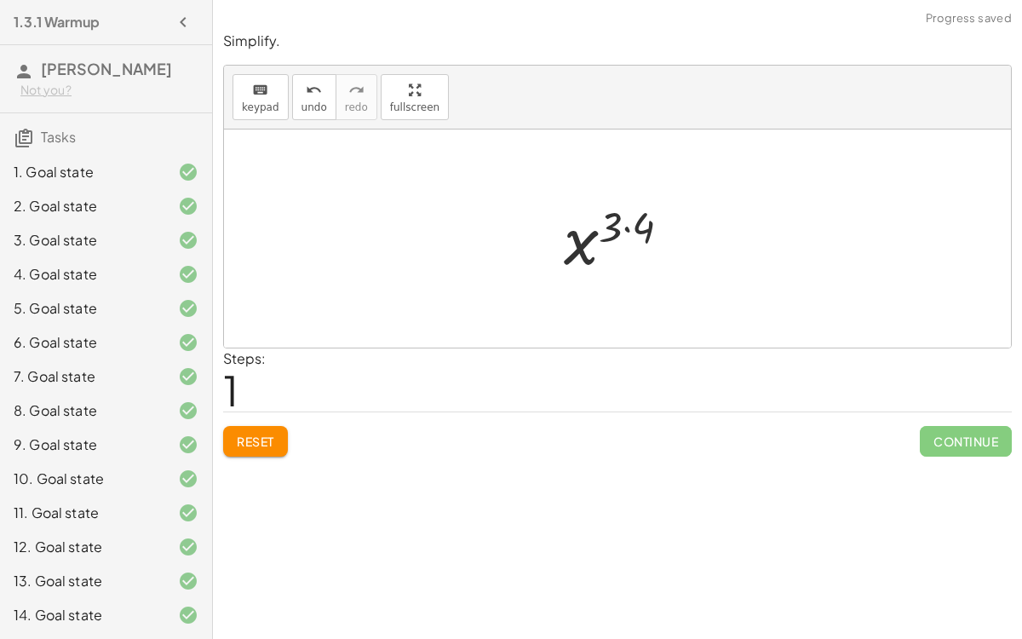
click at [628, 229] on div at bounding box center [623, 239] width 137 height 84
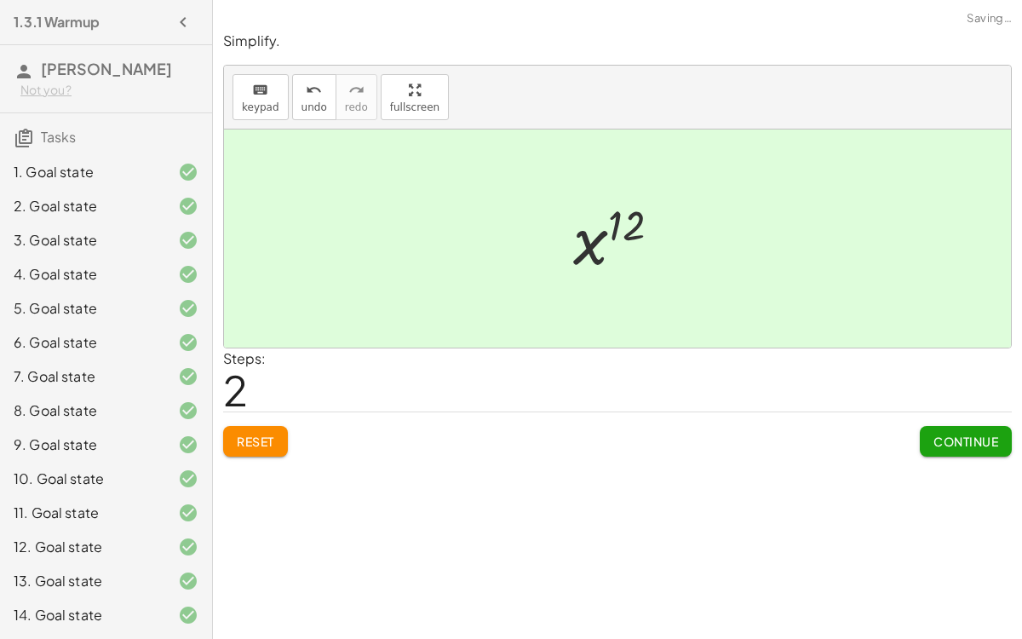
click at [951, 434] on span "Continue" at bounding box center [966, 441] width 65 height 15
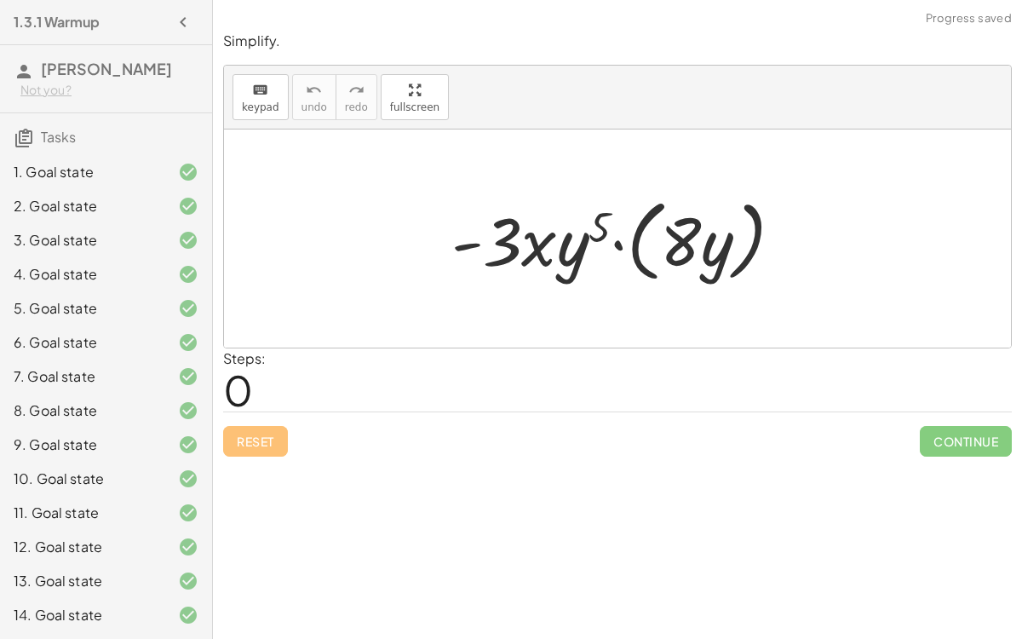
click at [618, 244] on div at bounding box center [624, 239] width 363 height 98
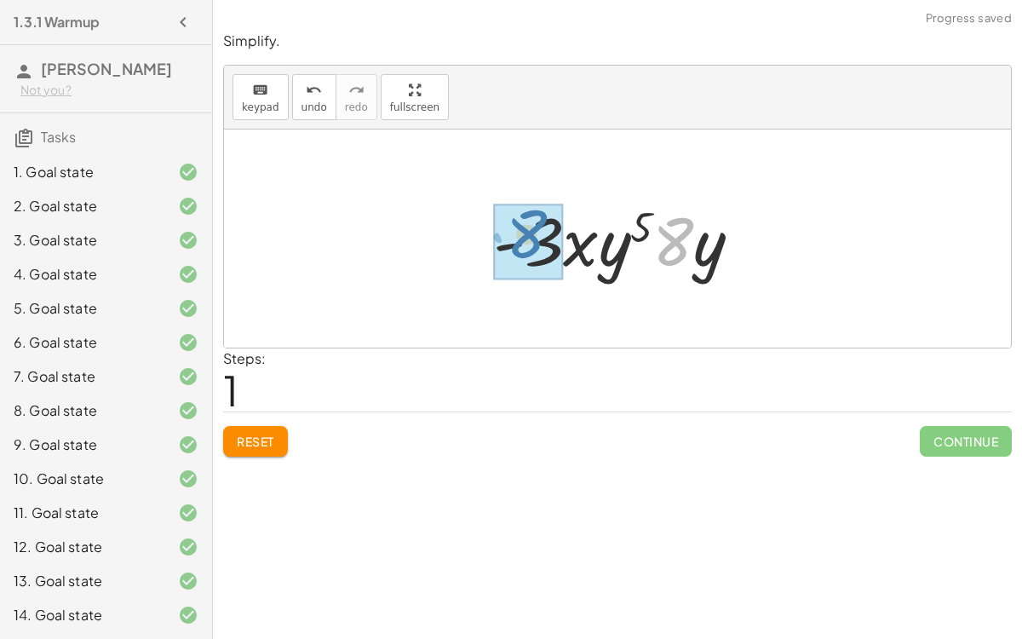
drag, startPoint x: 681, startPoint y: 243, endPoint x: 537, endPoint y: 236, distance: 145.0
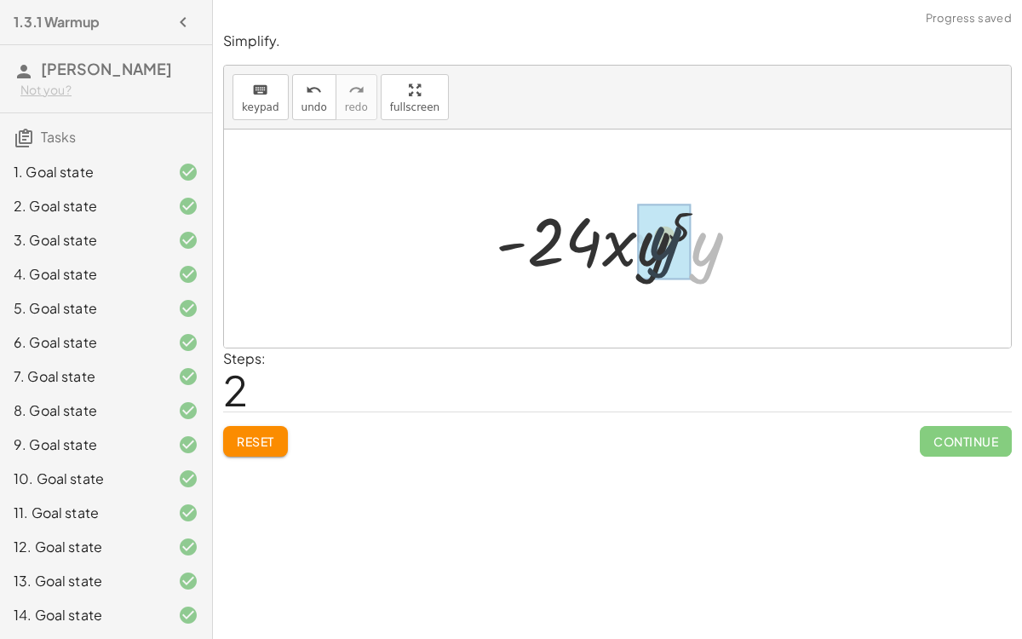
drag, startPoint x: 705, startPoint y: 264, endPoint x: 664, endPoint y: 259, distance: 42.1
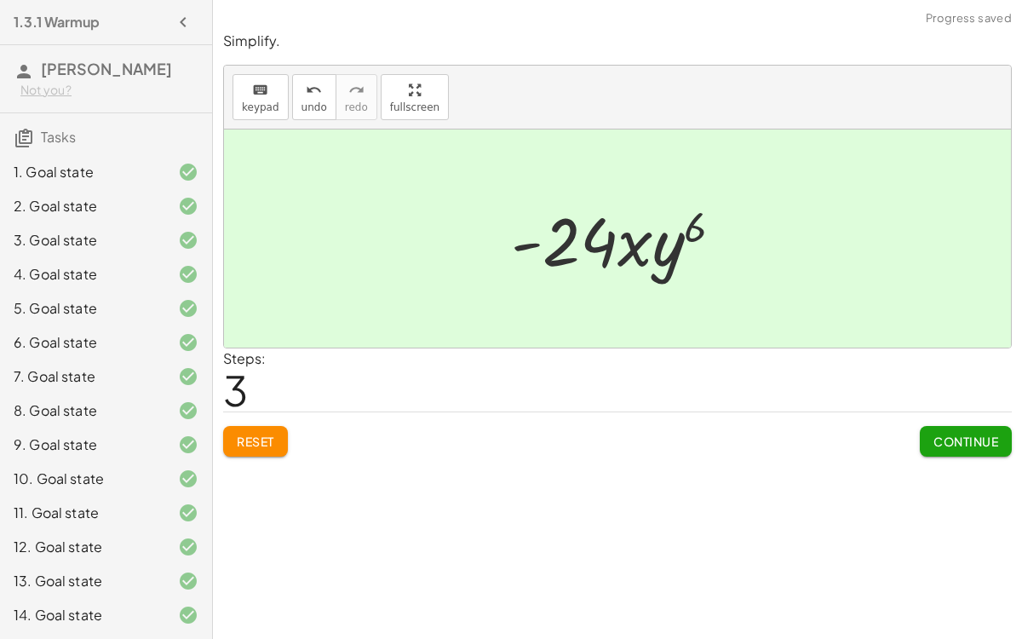
click at [977, 426] on button "Continue" at bounding box center [966, 441] width 92 height 31
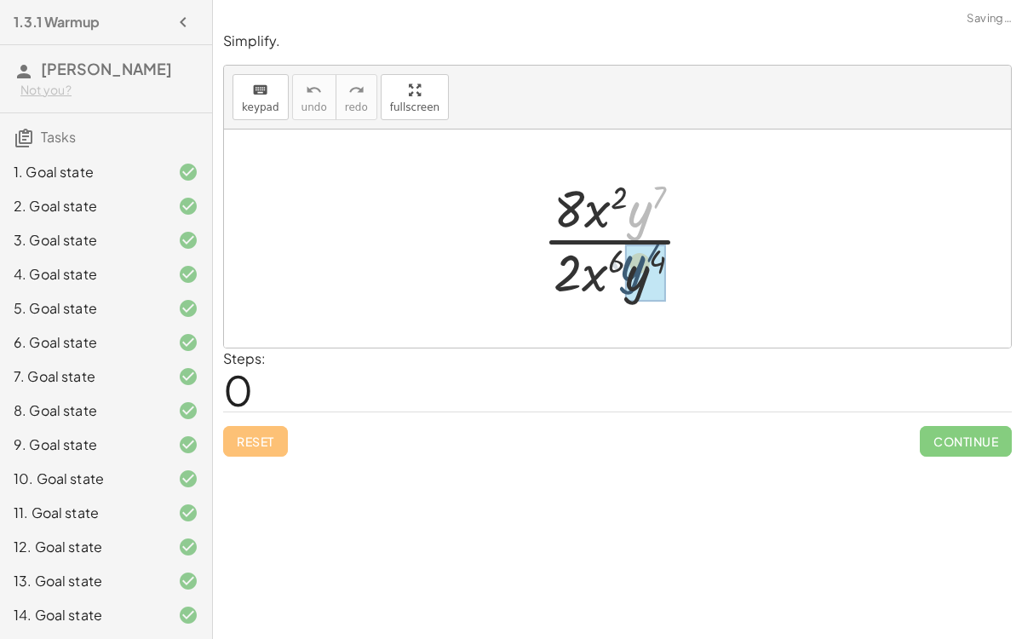
drag, startPoint x: 647, startPoint y: 215, endPoint x: 640, endPoint y: 268, distance: 54.1
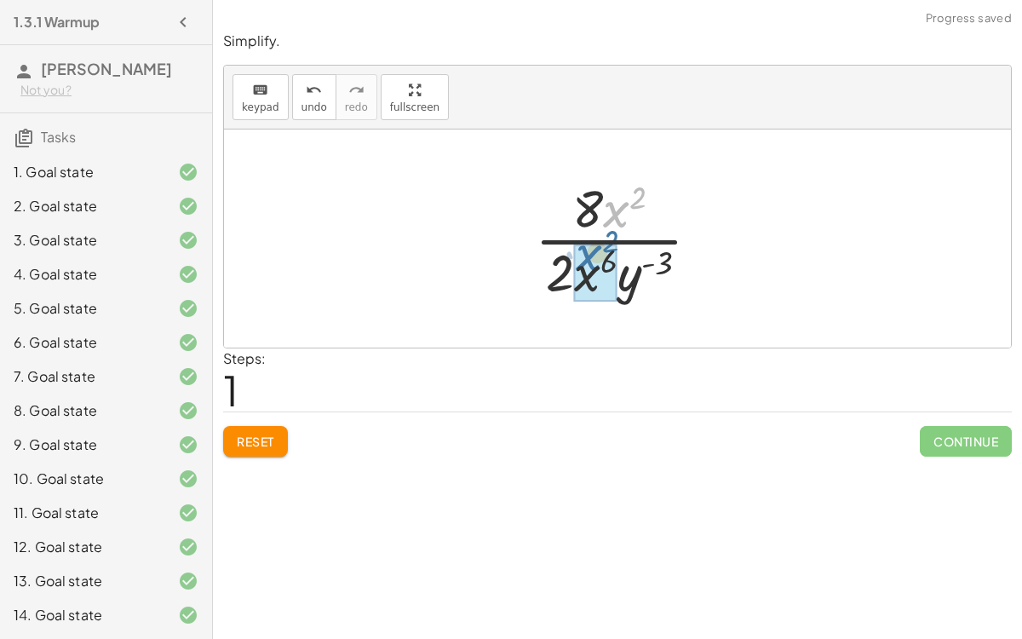
drag, startPoint x: 604, startPoint y: 200, endPoint x: 582, endPoint y: 249, distance: 53.4
drag, startPoint x: 605, startPoint y: 206, endPoint x: 553, endPoint y: 286, distance: 95.5
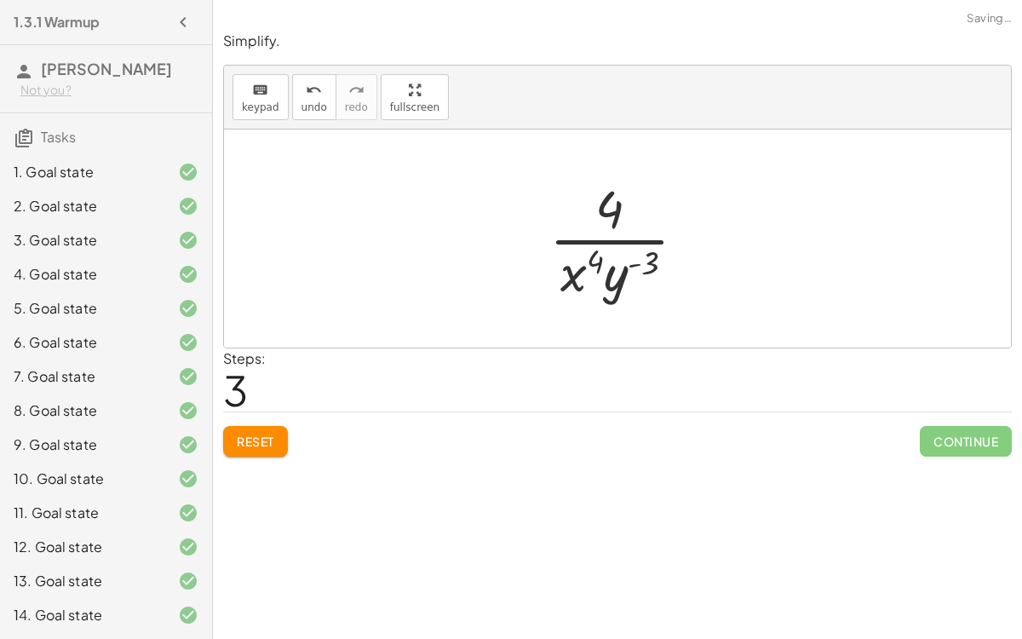
click at [607, 200] on div at bounding box center [625, 238] width 168 height 131
click at [596, 295] on div at bounding box center [625, 238] width 168 height 131
drag, startPoint x: 615, startPoint y: 287, endPoint x: 644, endPoint y: 223, distance: 70.1
click at [644, 223] on div at bounding box center [625, 238] width 168 height 131
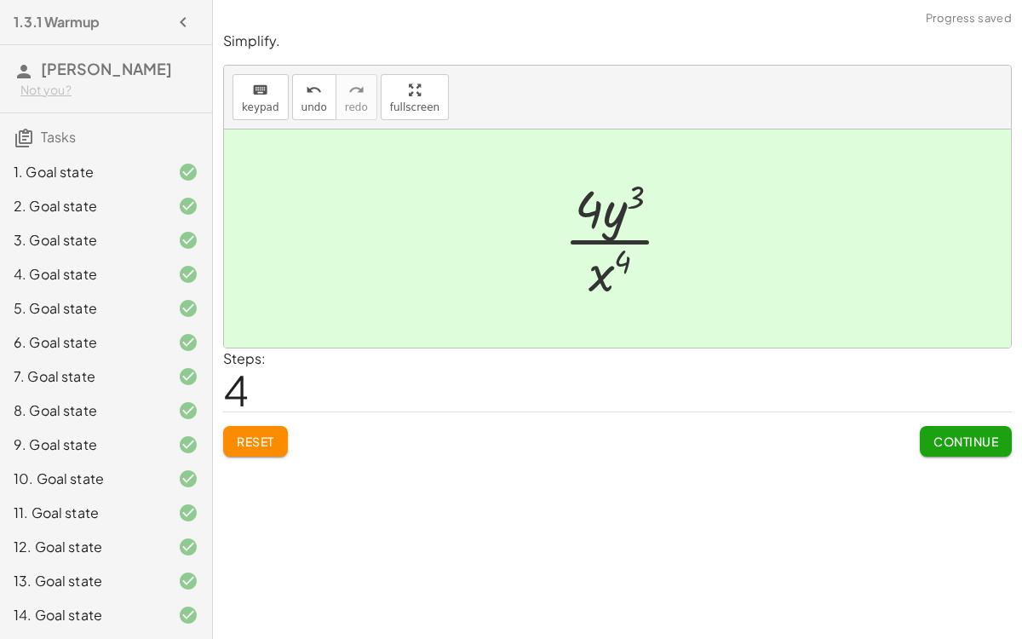
click at [951, 446] on span "Continue" at bounding box center [966, 441] width 65 height 15
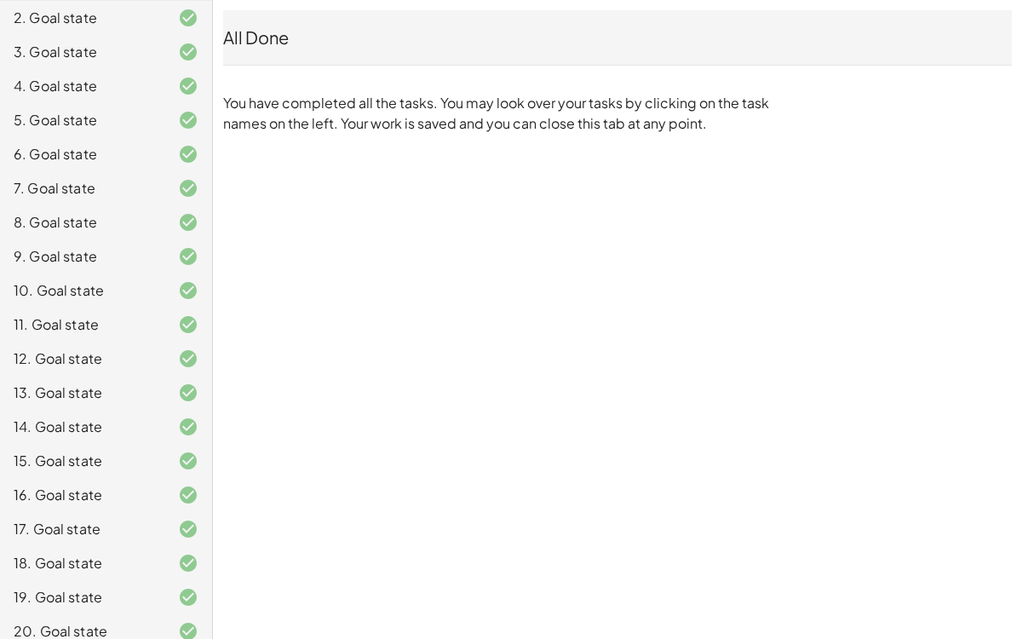
scroll to position [237, 0]
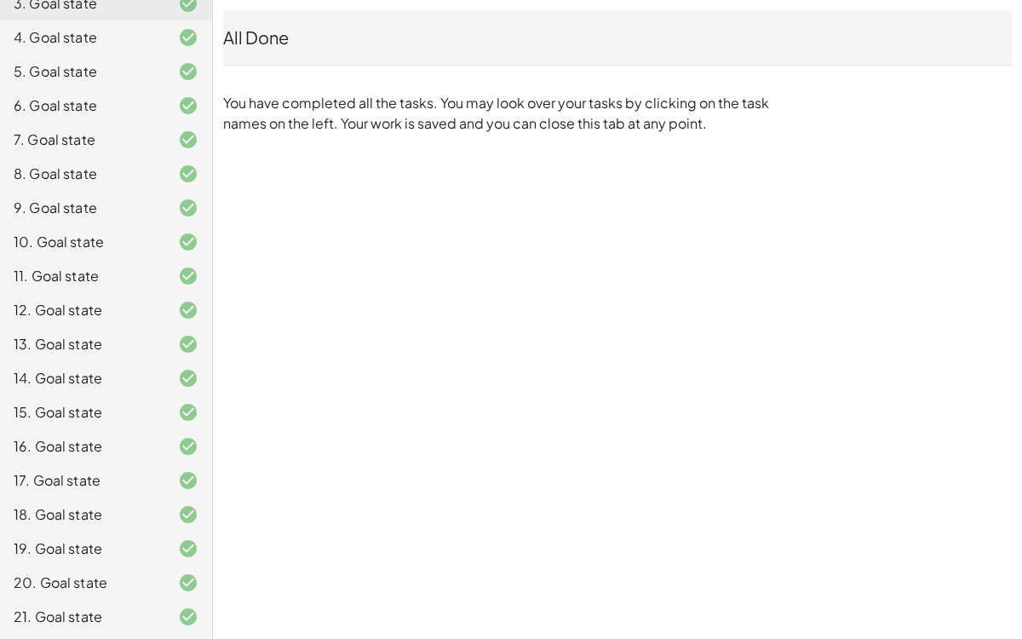
click at [18, 494] on div "18. Goal state" at bounding box center [82, 514] width 137 height 20
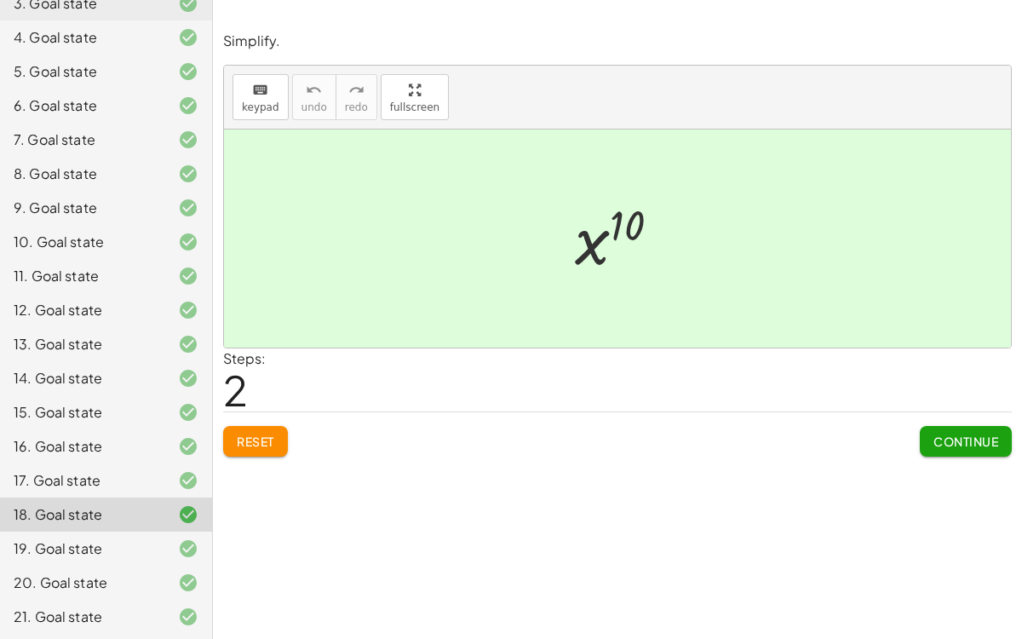
click at [947, 441] on span "Continue" at bounding box center [966, 441] width 65 height 15
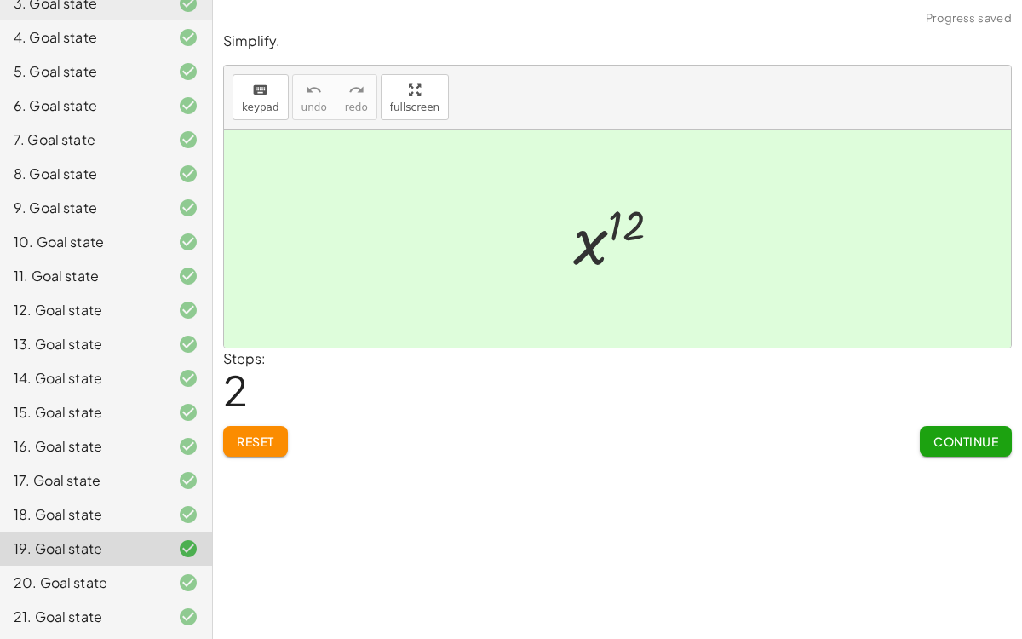
click at [947, 441] on span "Continue" at bounding box center [966, 441] width 65 height 15
click at [0, 0] on span "Continue" at bounding box center [0, 0] width 0 height 0
